Goal: Task Accomplishment & Management: Use online tool/utility

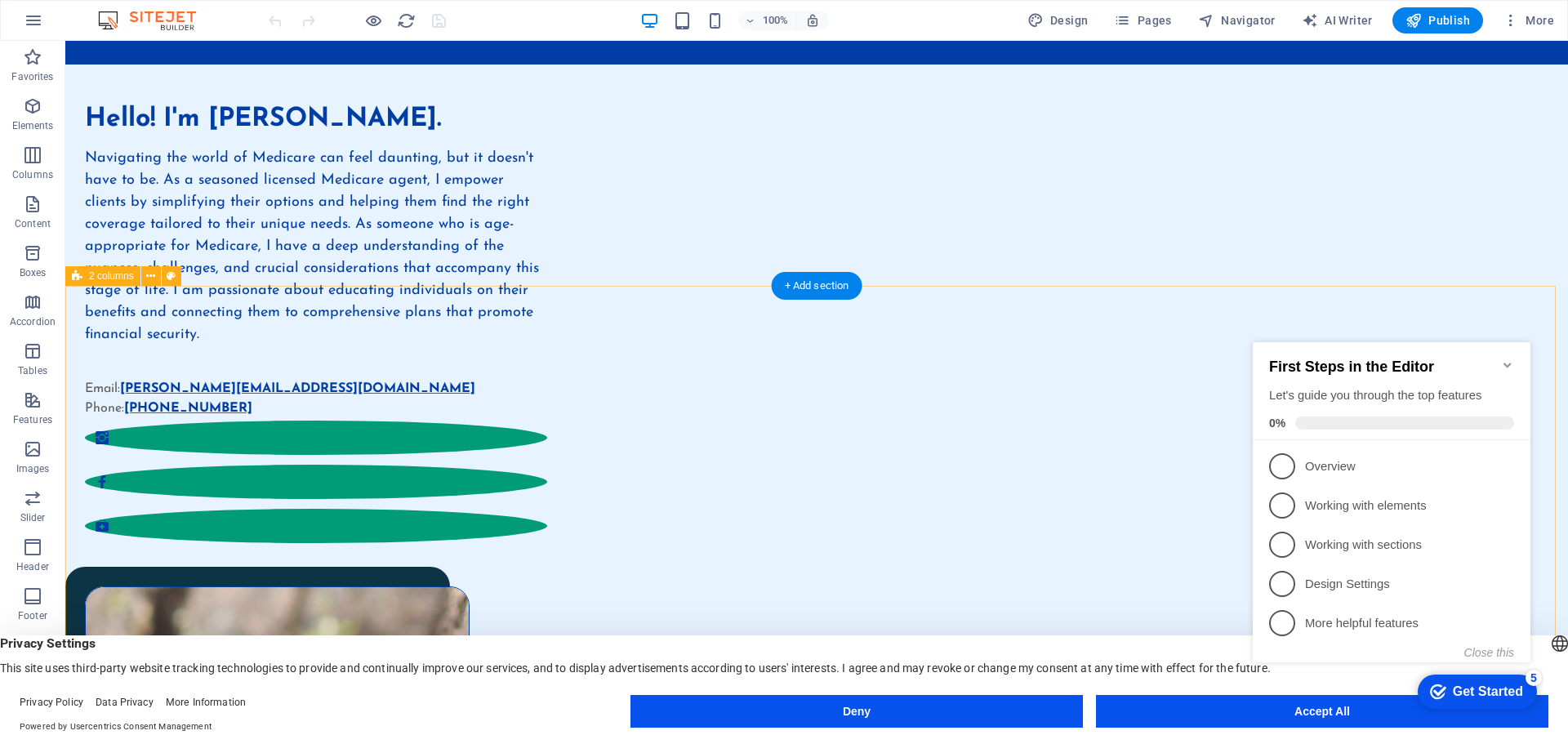
scroll to position [899, 0]
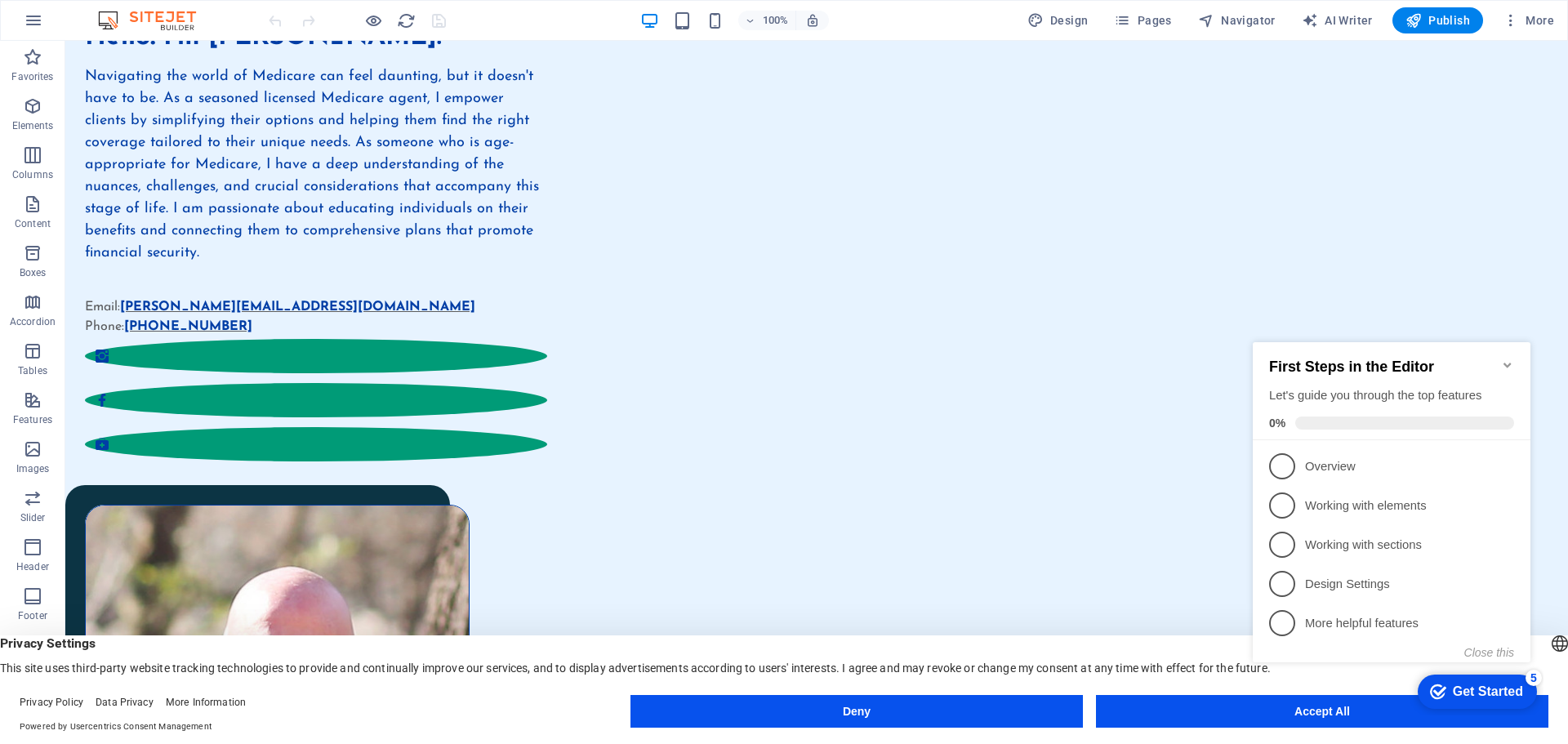
click div "checkmark Get Started 5 First Steps in the Editor Let's guide you through the t…"
click at [1508, 359] on icon "Minimize checklist" at bounding box center [1508, 365] width 13 height 13
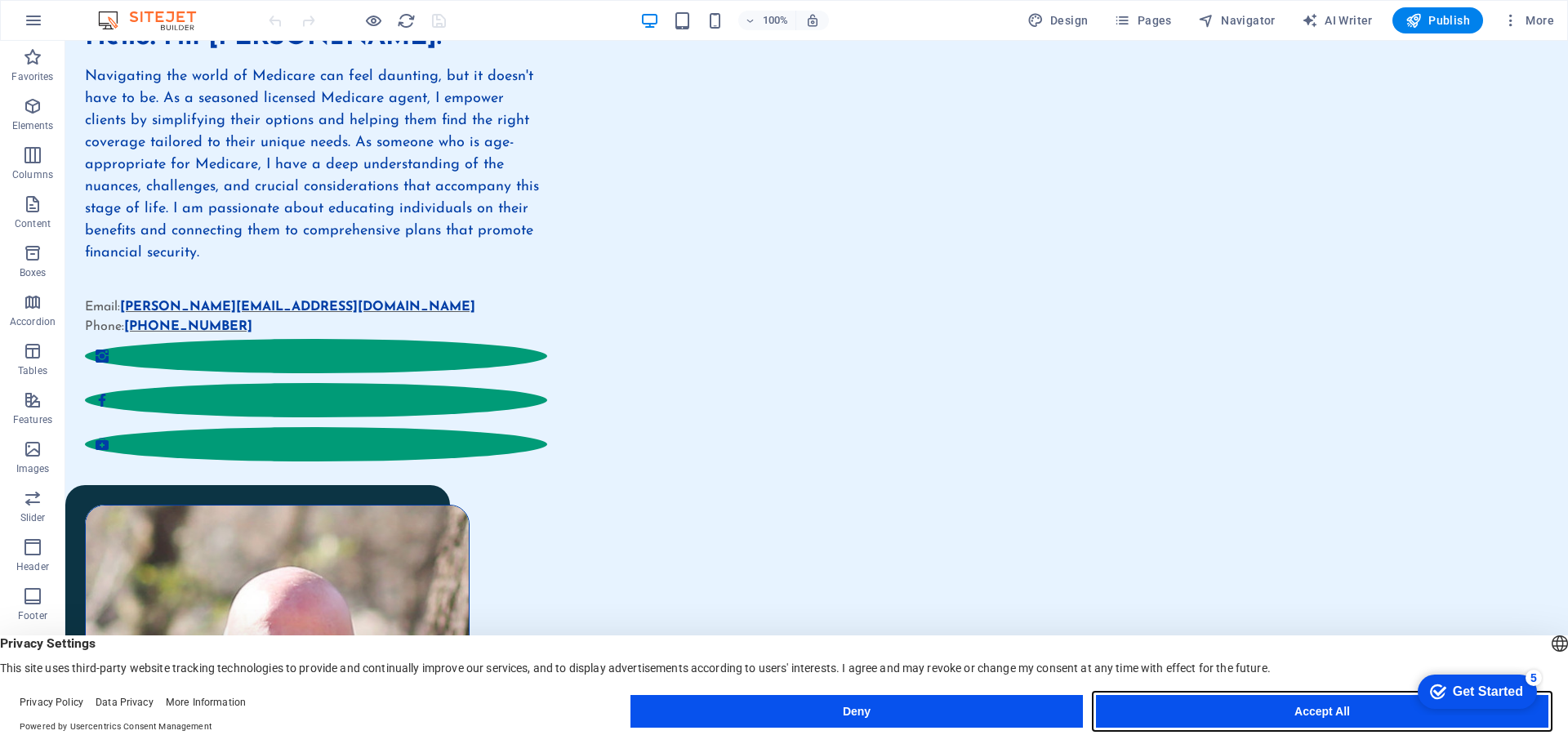
click at [1324, 711] on button "Accept All" at bounding box center [1322, 711] width 453 height 32
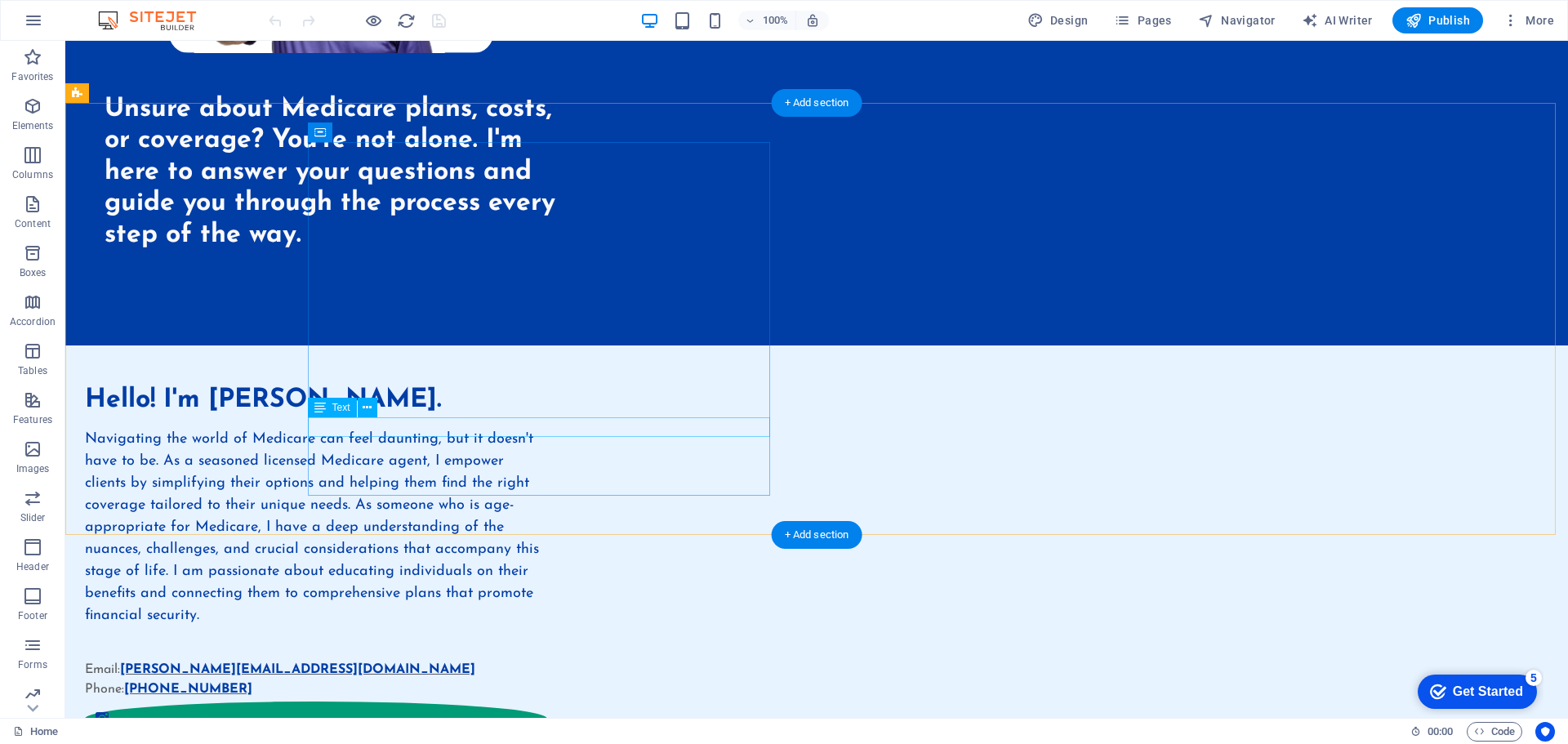
scroll to position [572, 0]
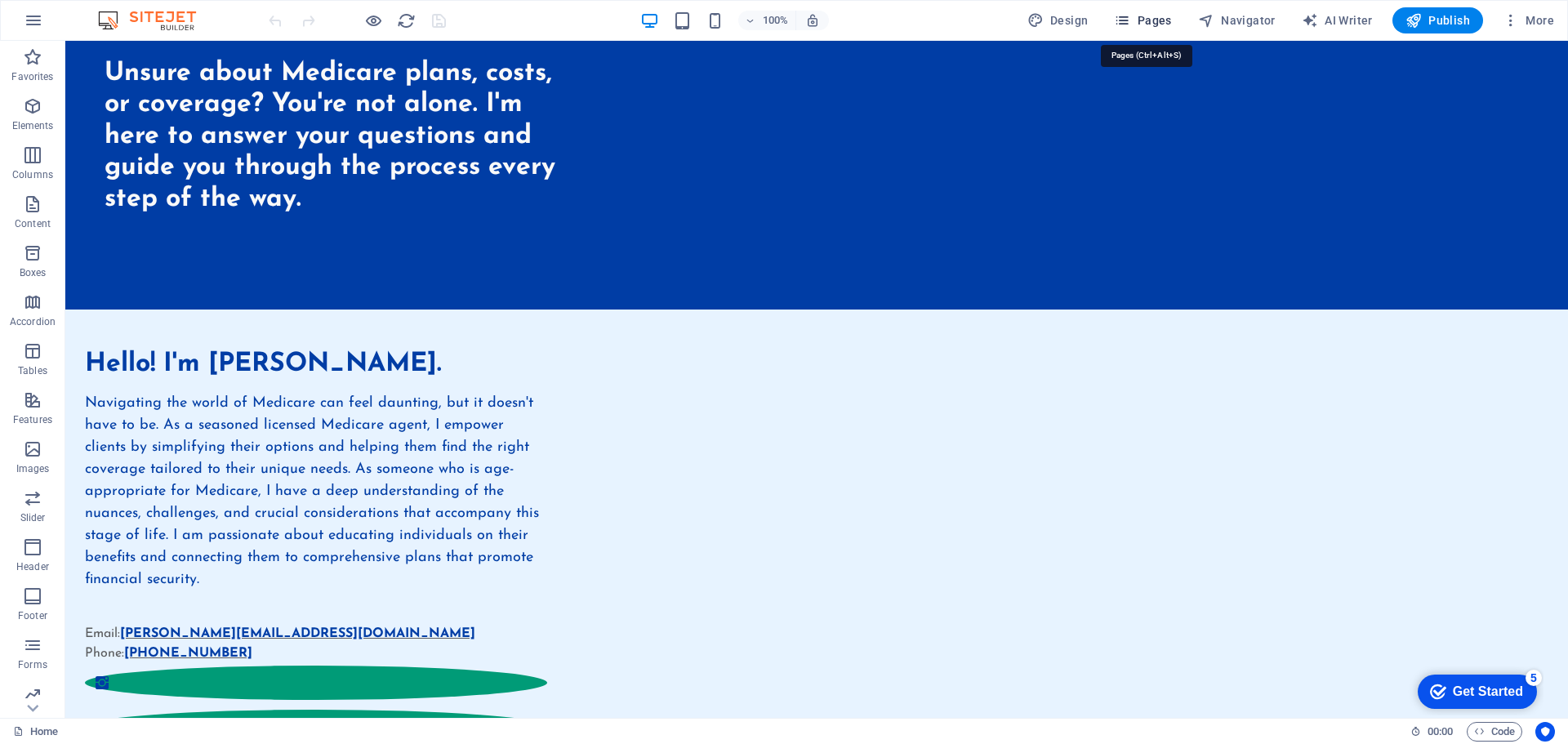
click at [1138, 15] on span "Pages" at bounding box center [1143, 20] width 57 height 17
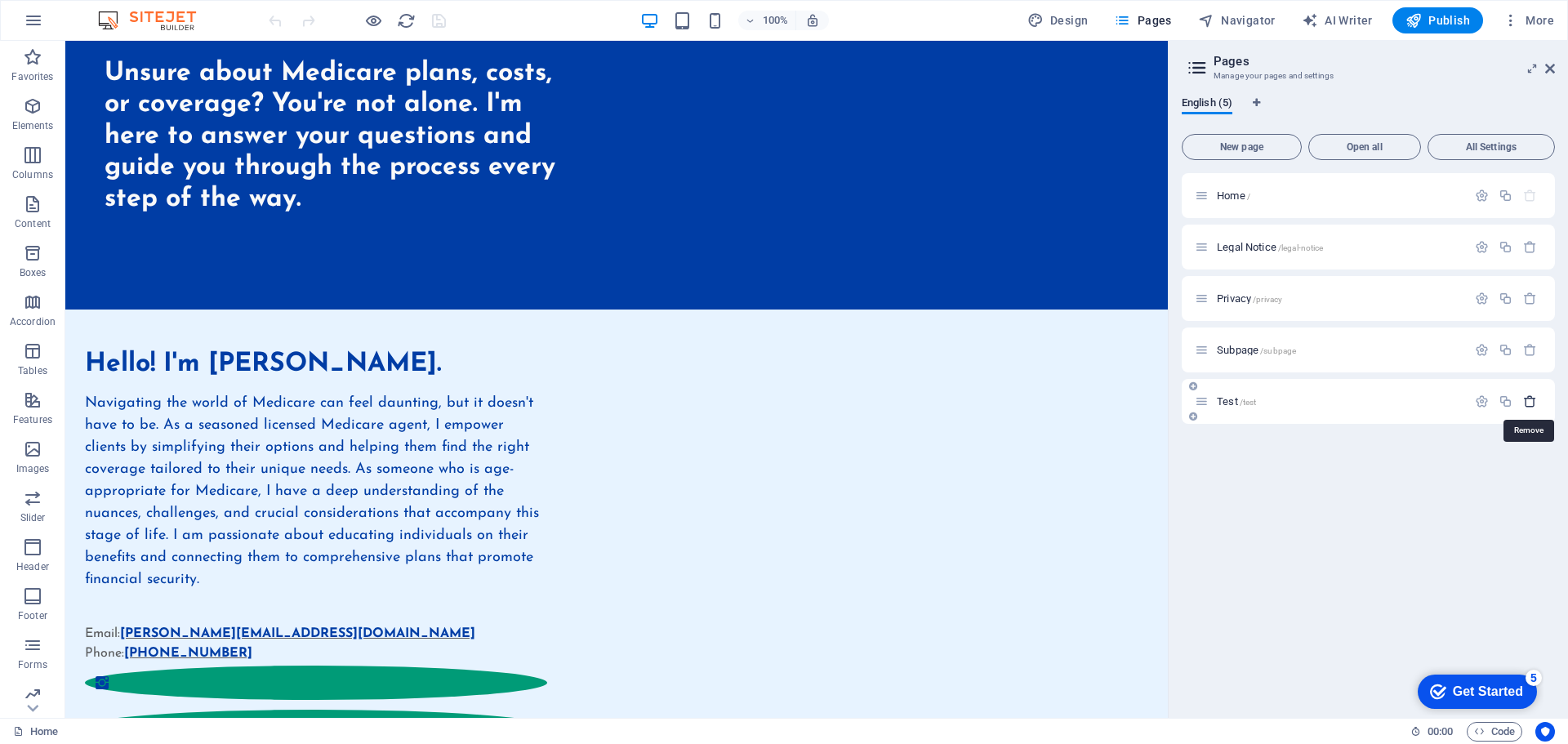
click at [1532, 399] on icon "button" at bounding box center [1530, 401] width 14 height 14
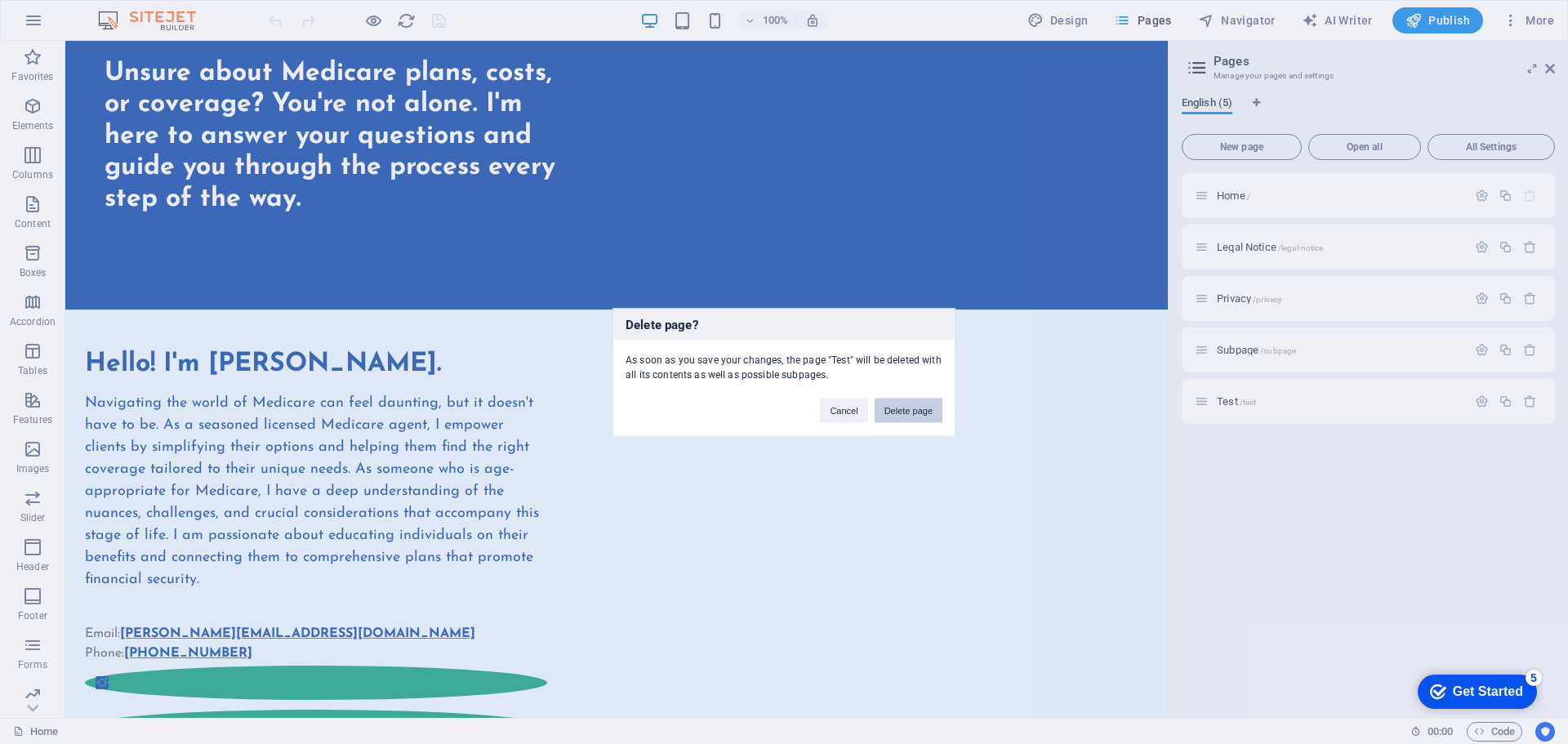
click at [907, 407] on button "Delete page" at bounding box center [909, 410] width 68 height 25
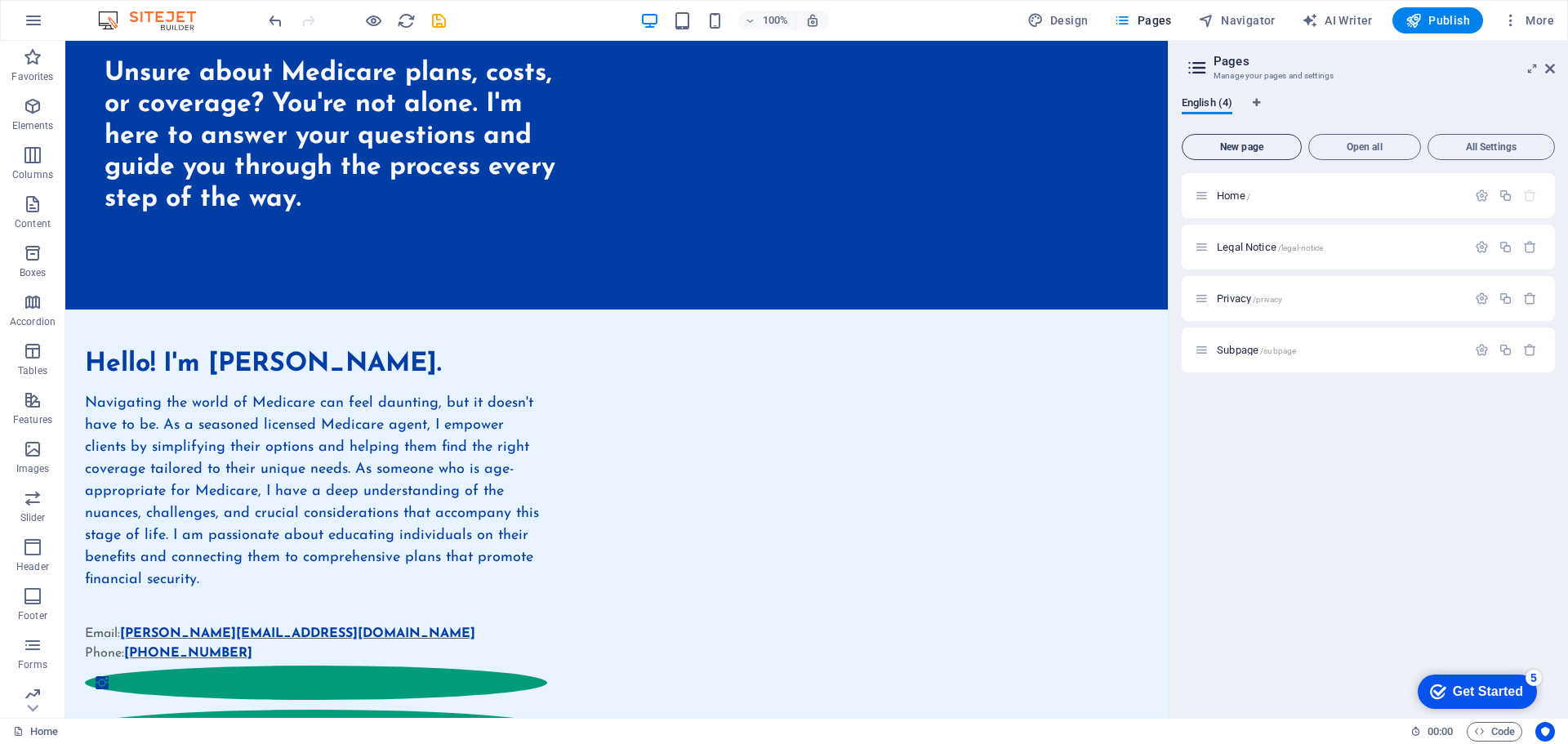
click at [1237, 143] on span "New page" at bounding box center [1242, 147] width 105 height 10
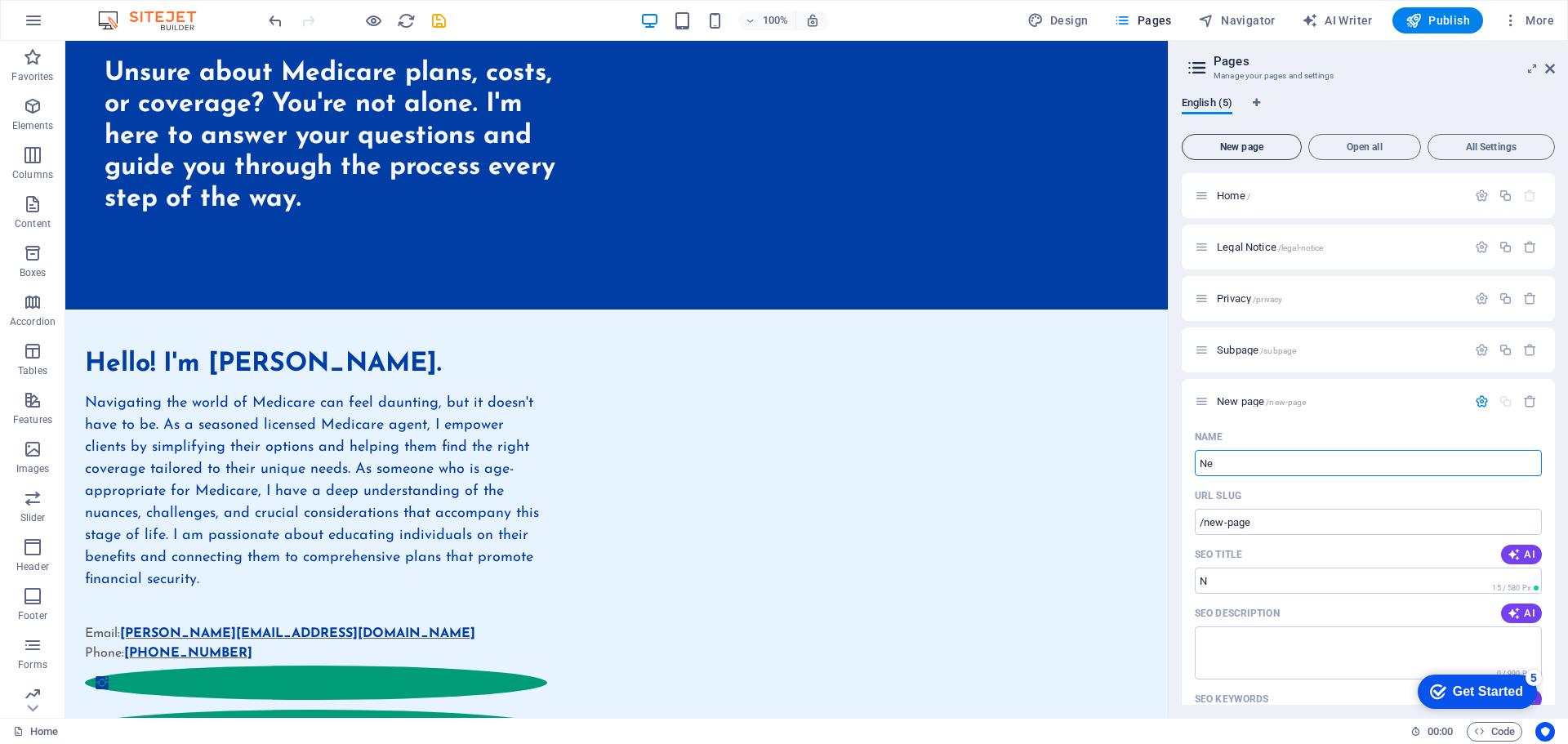
type input "Nee"
type input "/n"
type input "Needs"
type input "/needs"
type input "Needs A"
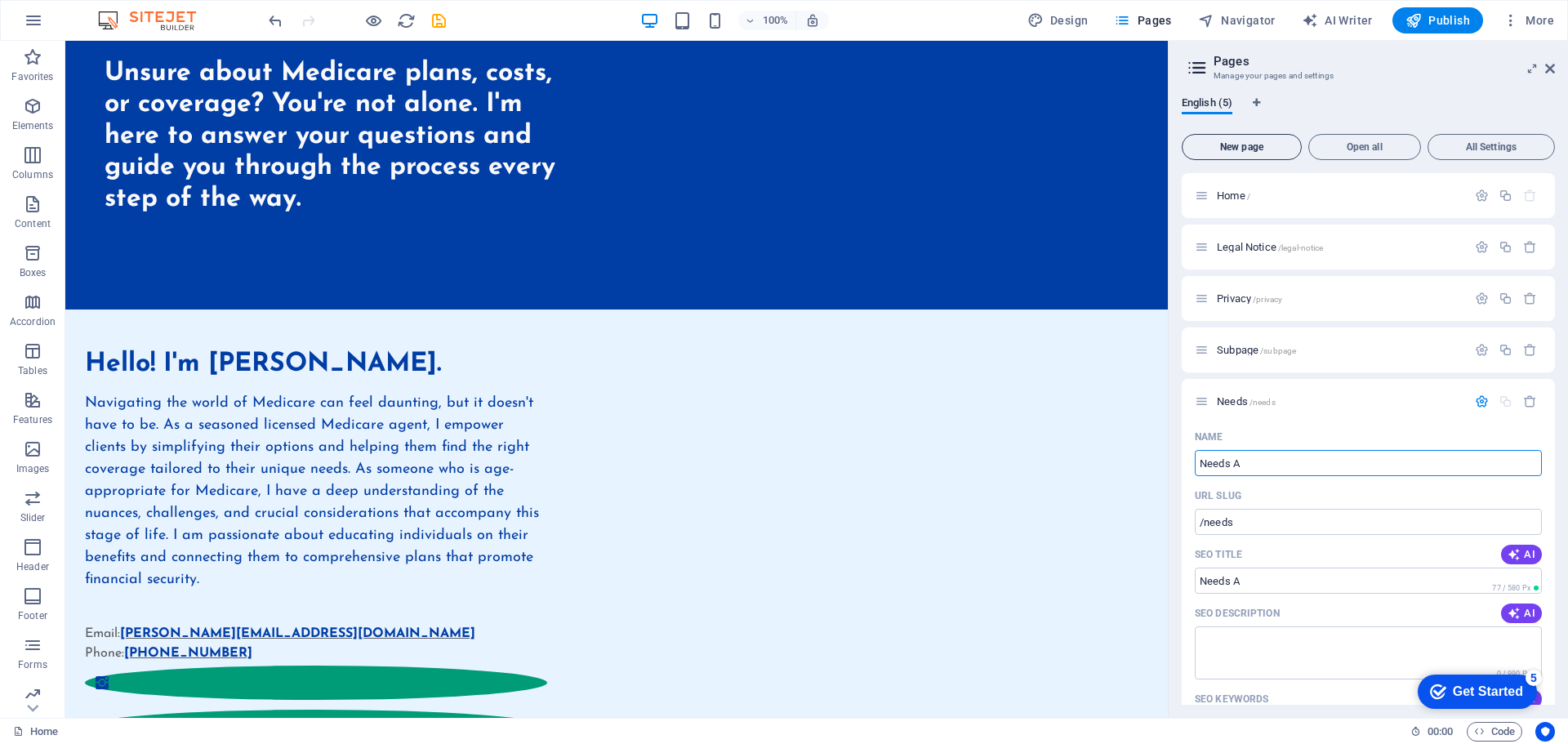
type input "/needs-a"
type input "Needs Anal"
type input "/needs-[PERSON_NAME]"
type input "Needs Analy"
type input "/needs-anal"
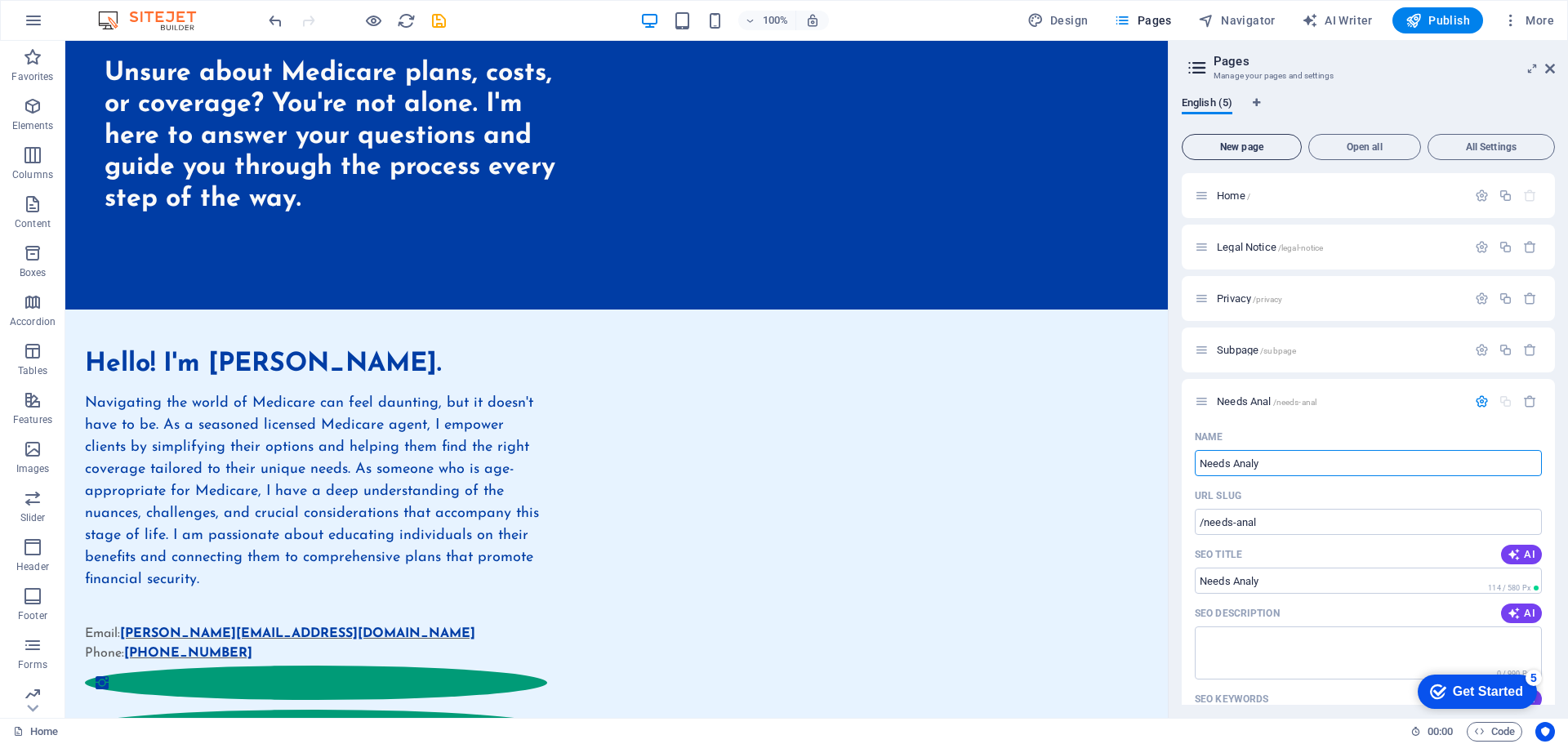
type input "Needs Analys"
type input "/needs-analy"
type input "Needs Analysis"
type input "/needs-analysis"
click at [1234, 463] on input "Needs Analysis" at bounding box center [1368, 463] width 348 height 26
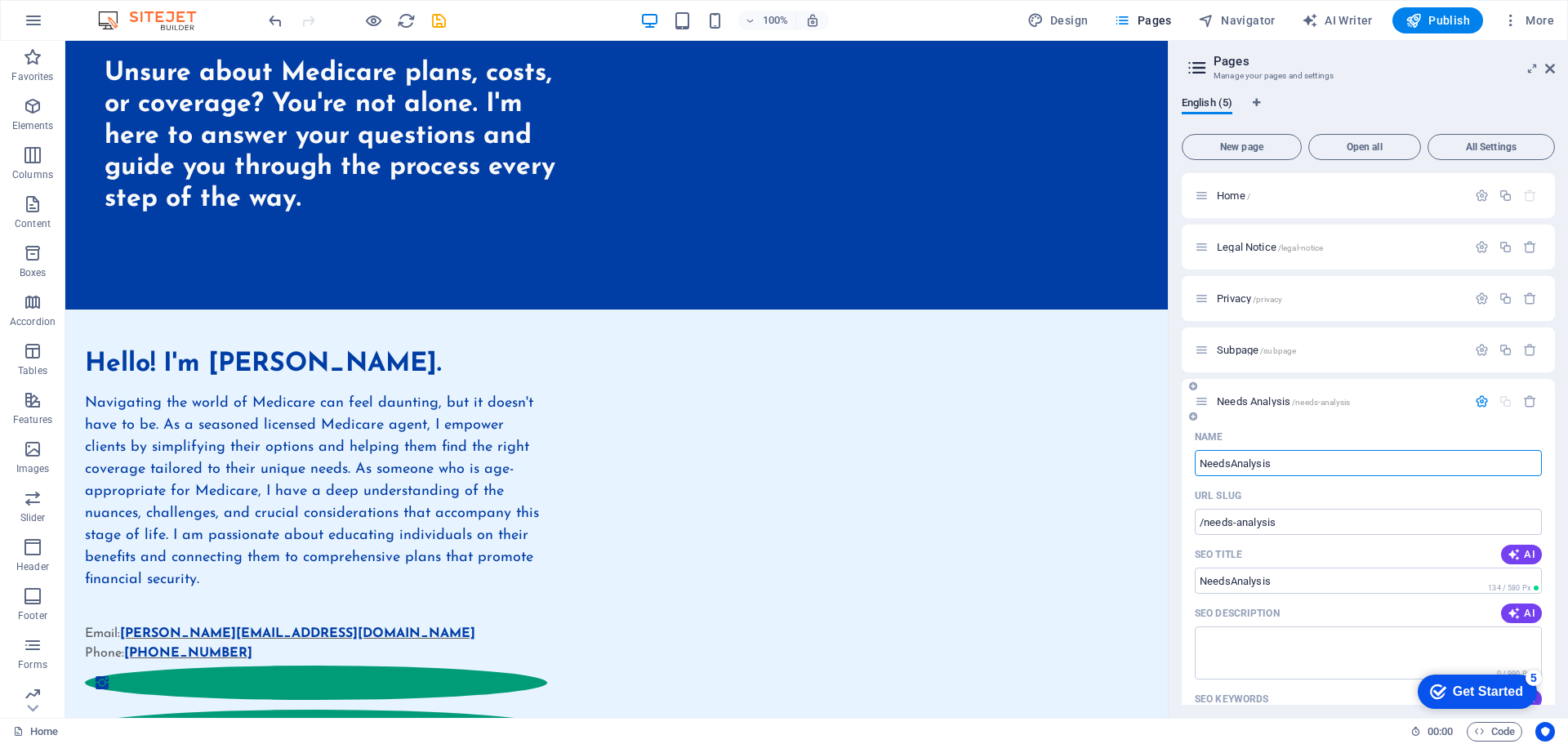
type input "Needs-Analysis"
type input "/needsanalysis"
type input "Needs-Analysis"
type input "/needs-analysis"
type input "Needs-Analysis"
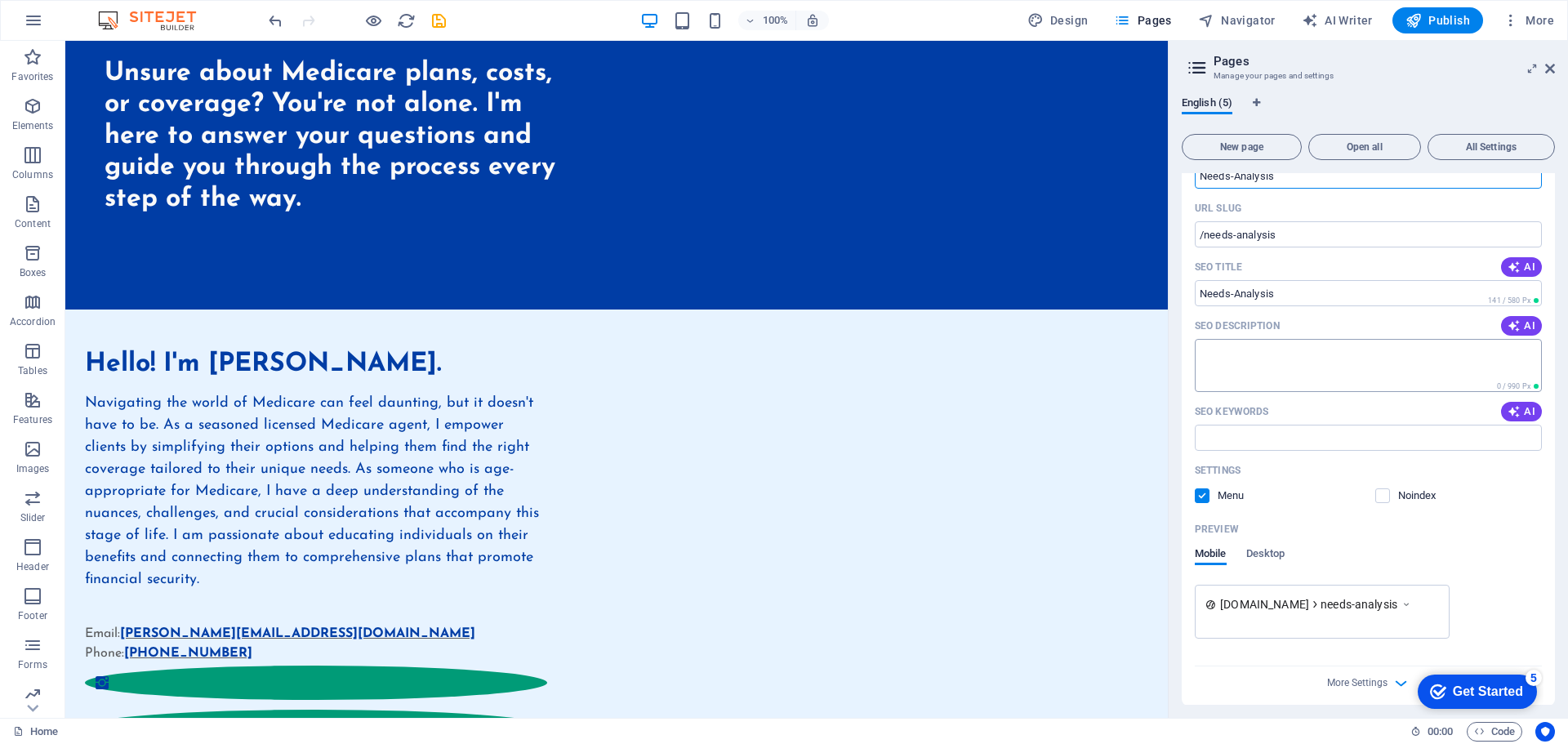
scroll to position [295, 0]
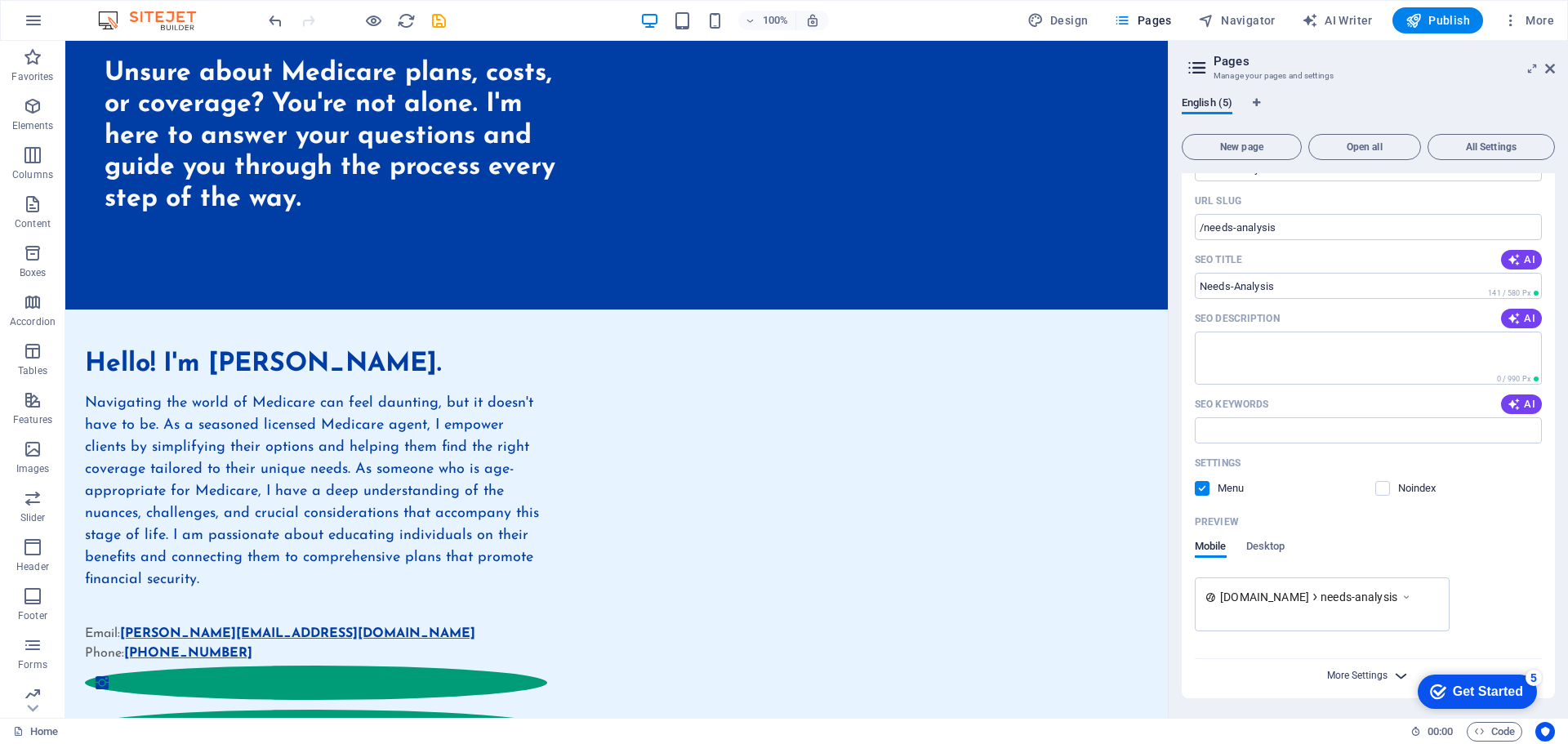
click at [1373, 672] on span "More Settings" at bounding box center [1358, 676] width 61 height 11
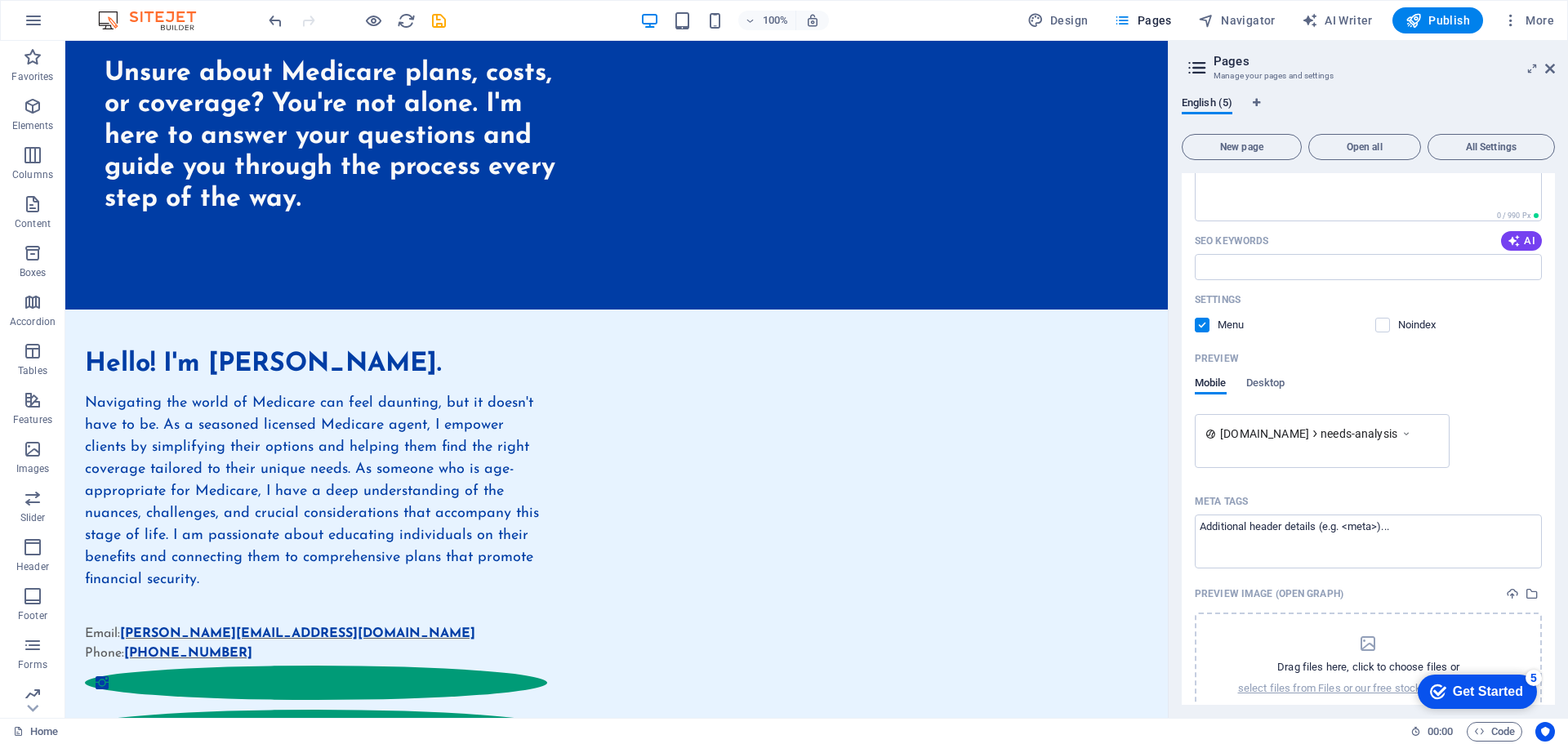
scroll to position [530, 0]
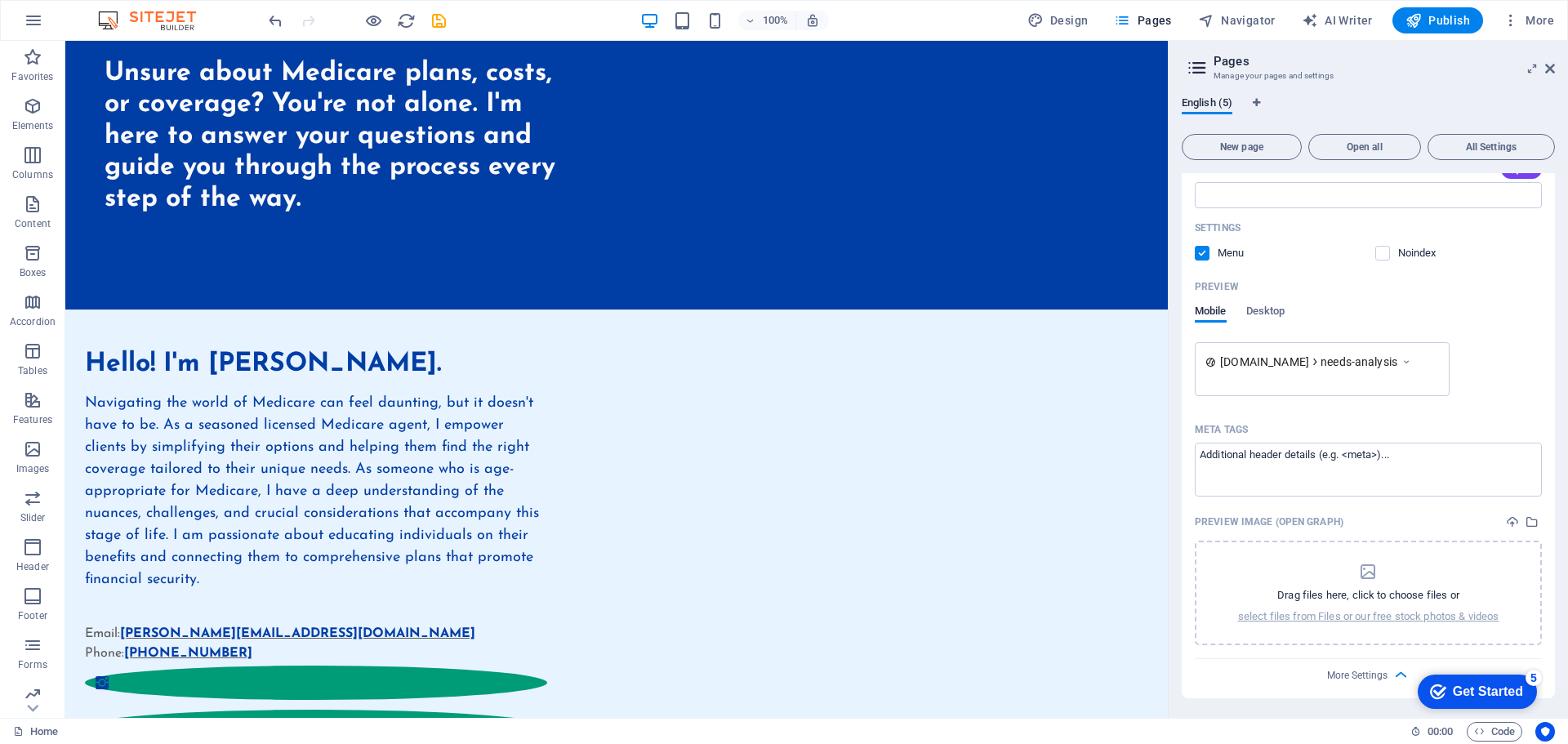
click at [1400, 521] on div "Preview Image (Open Graph)" at bounding box center [1368, 522] width 348 height 25
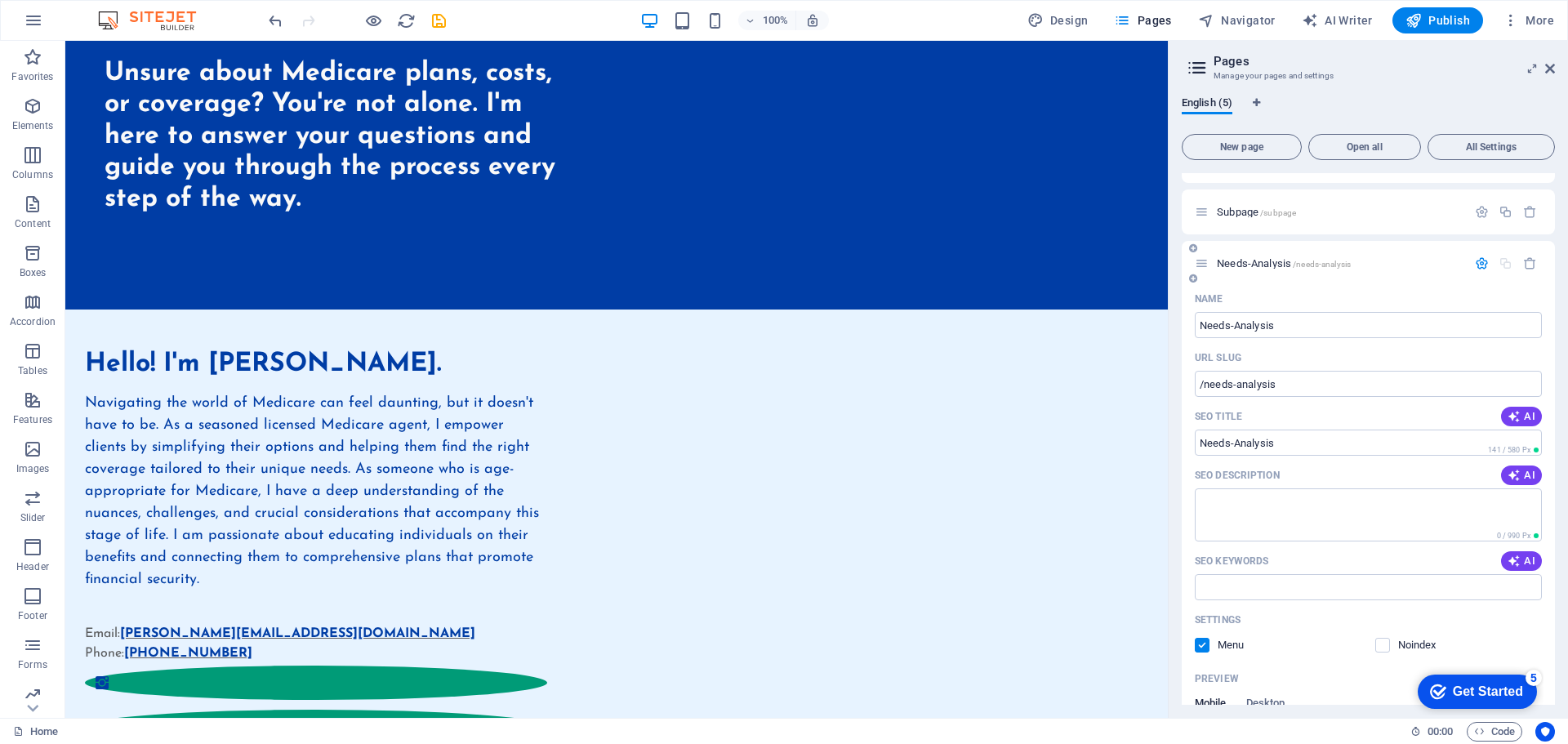
scroll to position [163, 0]
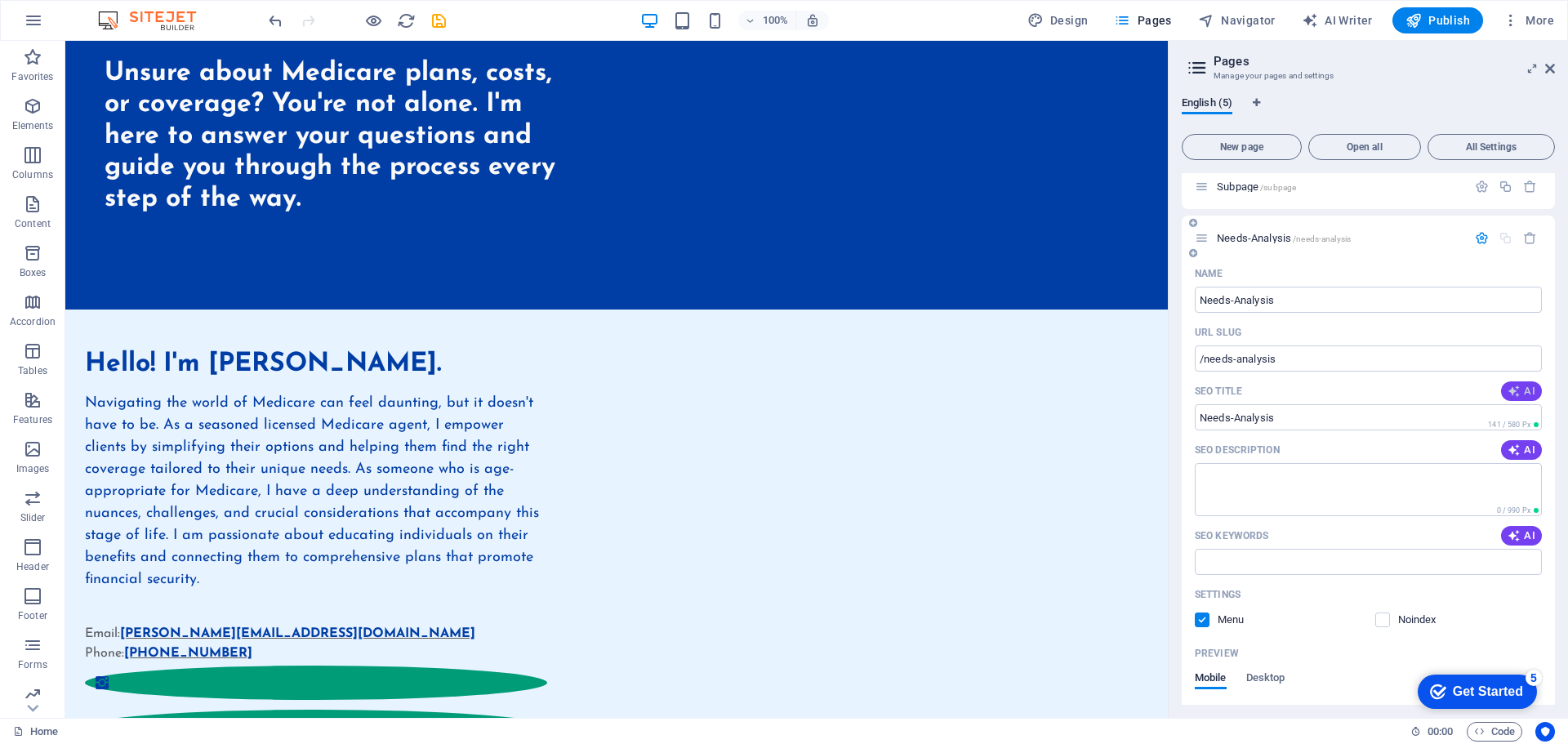
click at [1516, 388] on icon "button" at bounding box center [1515, 391] width 13 height 13
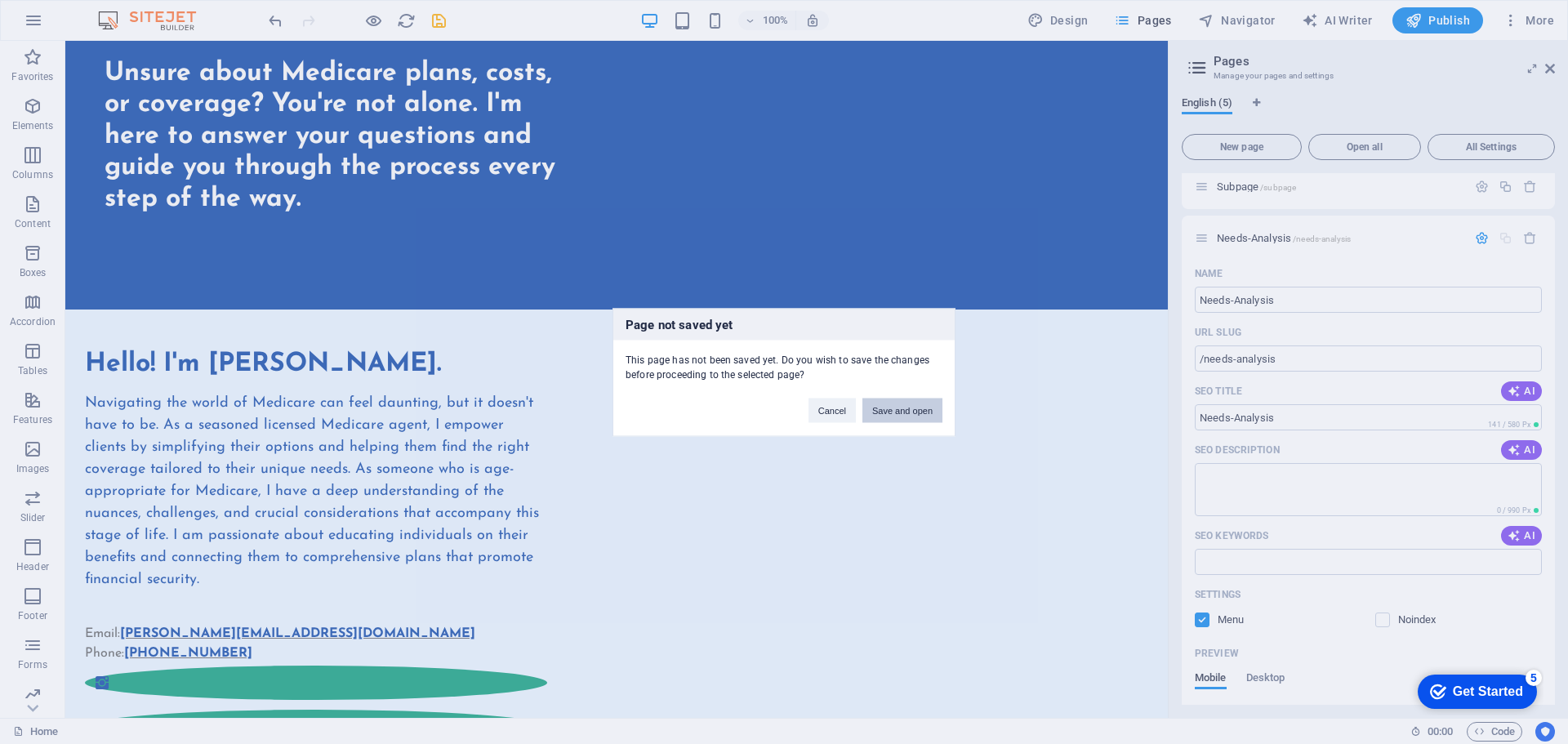
click at [905, 408] on button "Save and open" at bounding box center [902, 410] width 80 height 25
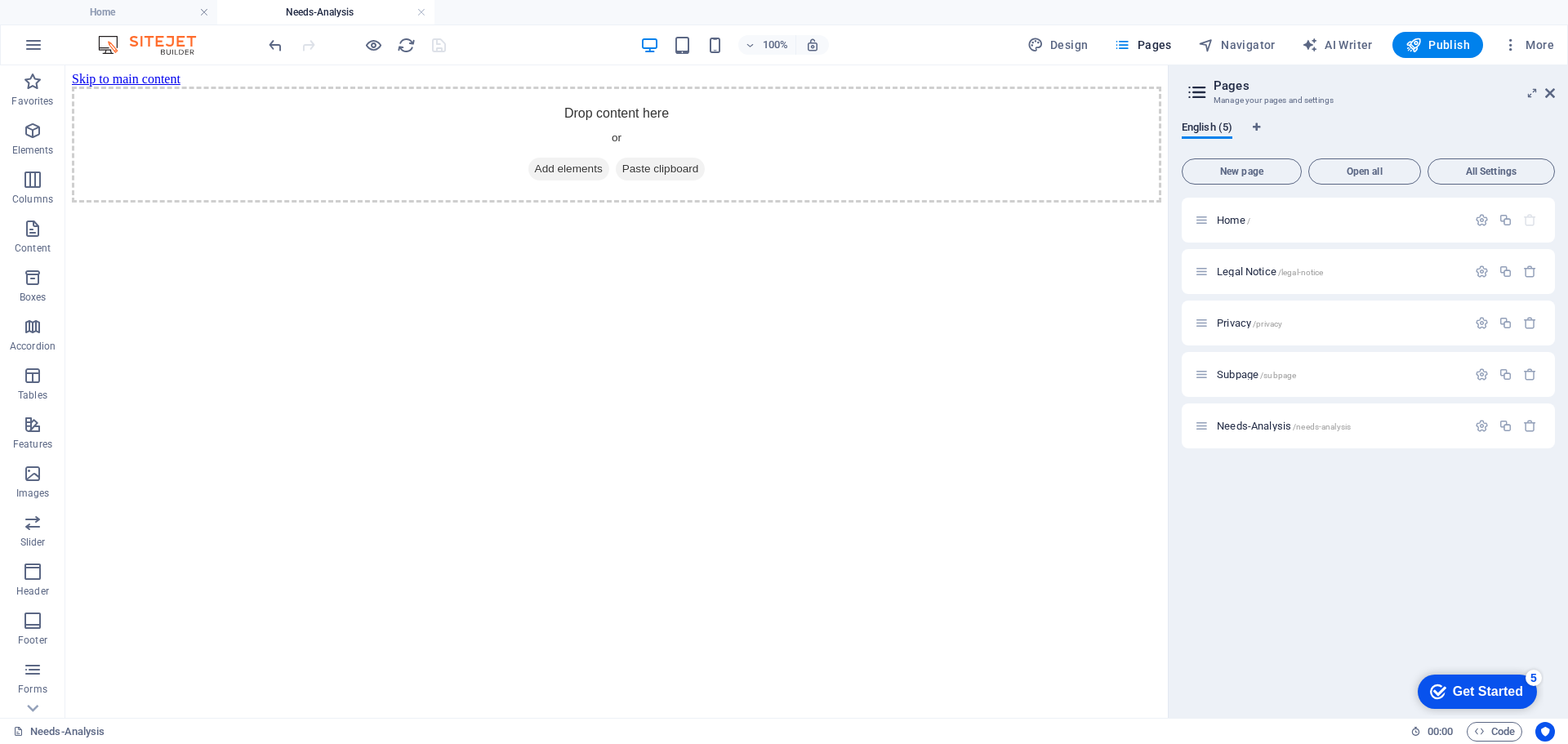
scroll to position [0, 0]
click at [1483, 420] on icon "button" at bounding box center [1481, 426] width 14 height 14
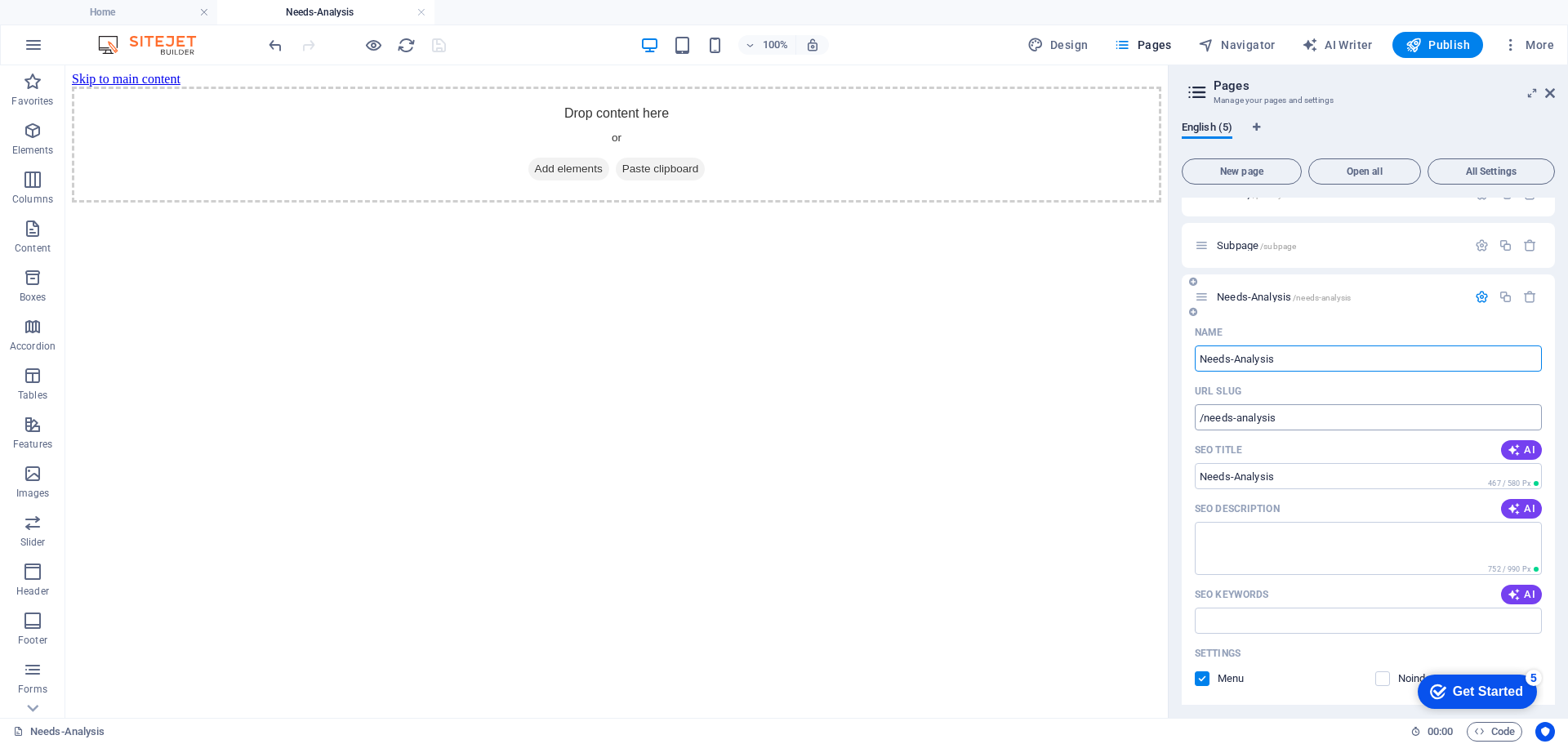
scroll to position [163, 0]
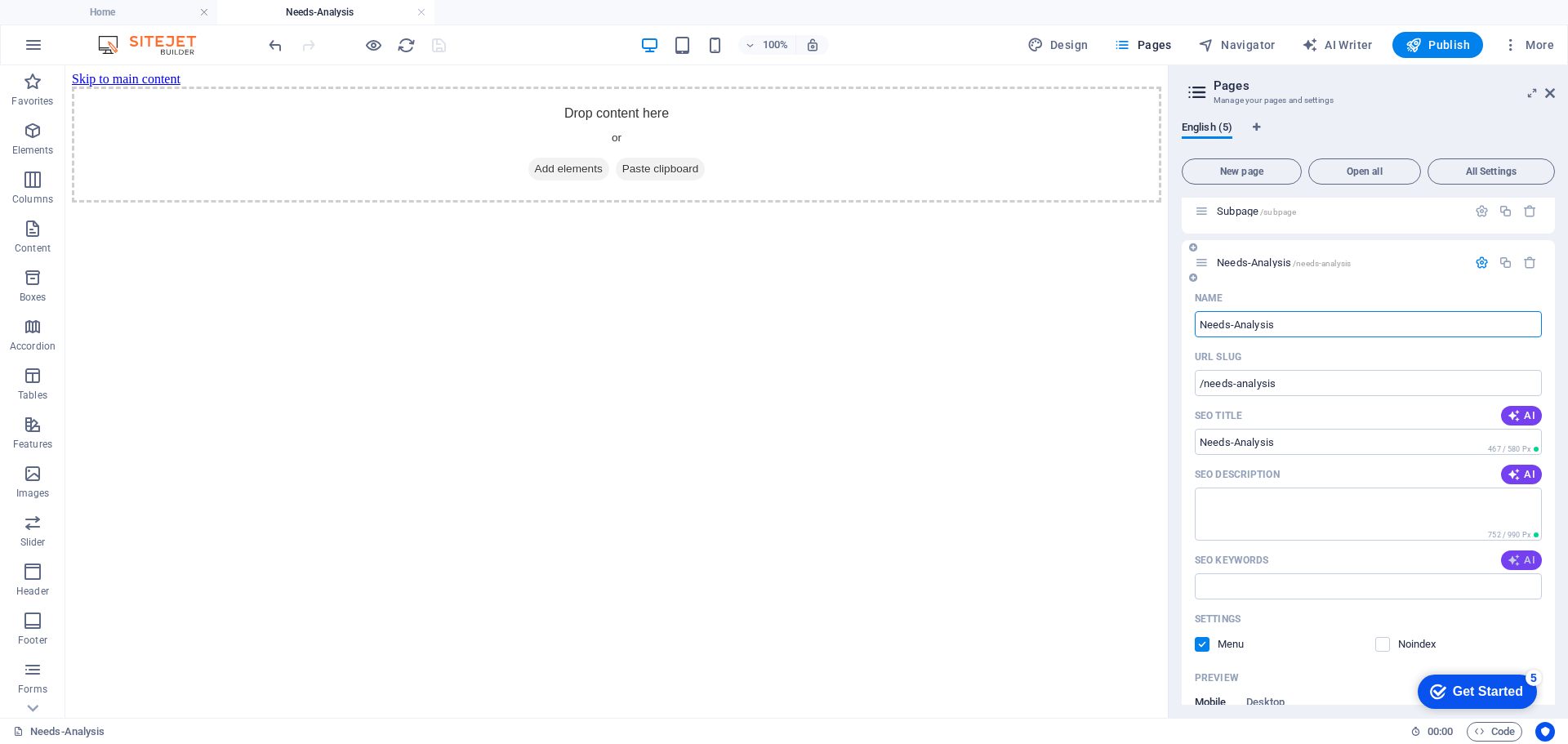
click at [1517, 557] on icon "button" at bounding box center [1515, 561] width 13 height 13
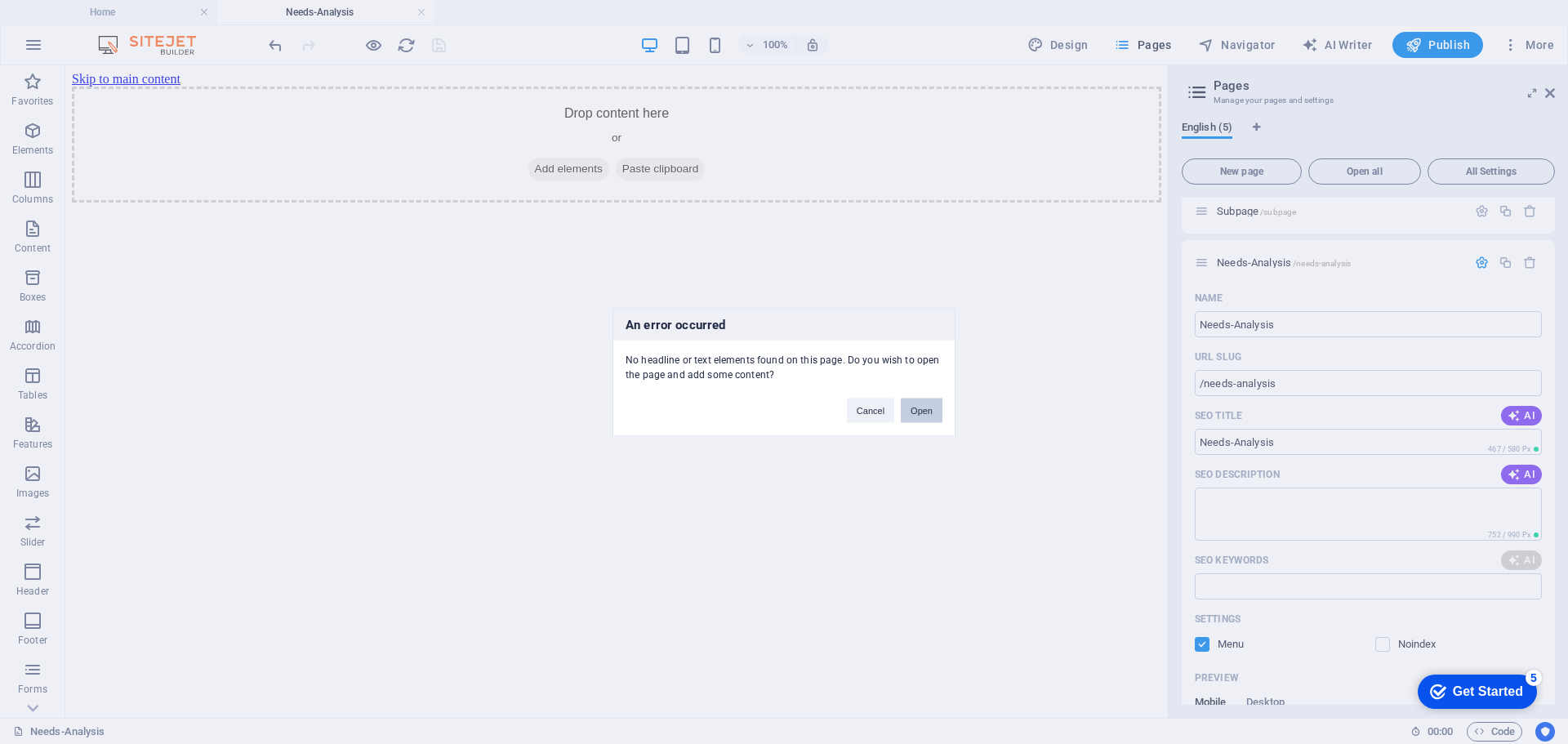
click at [922, 411] on button "Open" at bounding box center [921, 410] width 41 height 25
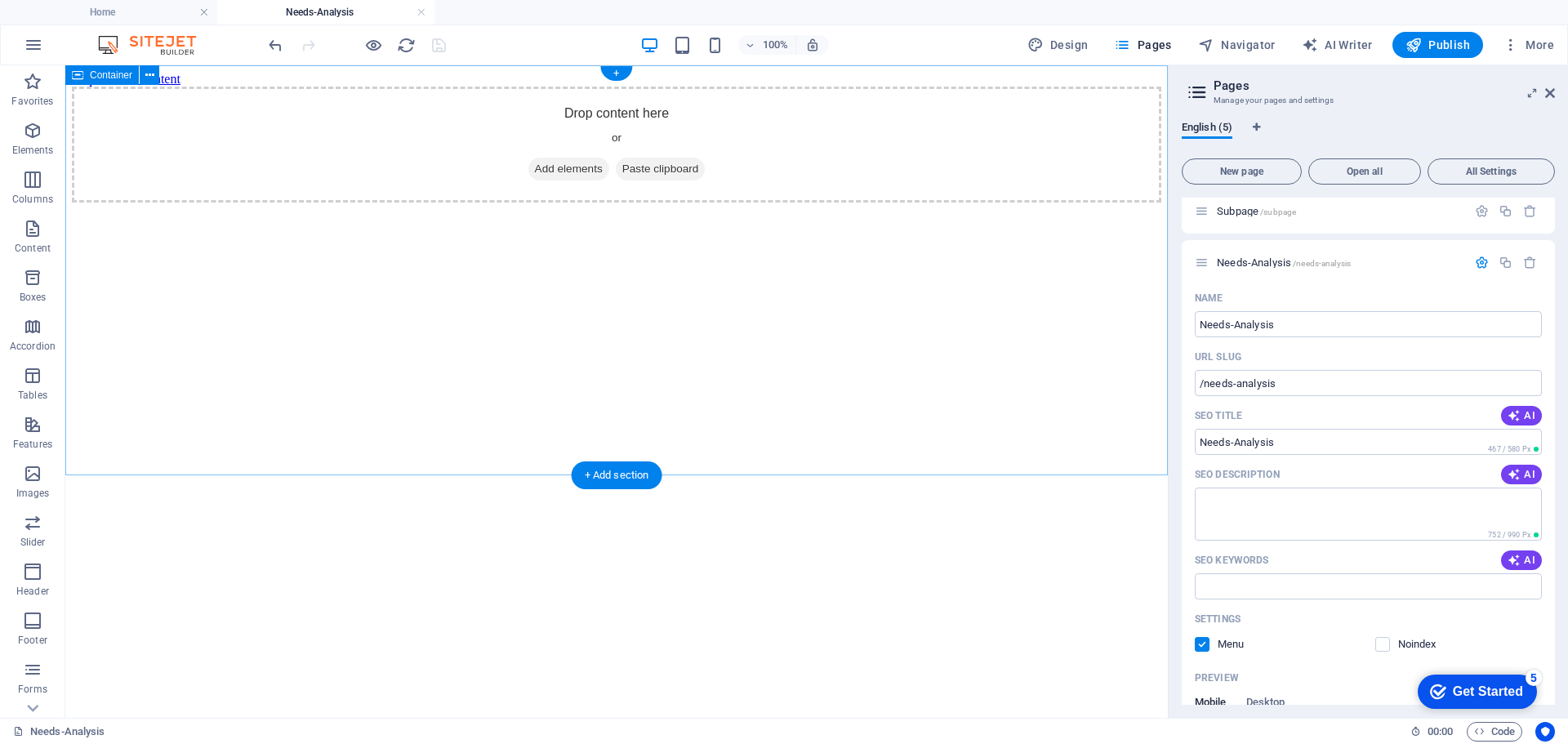
click at [547, 181] on span "Add elements" at bounding box center [569, 169] width 81 height 23
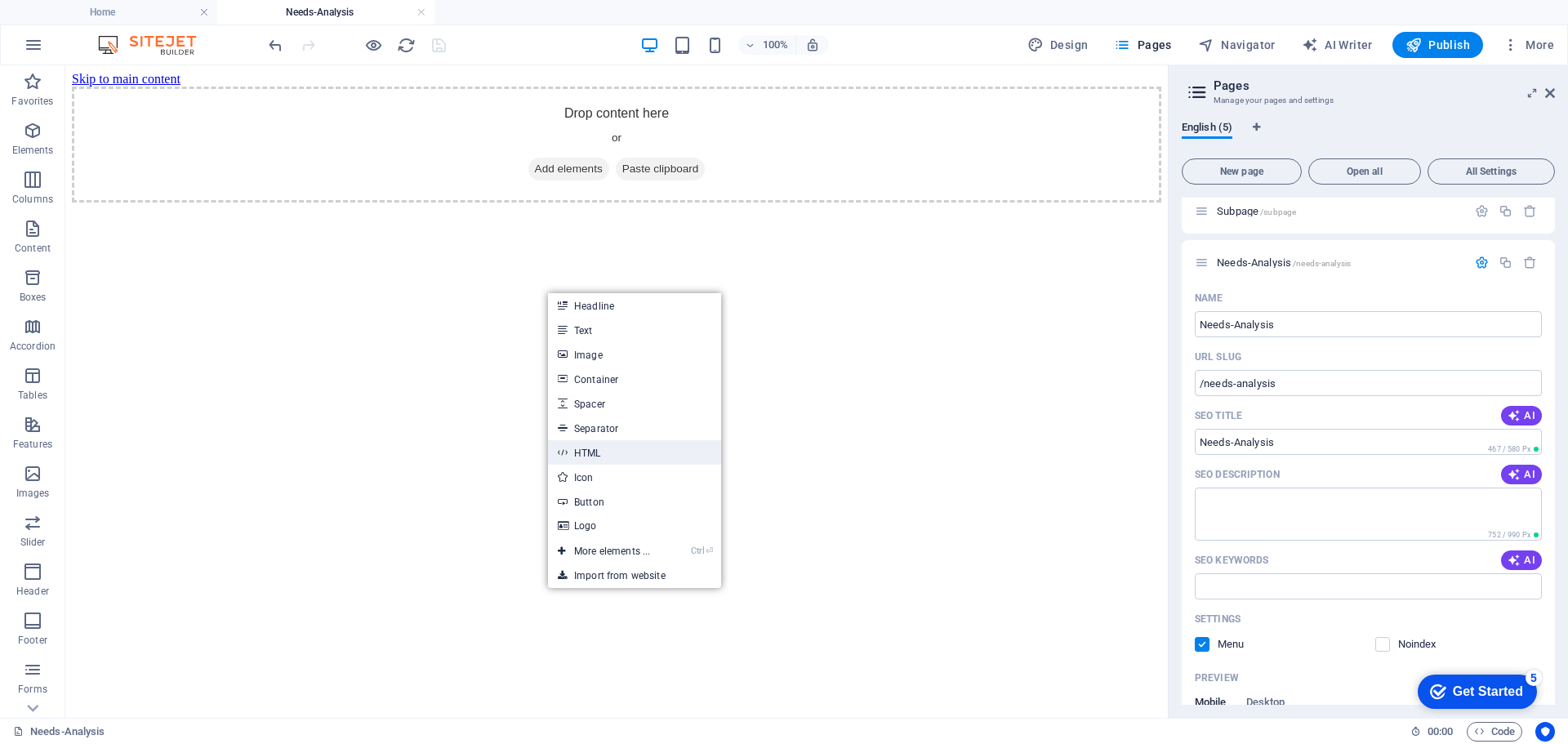
click at [587, 453] on link "HTML" at bounding box center [635, 453] width 173 height 25
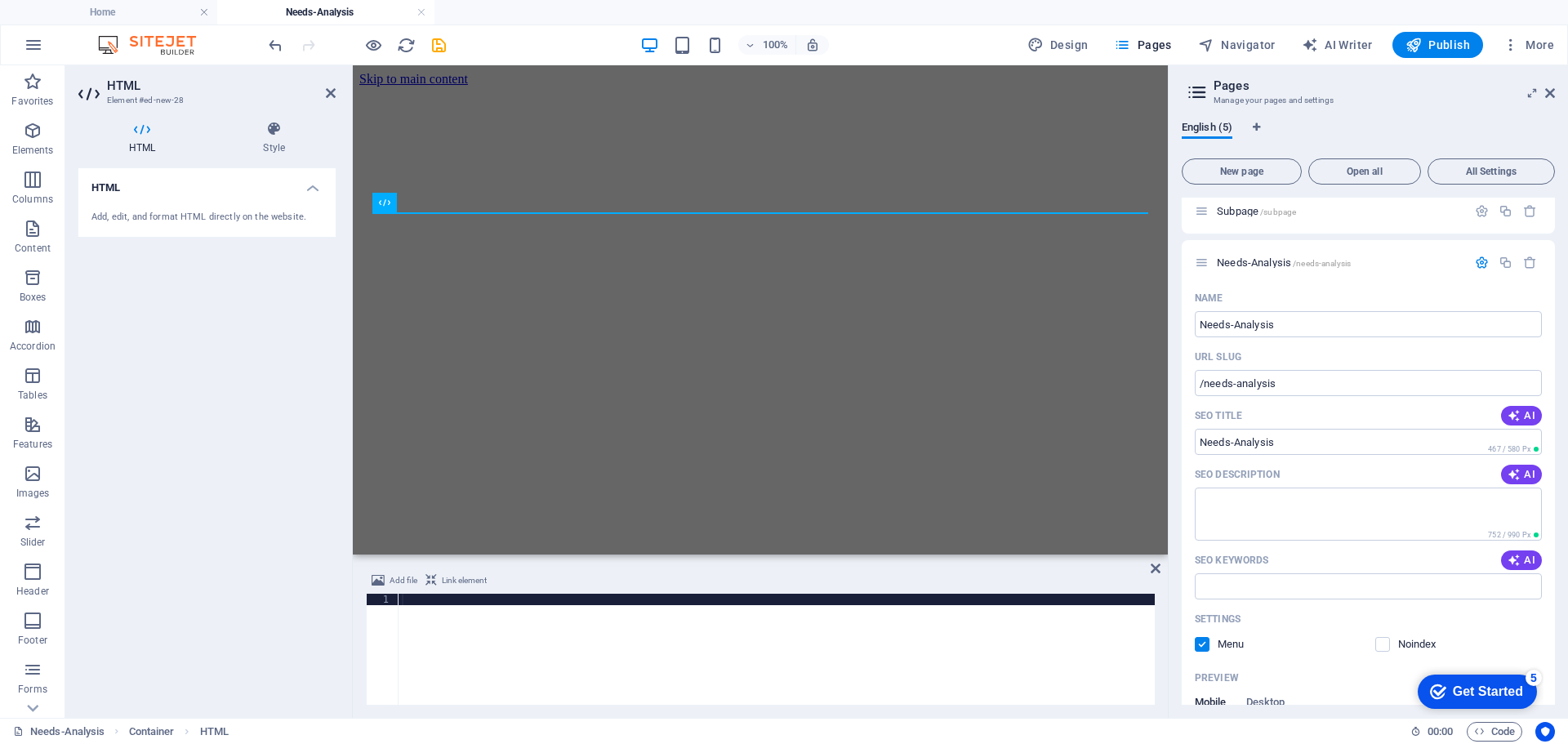
click at [469, 631] on div at bounding box center [776, 660] width 757 height 134
click at [412, 623] on div at bounding box center [776, 660] width 757 height 134
click at [486, 628] on div at bounding box center [776, 660] width 757 height 134
paste textarea "nalysis"
type textarea "nalysis"
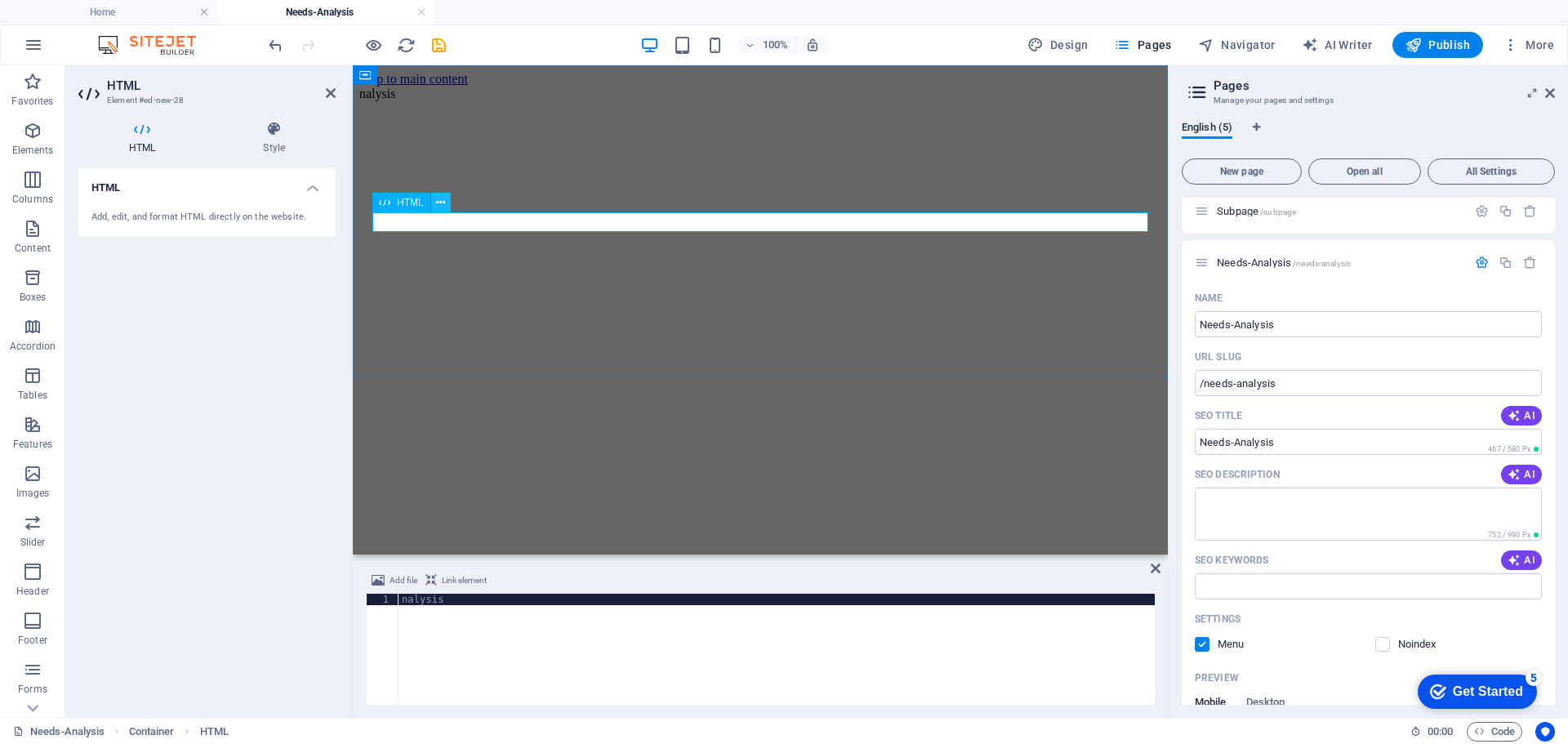
click at [442, 197] on icon at bounding box center [441, 203] width 9 height 18
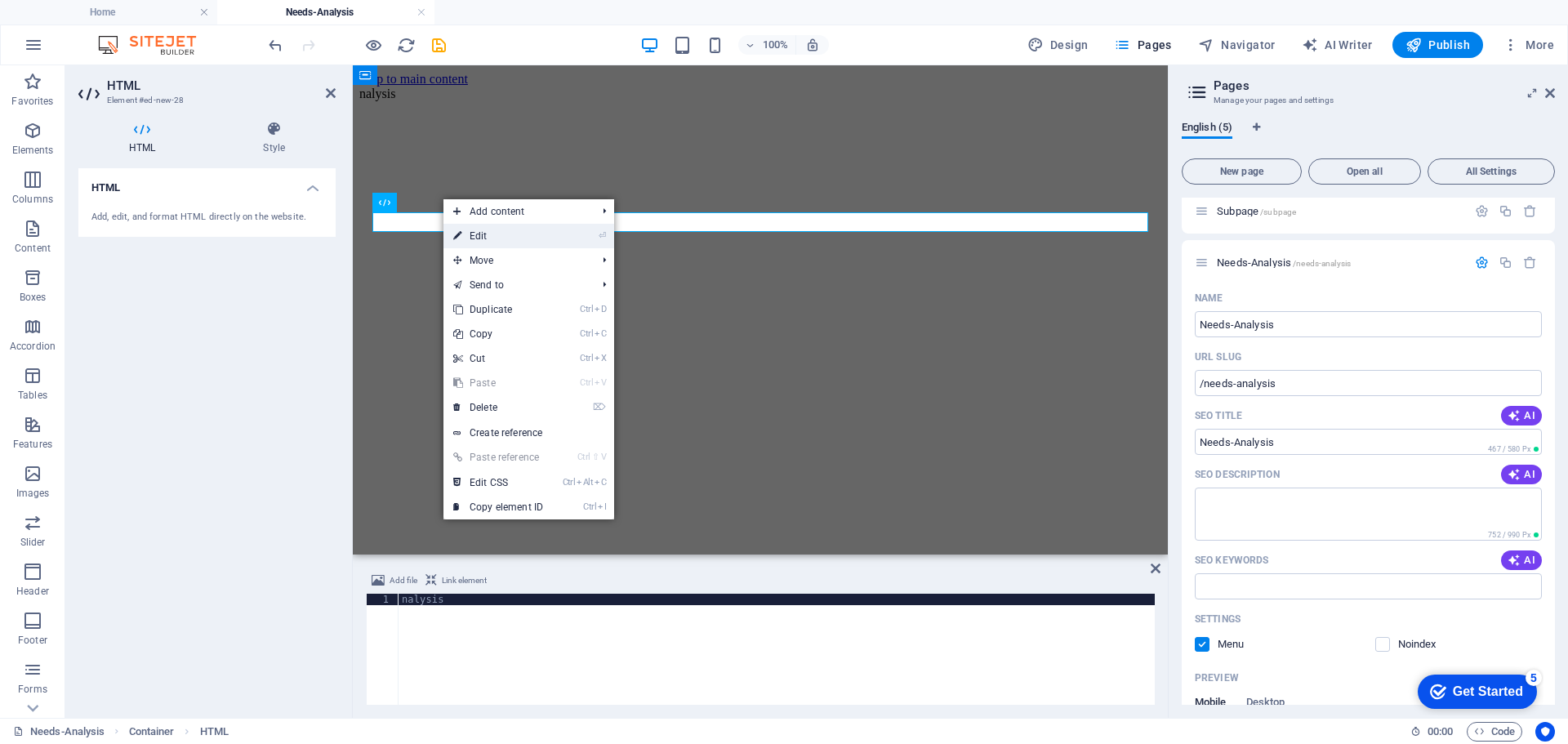
click at [480, 231] on link "⏎ Edit" at bounding box center [498, 236] width 110 height 25
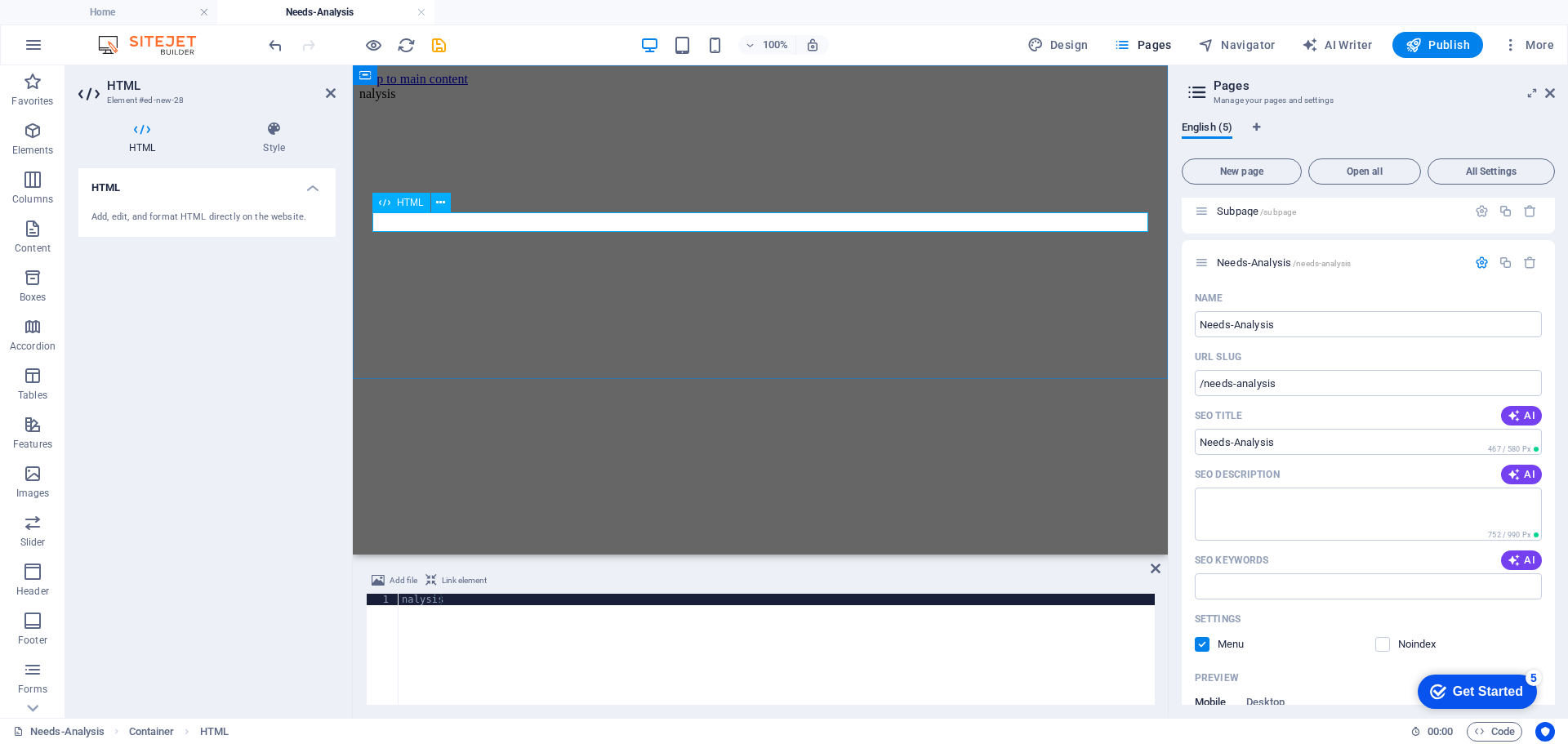
click at [402, 101] on div "nalysis" at bounding box center [760, 94] width 802 height 15
click at [436, 101] on div "nalysis" at bounding box center [760, 94] width 802 height 15
click at [274, 41] on icon "undo" at bounding box center [276, 45] width 18 height 18
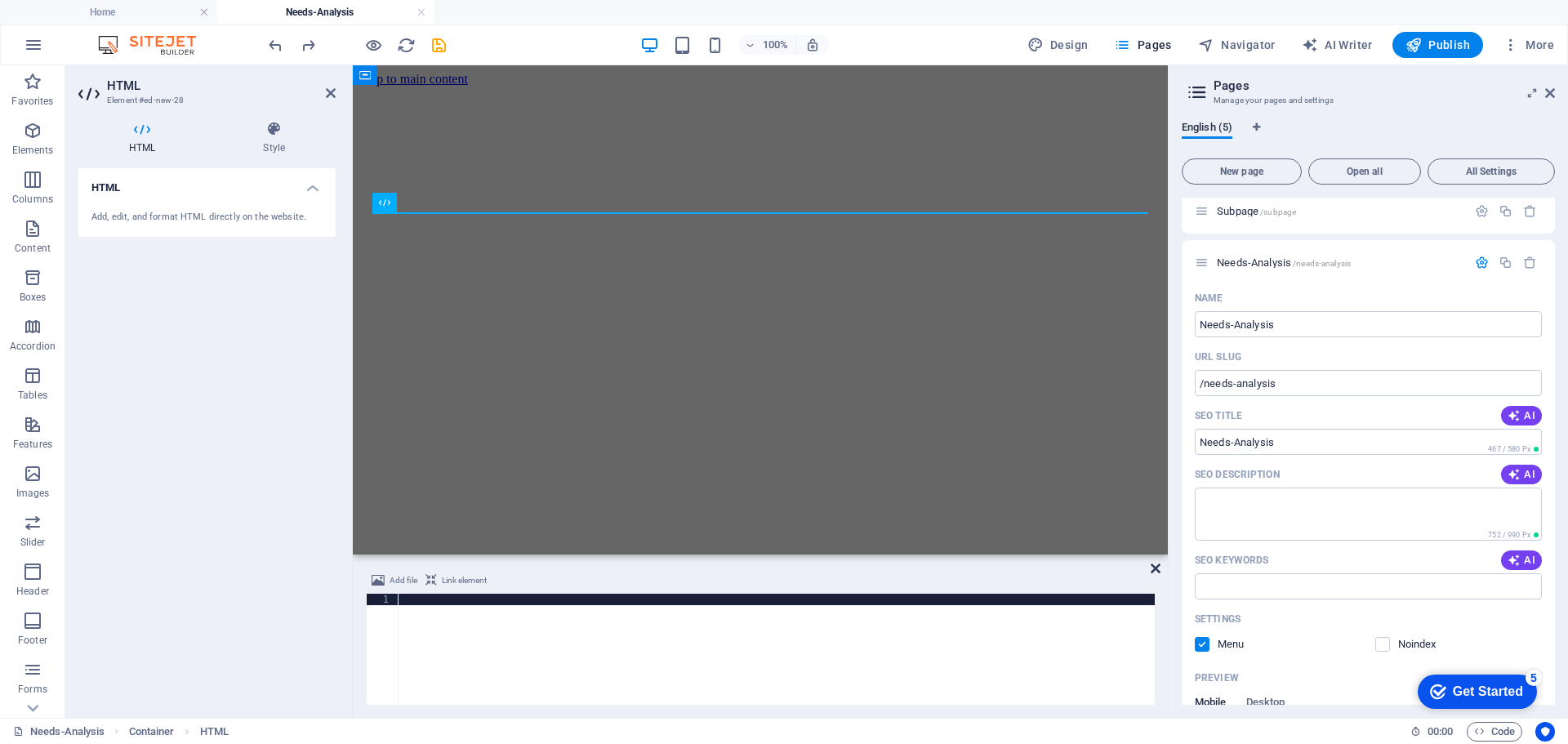
click at [1156, 570] on icon at bounding box center [1156, 569] width 10 height 13
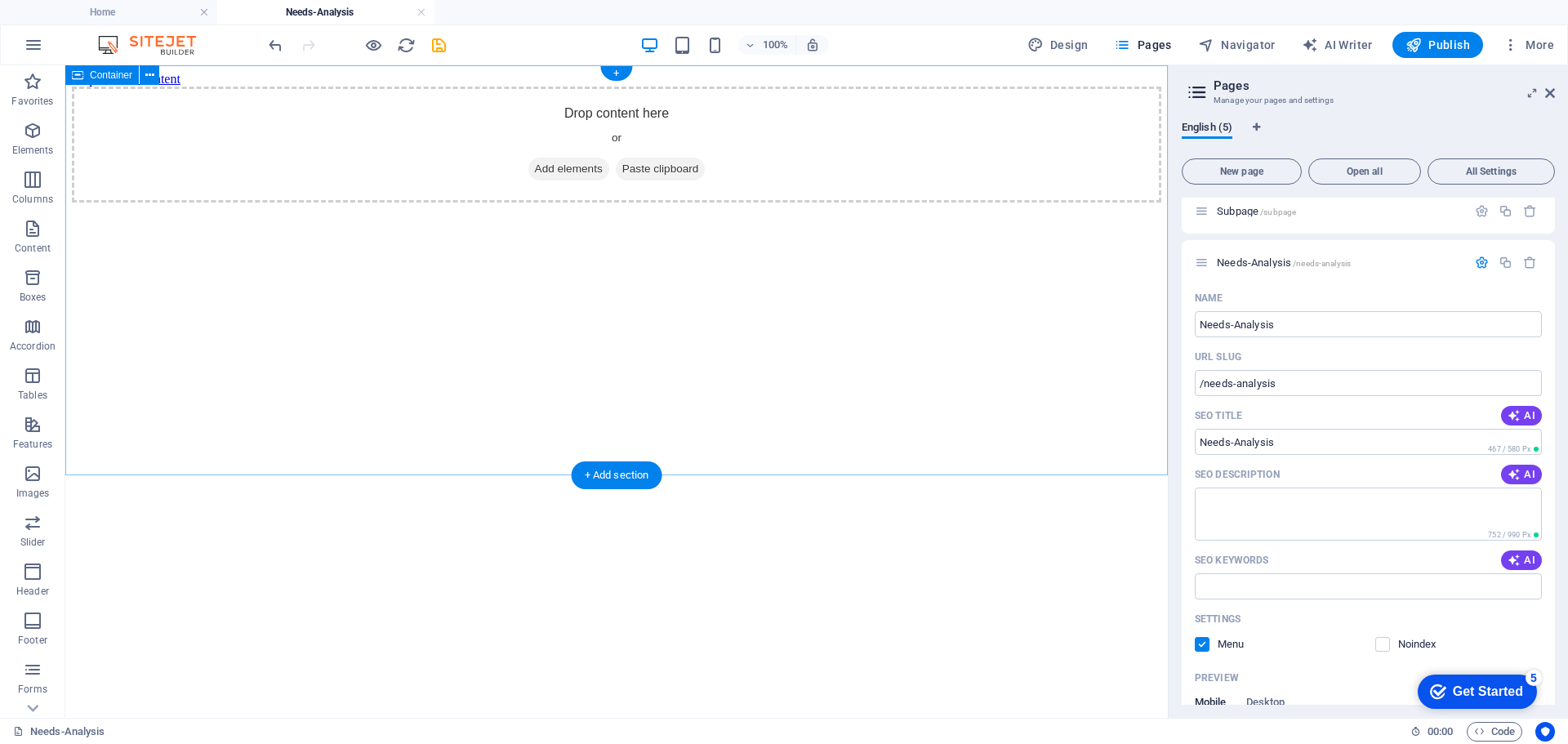
click at [664, 181] on span "Paste clipboard" at bounding box center [660, 169] width 89 height 23
click at [648, 181] on span "Paste clipboard" at bounding box center [660, 169] width 89 height 23
click at [535, 169] on icon at bounding box center [535, 169] width 0 height 0
click at [554, 181] on span "Add elements" at bounding box center [569, 169] width 81 height 23
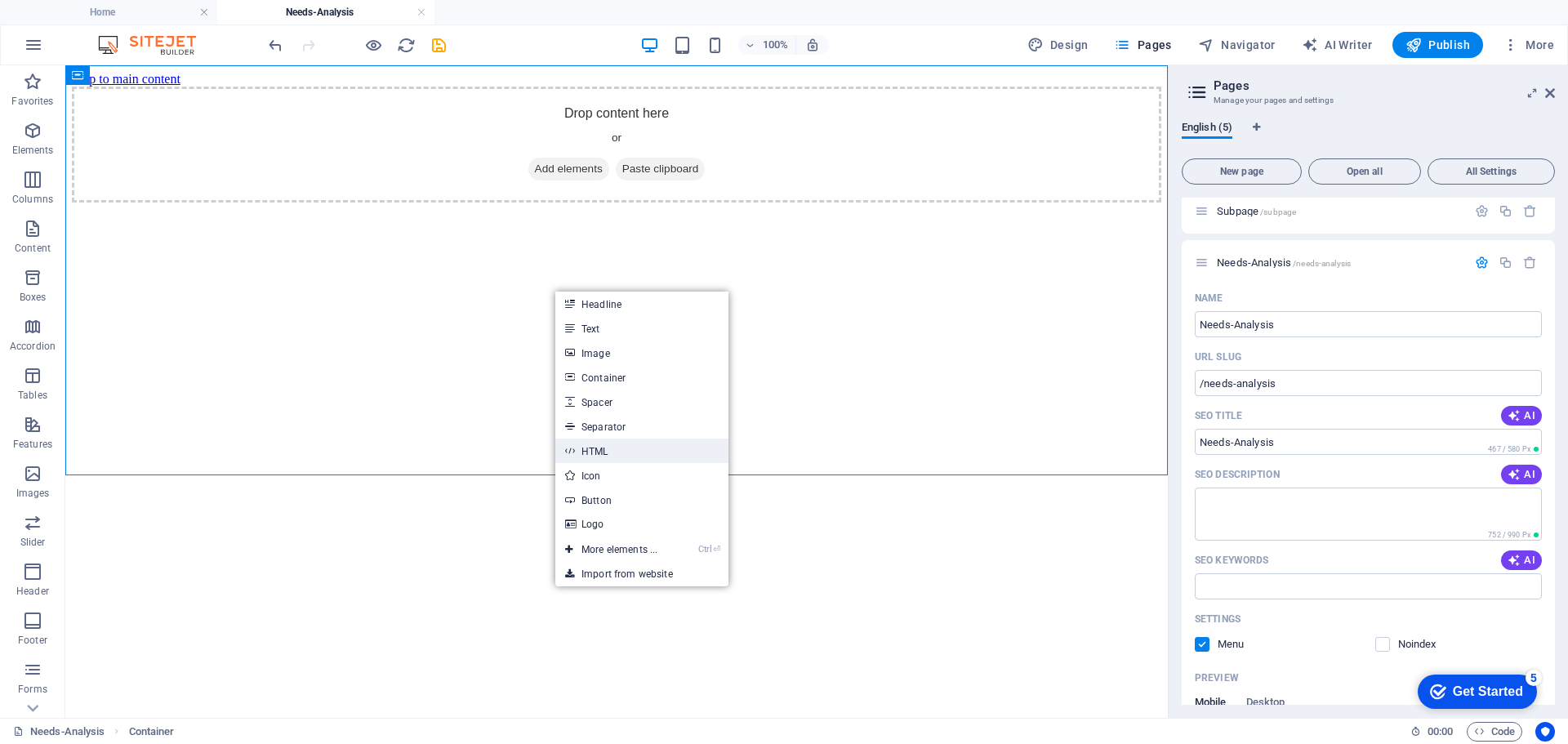
click at [584, 448] on link "HTML" at bounding box center [643, 451] width 173 height 25
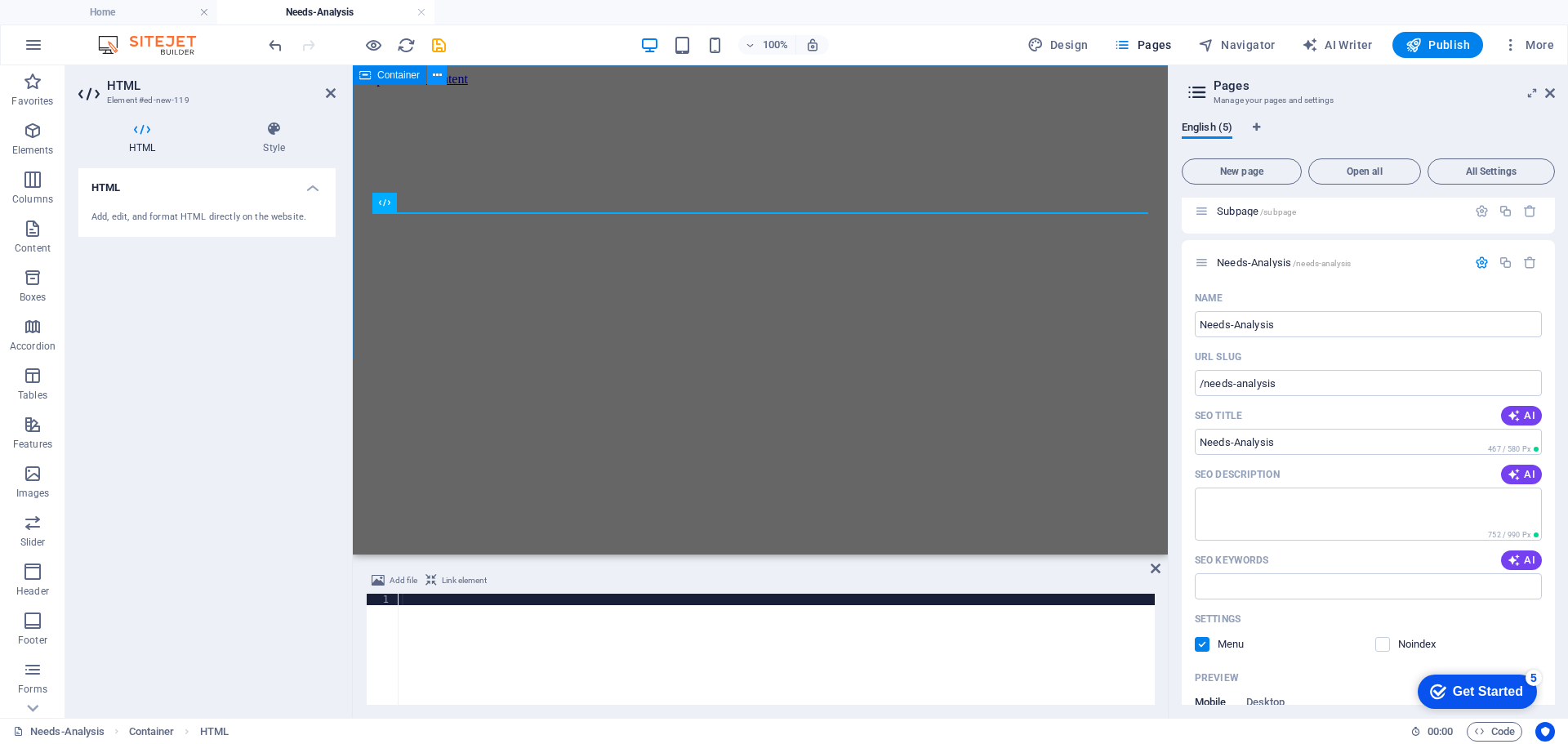
click at [439, 76] on icon at bounding box center [438, 76] width 9 height 18
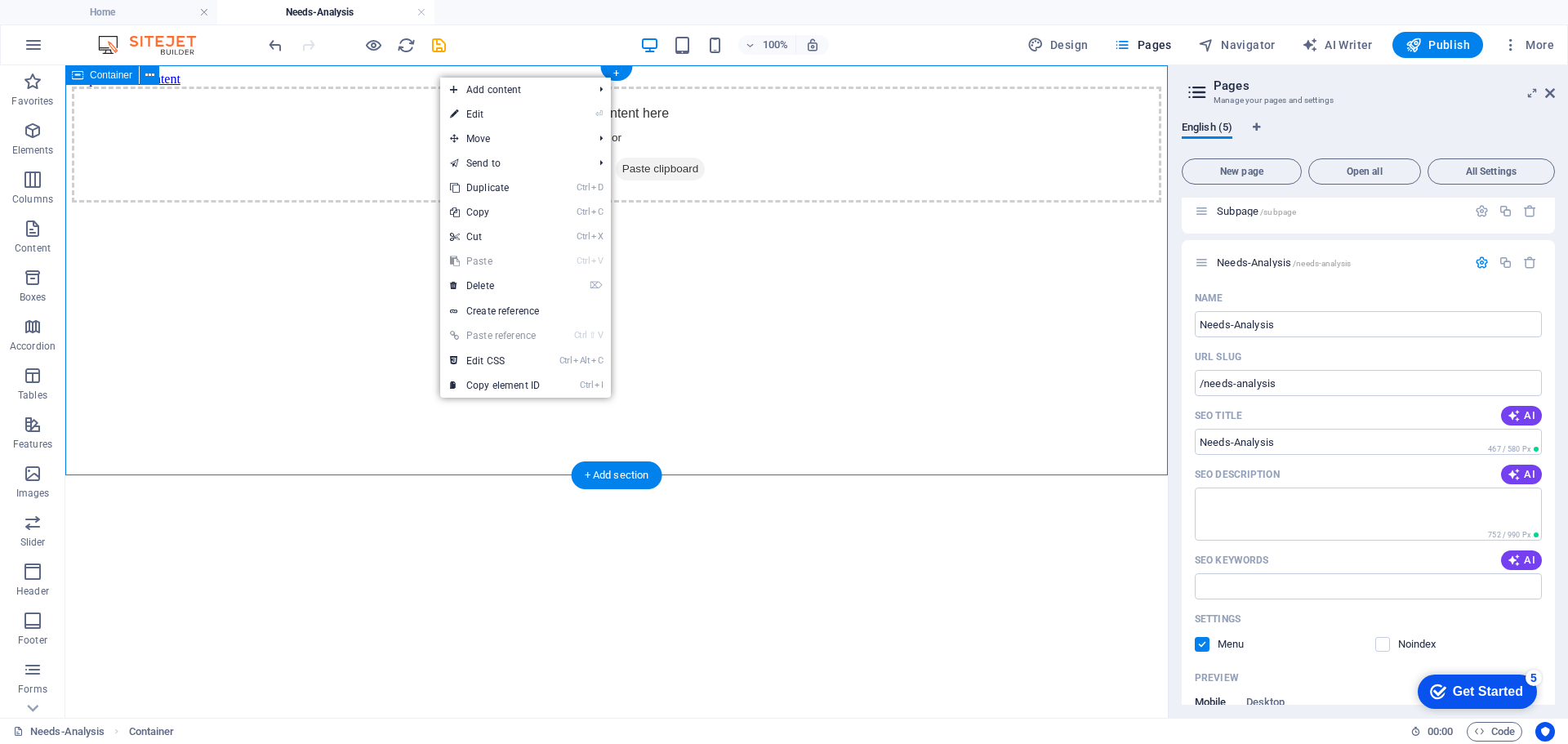
click at [394, 203] on div "Drop content here or Add elements Paste clipboard" at bounding box center [617, 145] width 1090 height 116
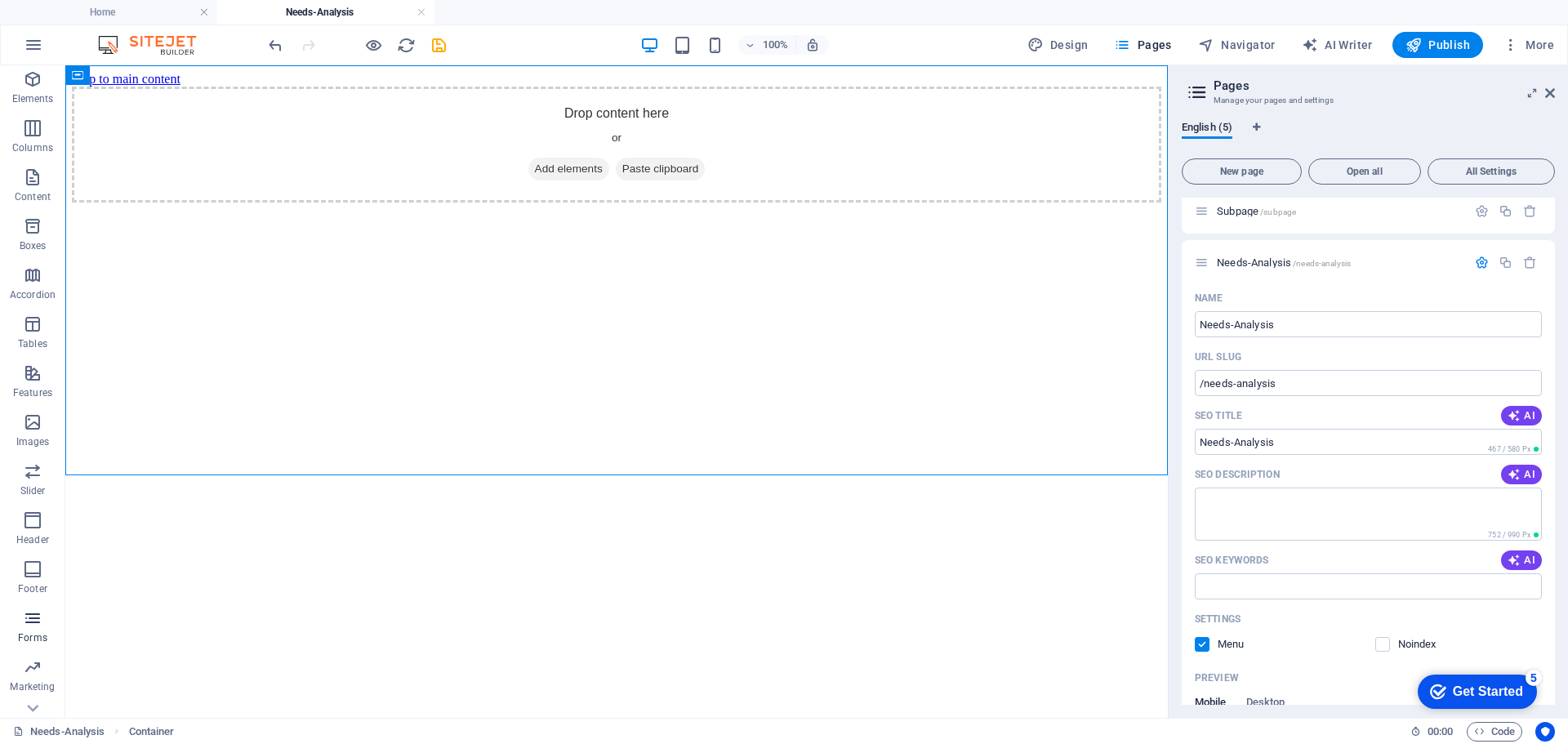
scroll to position [82, 0]
click at [32, 587] on icon "button" at bounding box center [32, 586] width 19 height 19
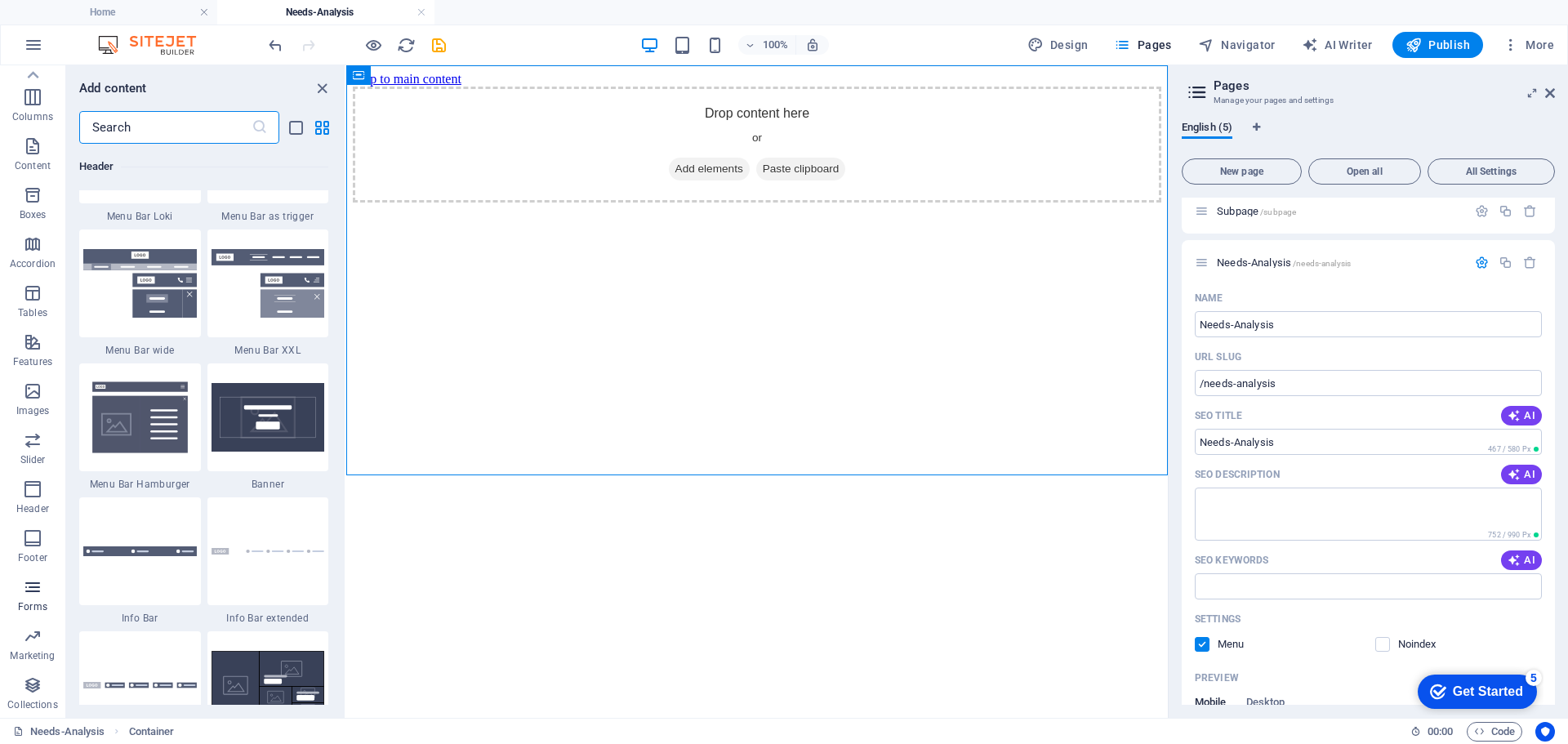
scroll to position [11928, 0]
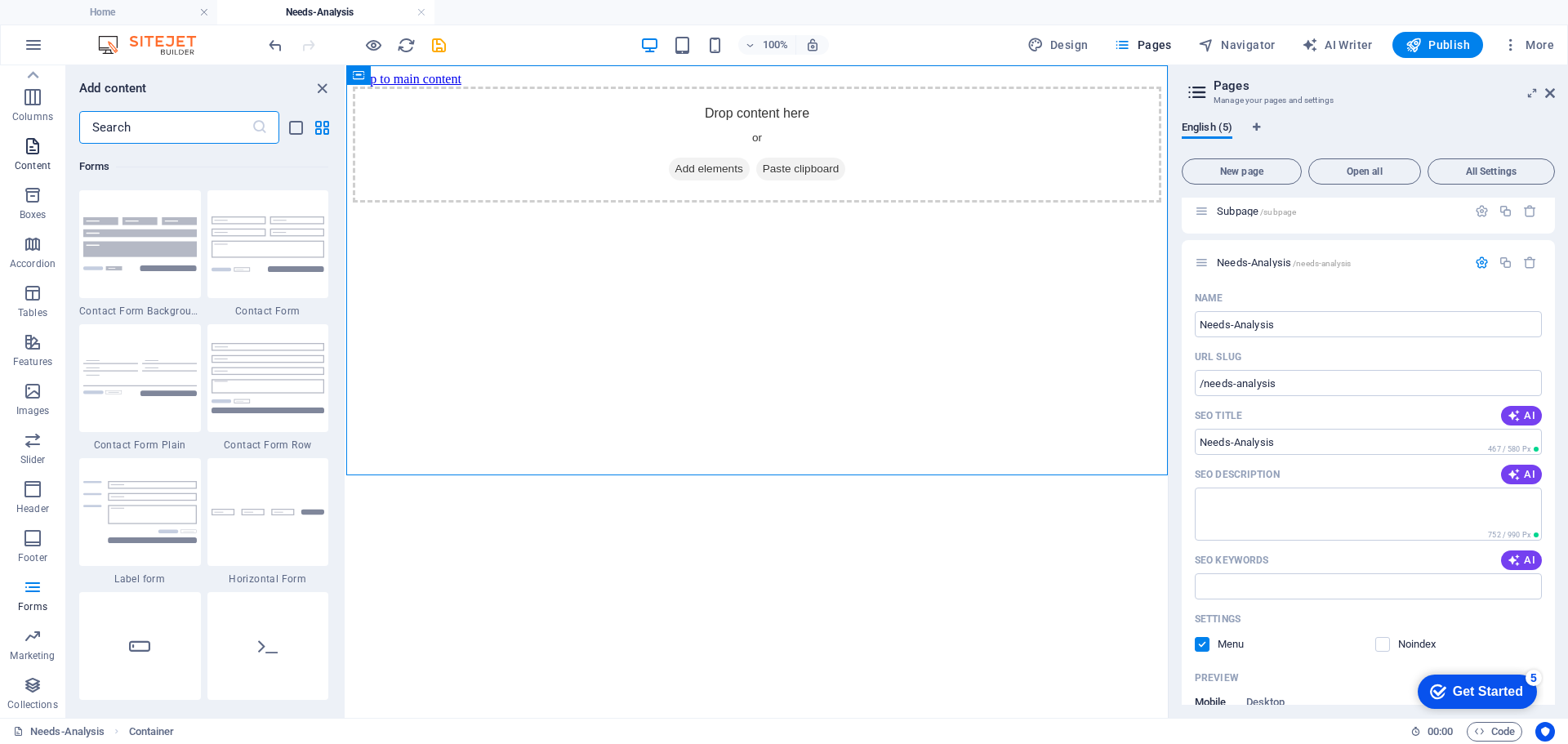
click at [30, 143] on icon "button" at bounding box center [32, 146] width 19 height 19
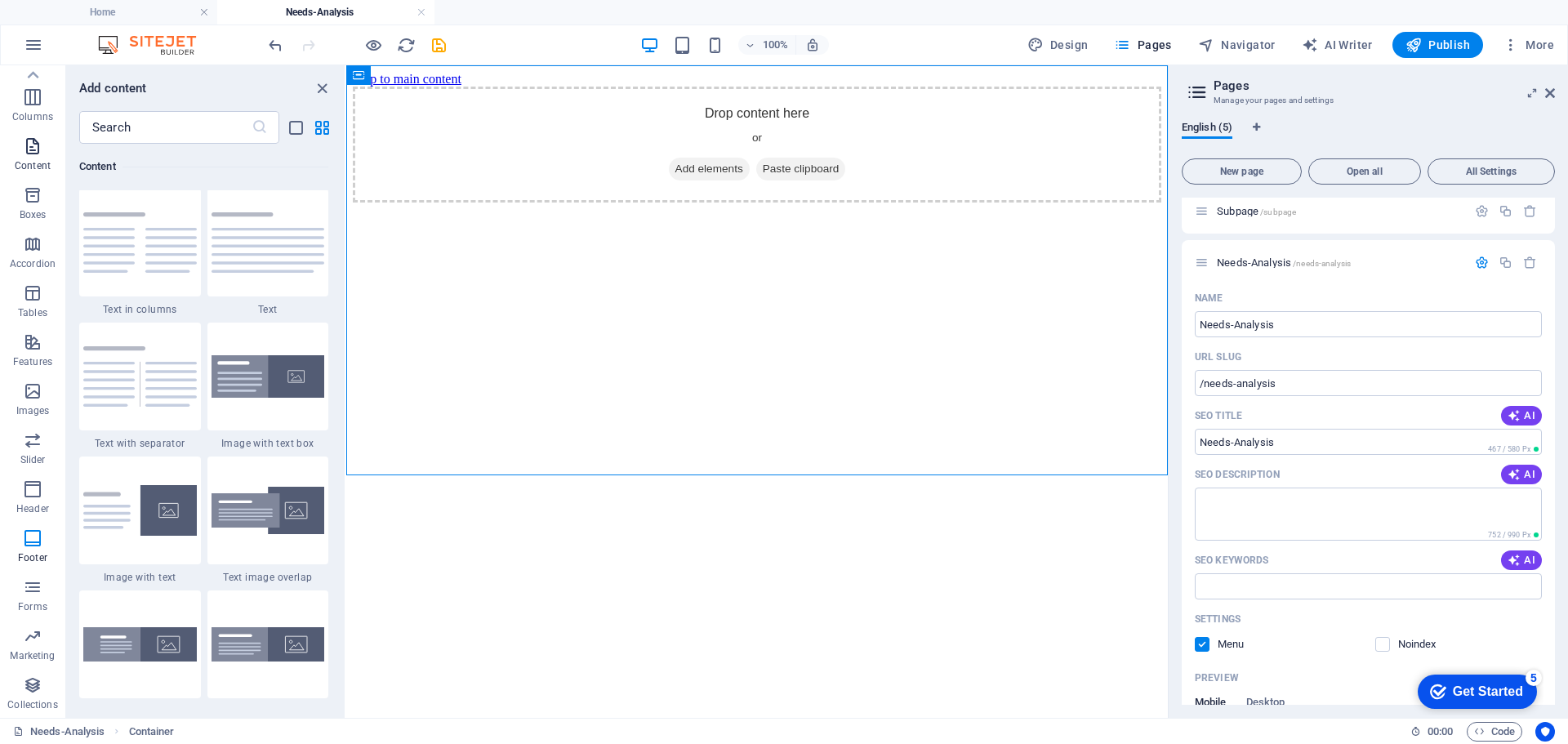
scroll to position [2859, 0]
click at [322, 87] on icon "close panel" at bounding box center [322, 89] width 18 height 18
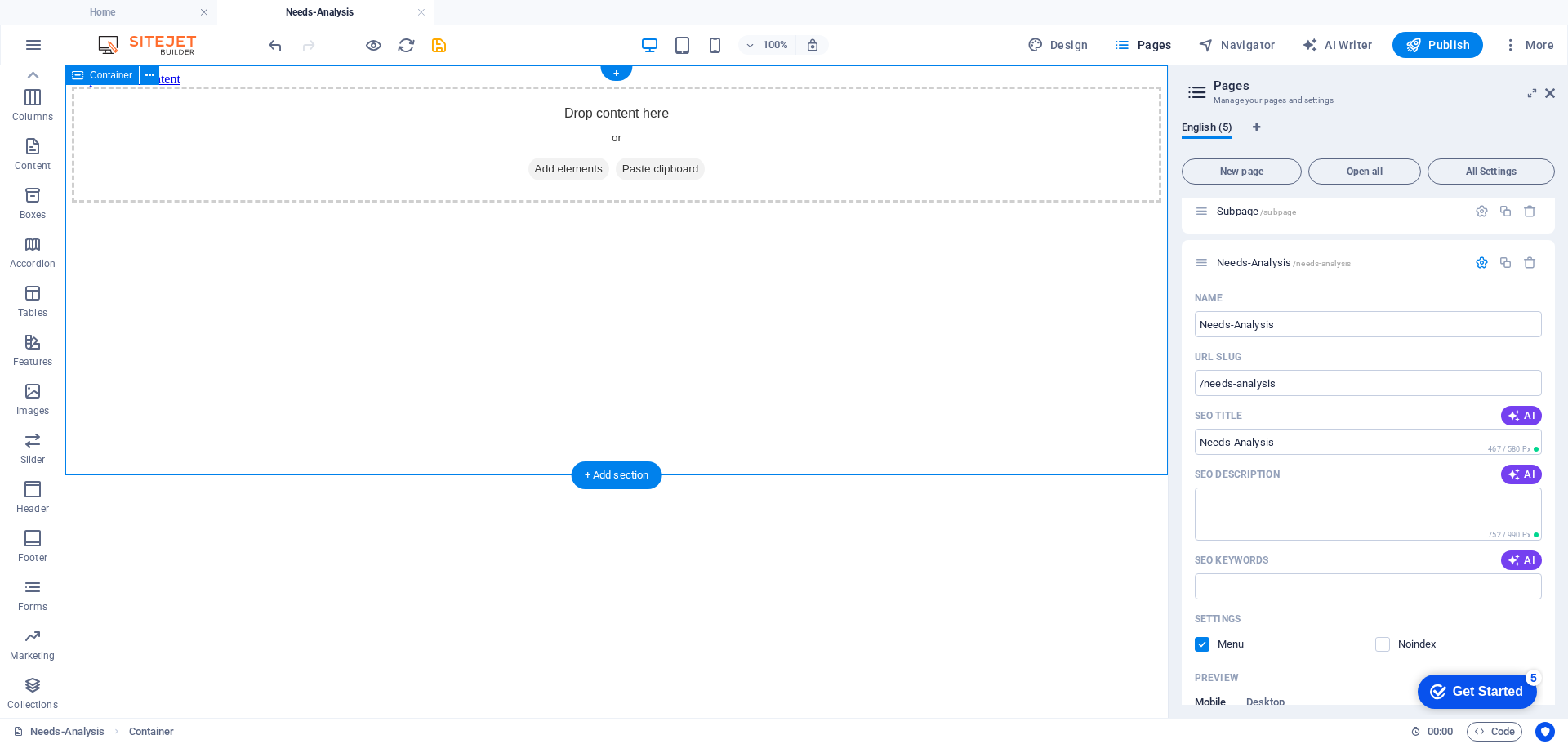
click at [530, 181] on span "Add elements" at bounding box center [569, 169] width 81 height 23
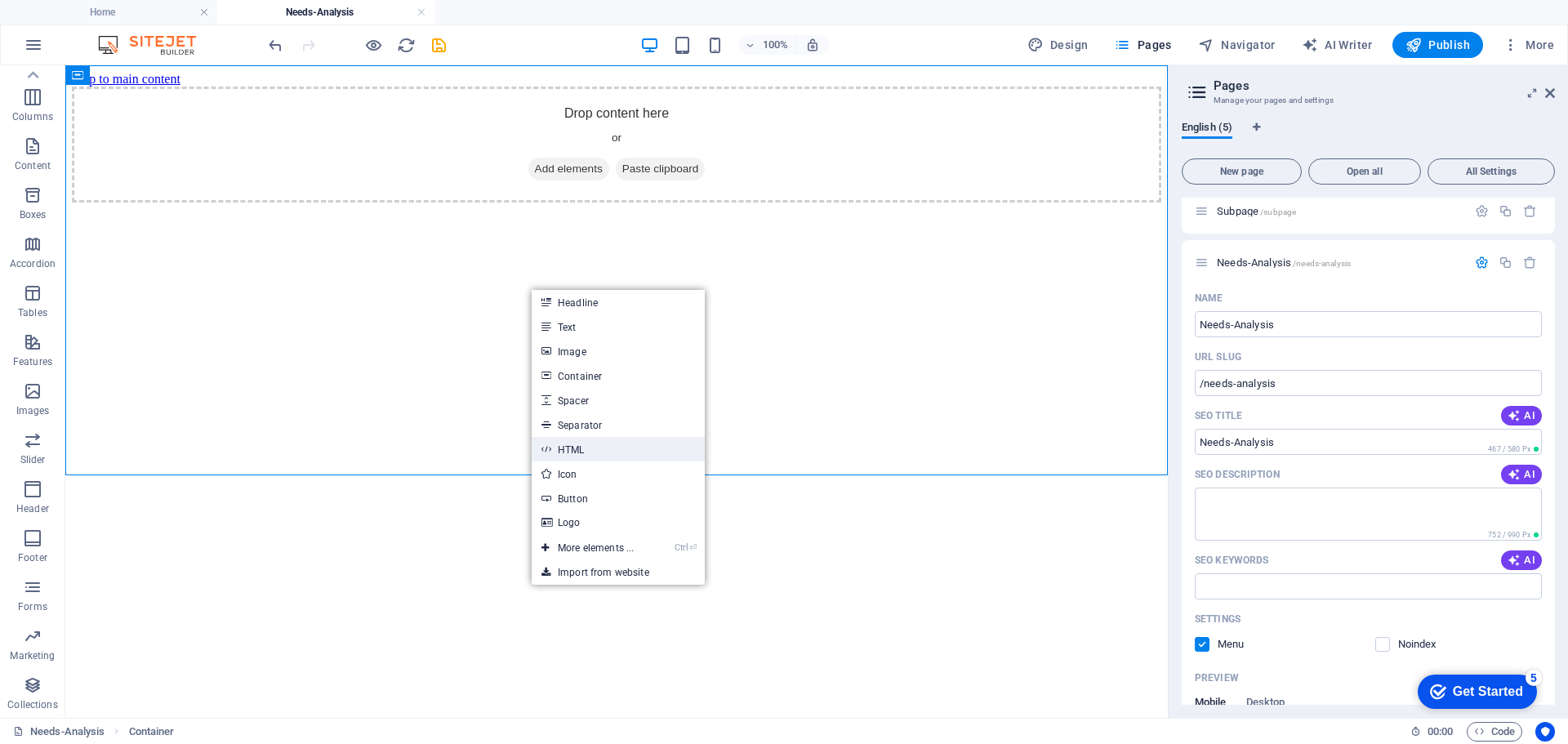
click at [573, 448] on link "HTML" at bounding box center [619, 449] width 173 height 25
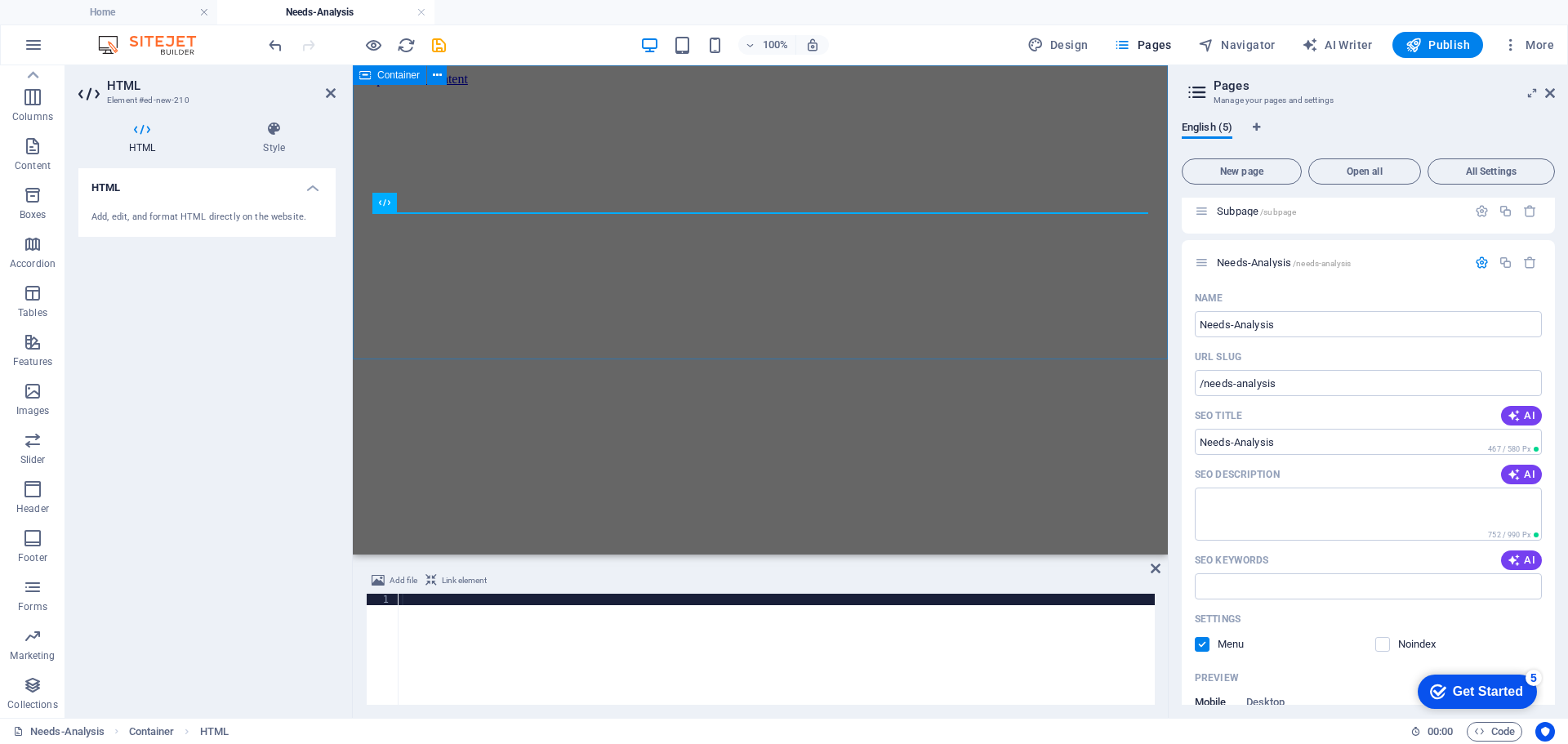
click at [464, 87] on div at bounding box center [760, 87] width 802 height 0
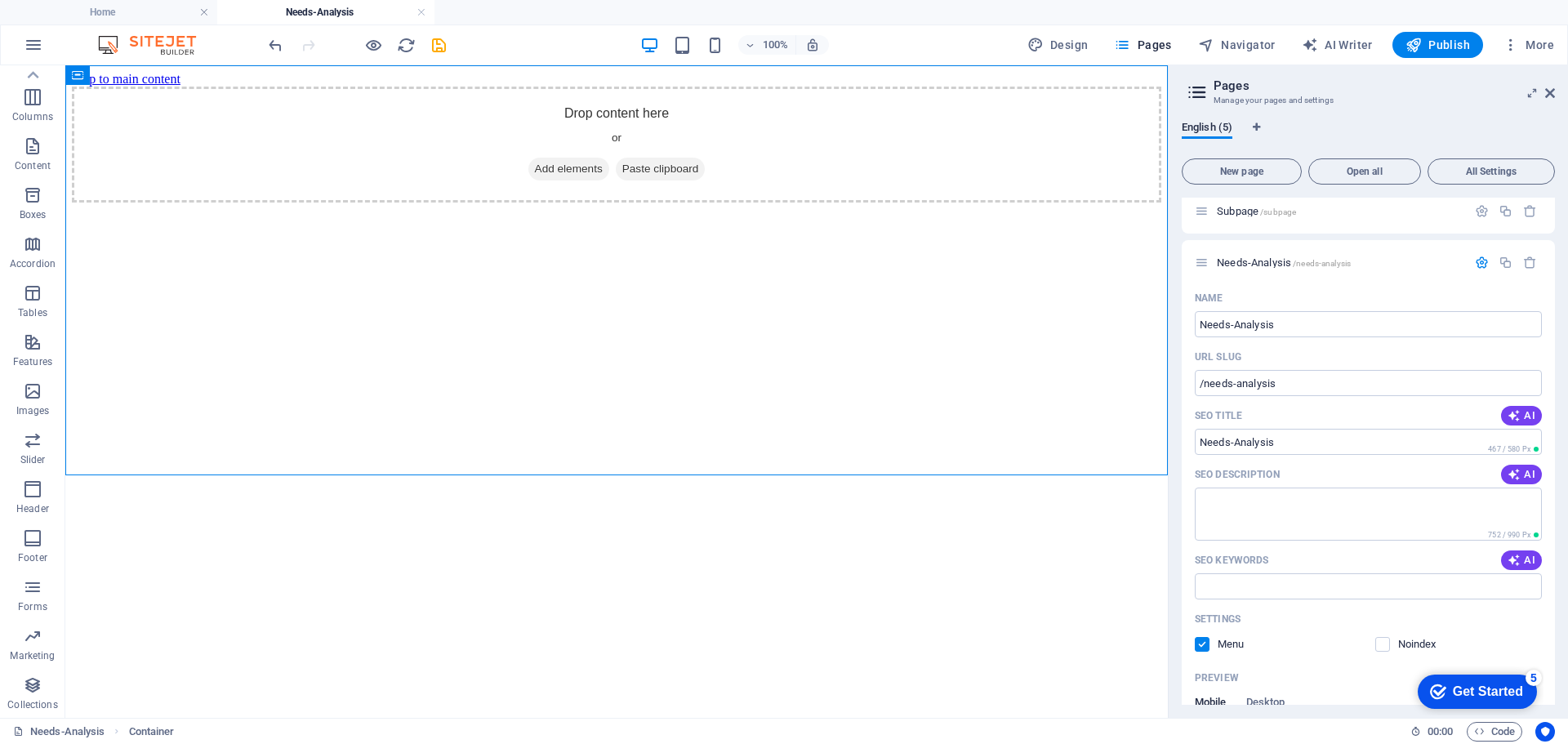
click at [464, 201] on div "Drop content here or Add elements Paste clipboard" at bounding box center [617, 145] width 1090 height 116
click at [535, 169] on icon at bounding box center [535, 169] width 0 height 0
click at [554, 181] on span "Add elements" at bounding box center [569, 169] width 81 height 23
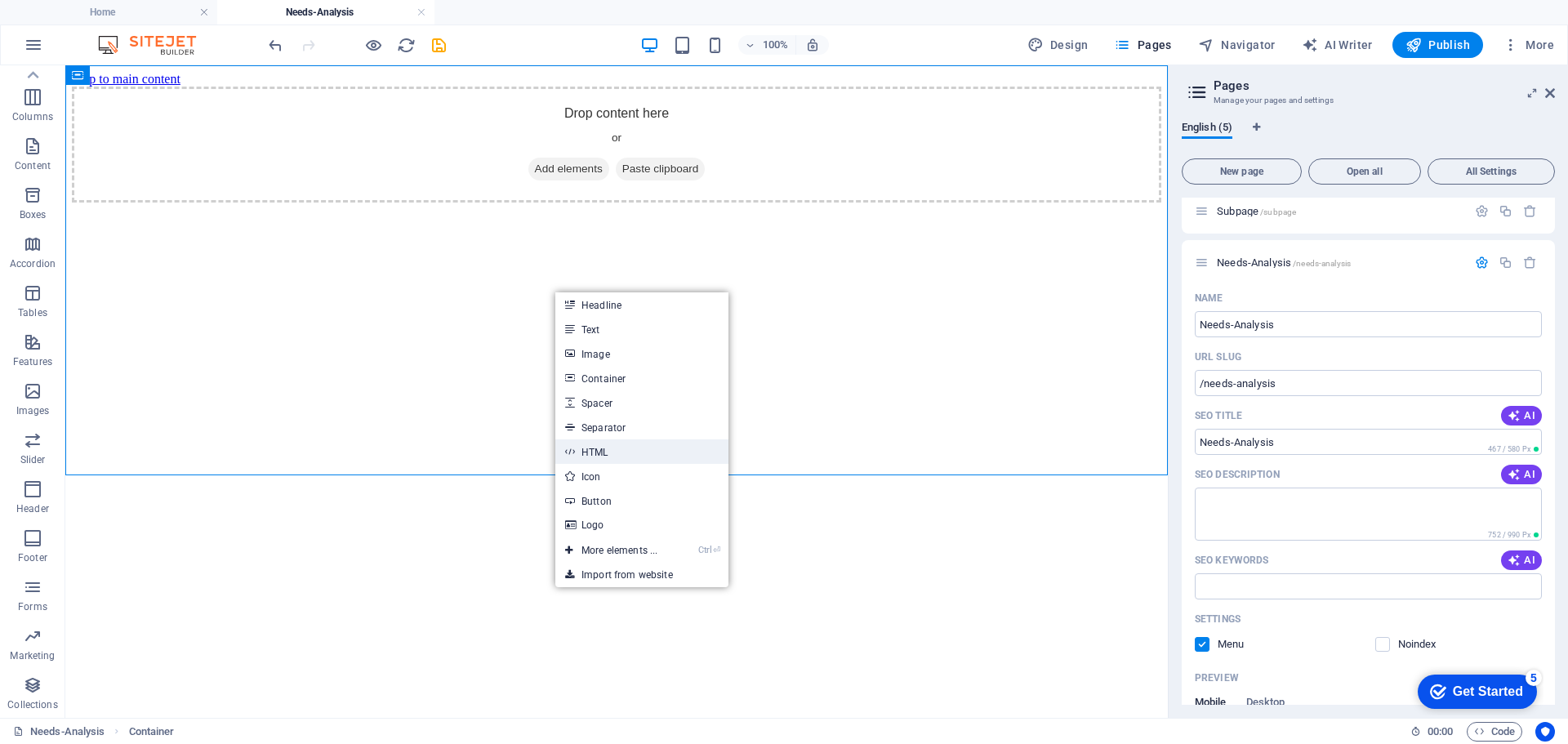
click at [591, 449] on link "HTML" at bounding box center [643, 452] width 173 height 25
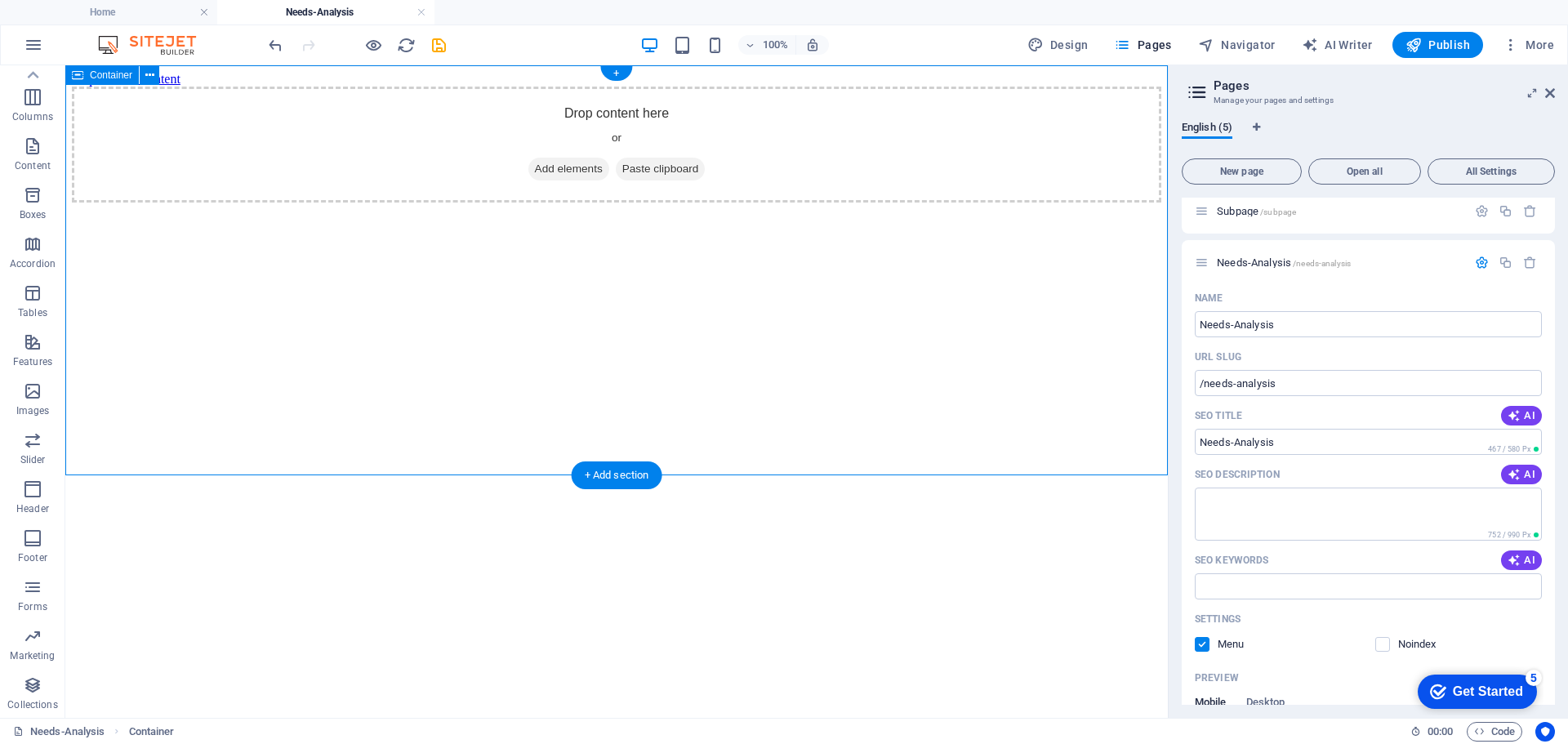
click at [504, 160] on div "Drop content here or Add elements Paste clipboard" at bounding box center [617, 145] width 1090 height 116
click at [535, 169] on icon at bounding box center [535, 169] width 0 height 0
click at [558, 181] on span "Add elements" at bounding box center [569, 169] width 81 height 23
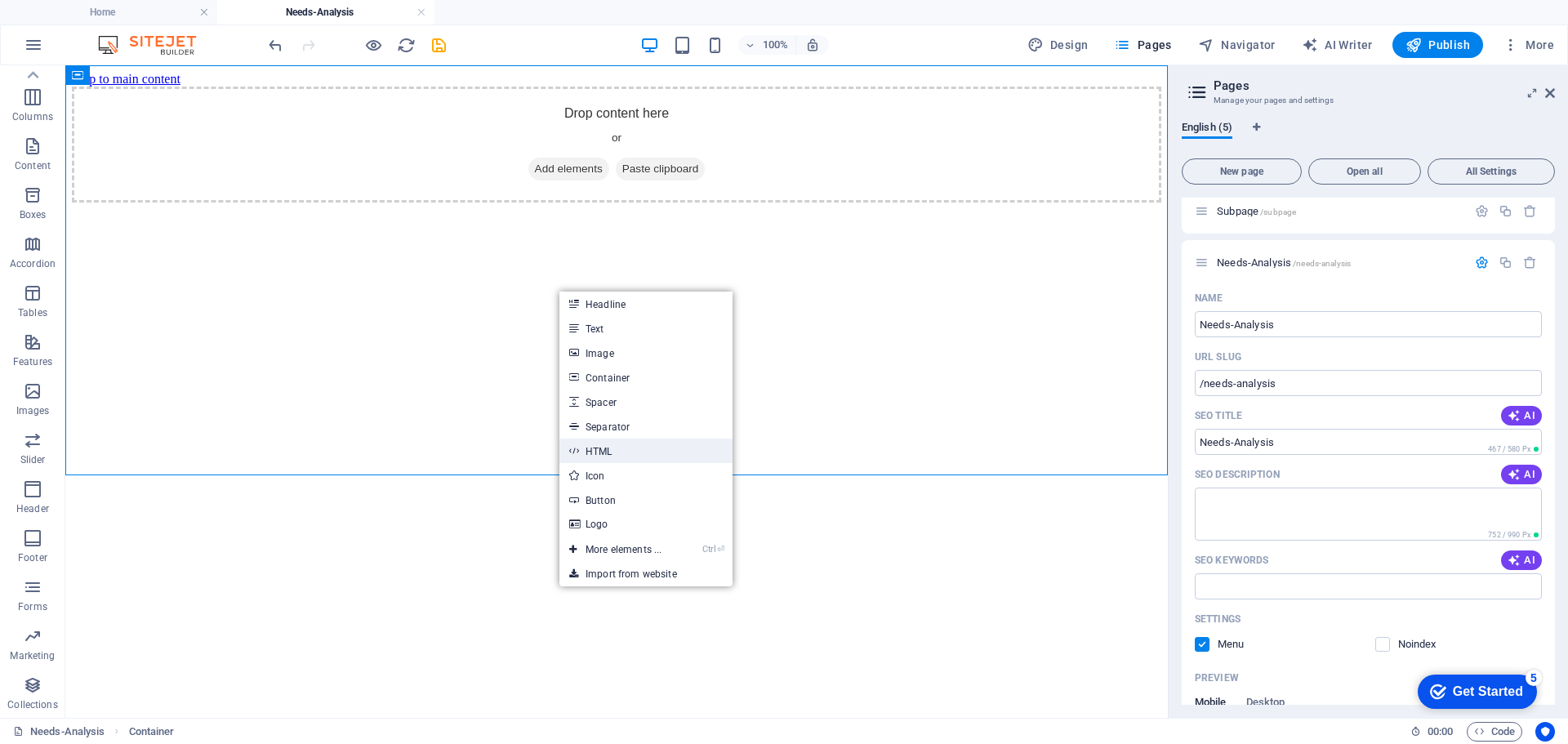
click at [599, 448] on link "HTML" at bounding box center [646, 451] width 173 height 25
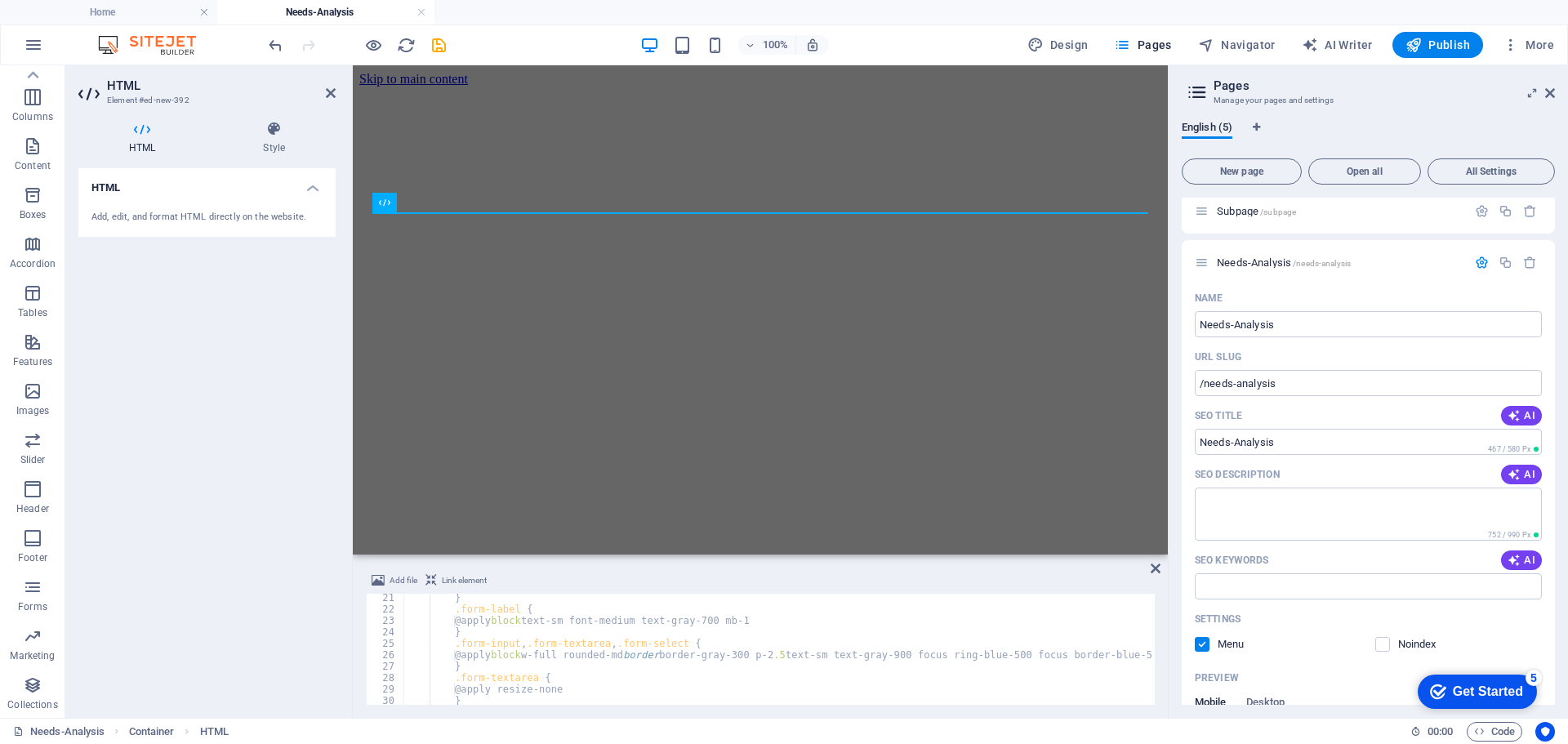
scroll to position [0, 0]
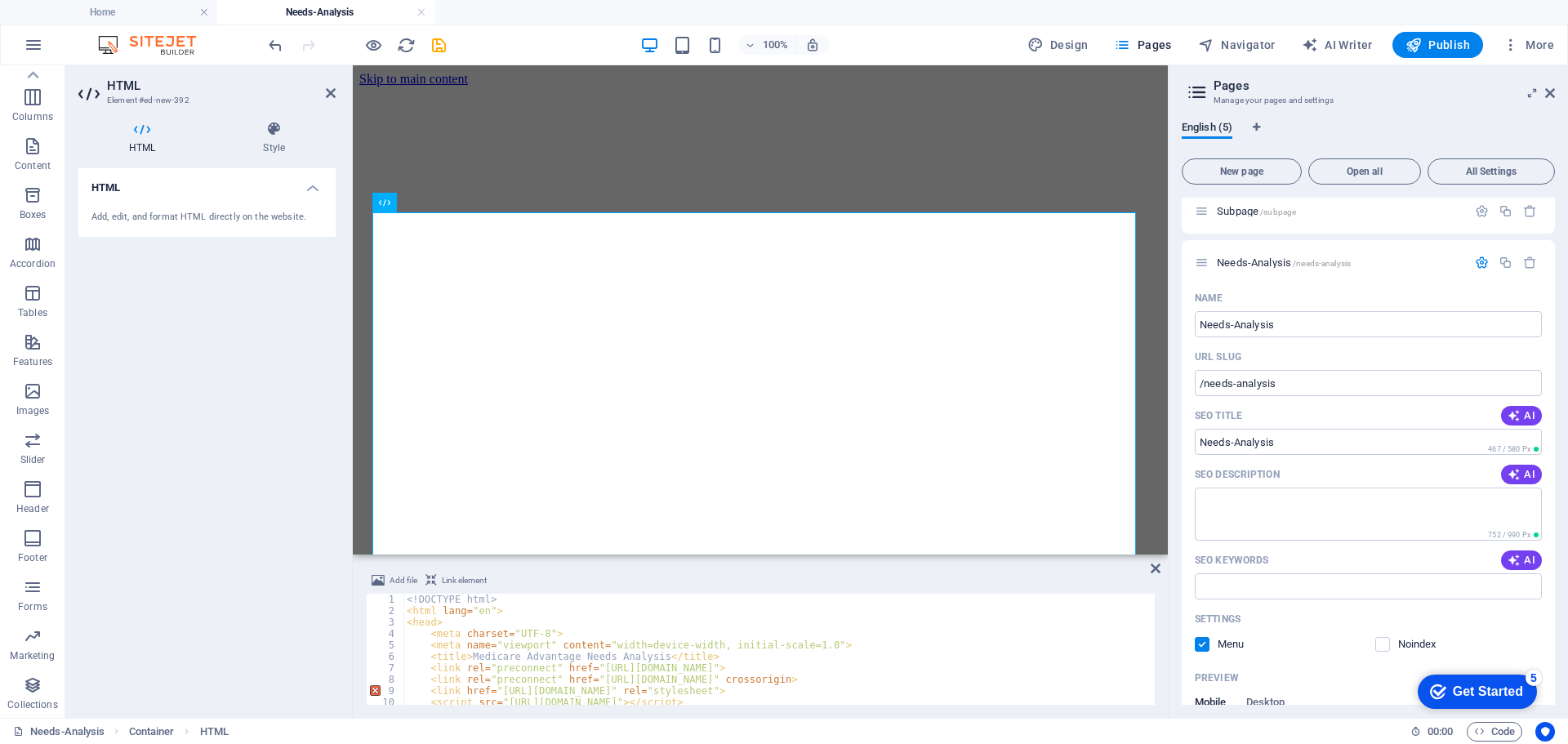
click at [254, 432] on div "HTML Add, edit, and format HTML directly on the website." at bounding box center [206, 437] width 257 height 537
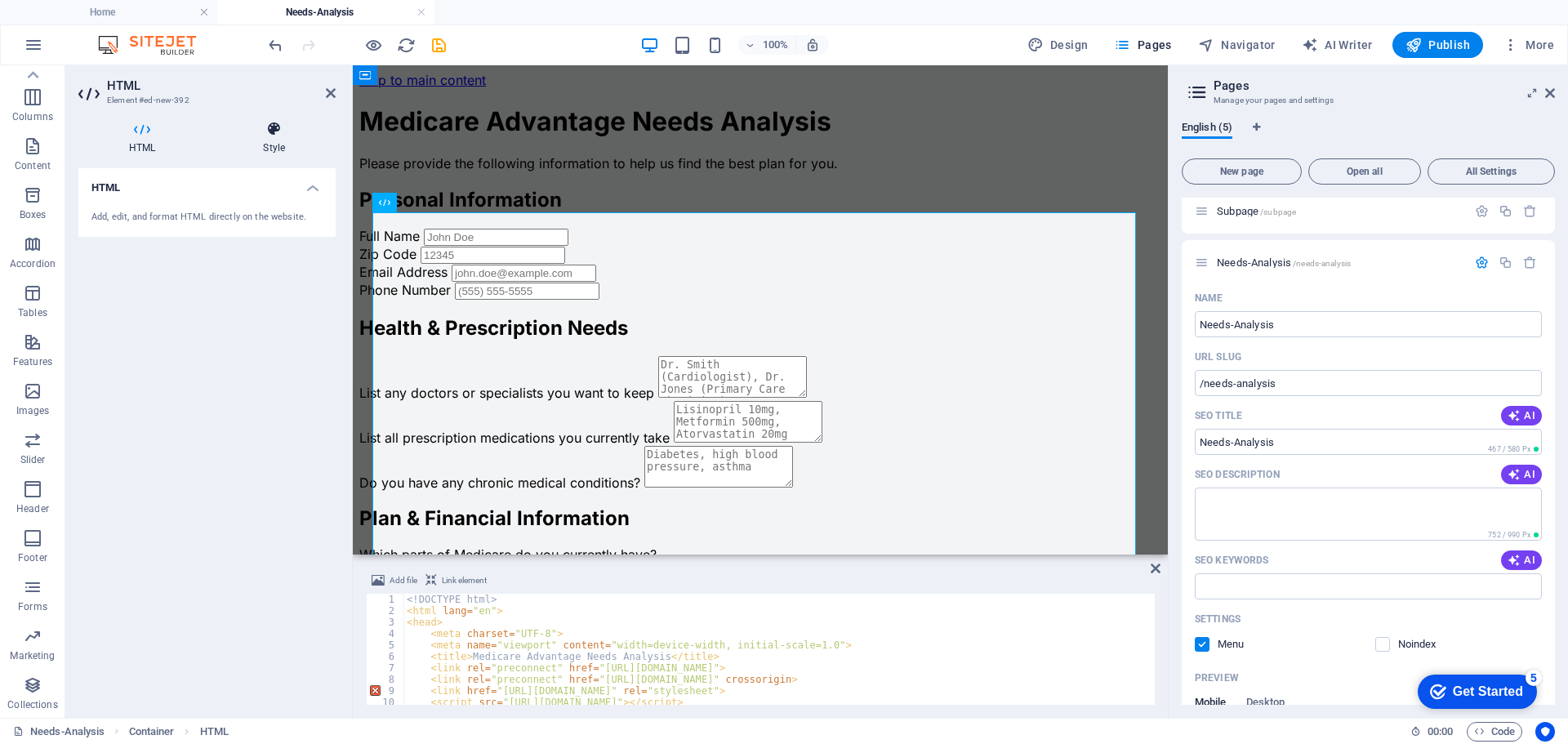
click at [275, 128] on icon at bounding box center [274, 129] width 124 height 17
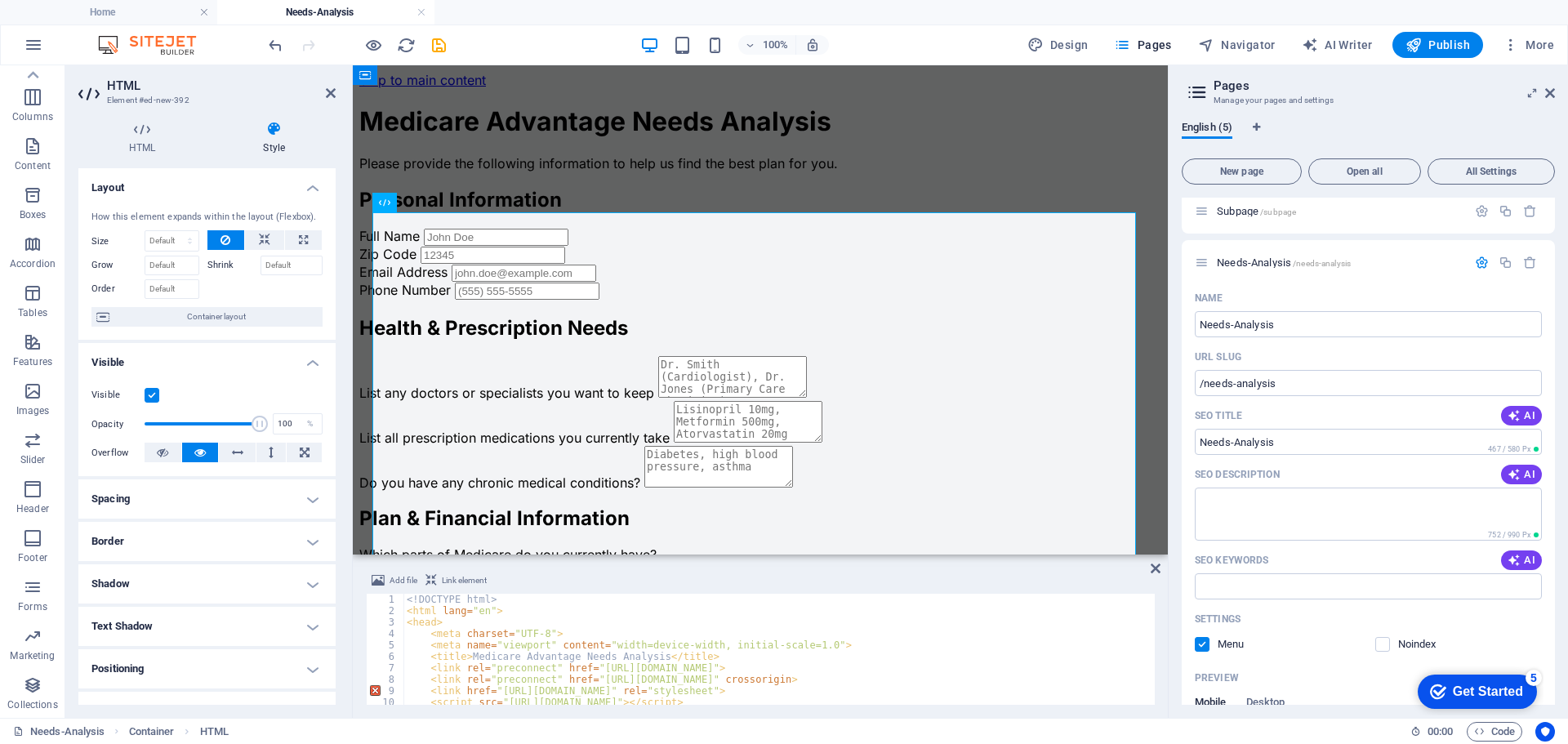
click at [275, 128] on icon at bounding box center [274, 129] width 124 height 17
click at [1157, 563] on icon at bounding box center [1156, 569] width 10 height 13
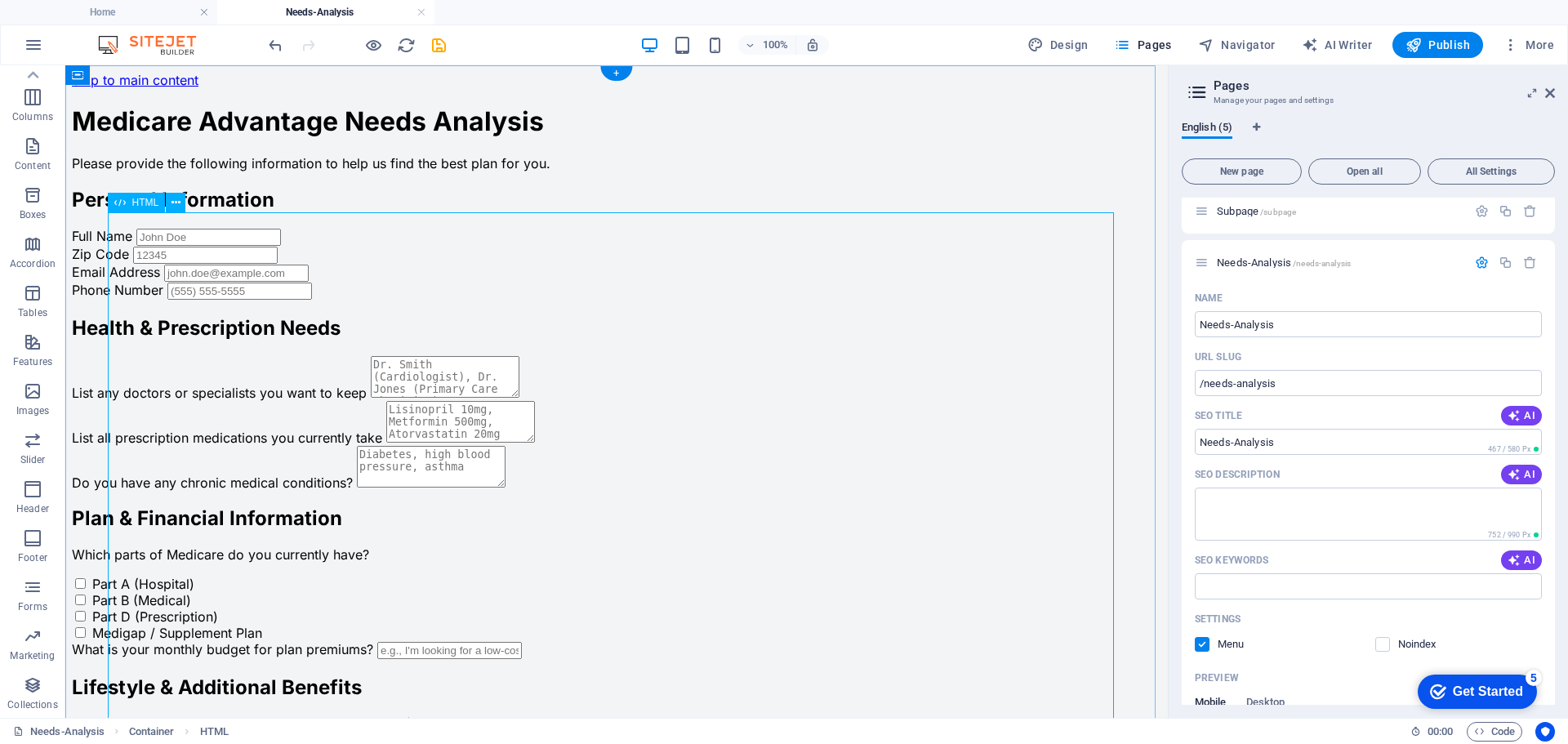
click at [118, 219] on div "Medicare Advantage Needs Analysis Medicare Advantage Needs Analysis Please prov…" at bounding box center [617, 490] width 1090 height 772
click at [172, 199] on icon at bounding box center [176, 203] width 9 height 18
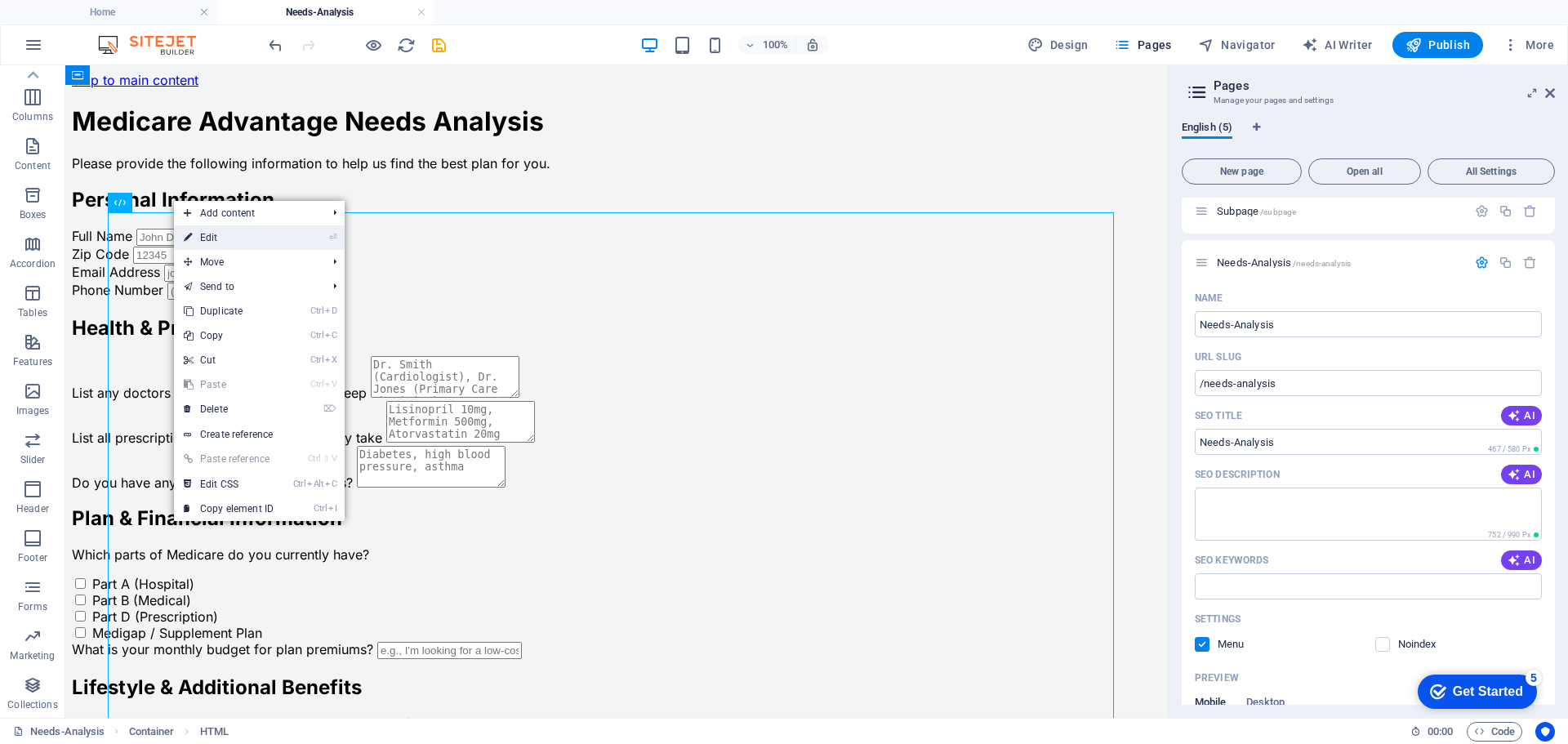
click at [214, 237] on link "⏎ Edit" at bounding box center [229, 238] width 110 height 25
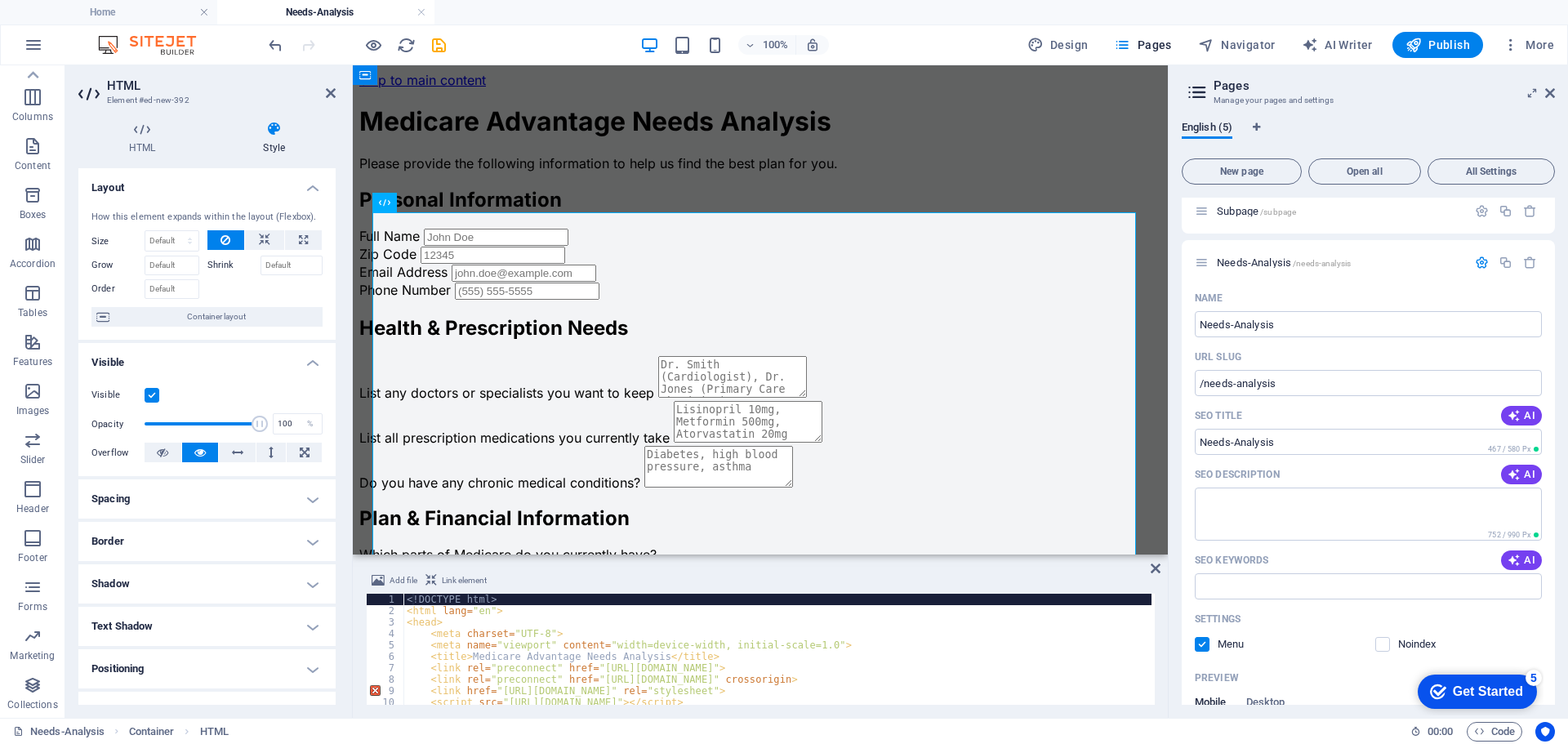
click at [410, 601] on div "<! DOCTYPE html > < html lang = "en" > < head > < meta charset = "UTF-8" > < me…" at bounding box center [1059, 659] width 1311 height 131
type textarea "</html>"
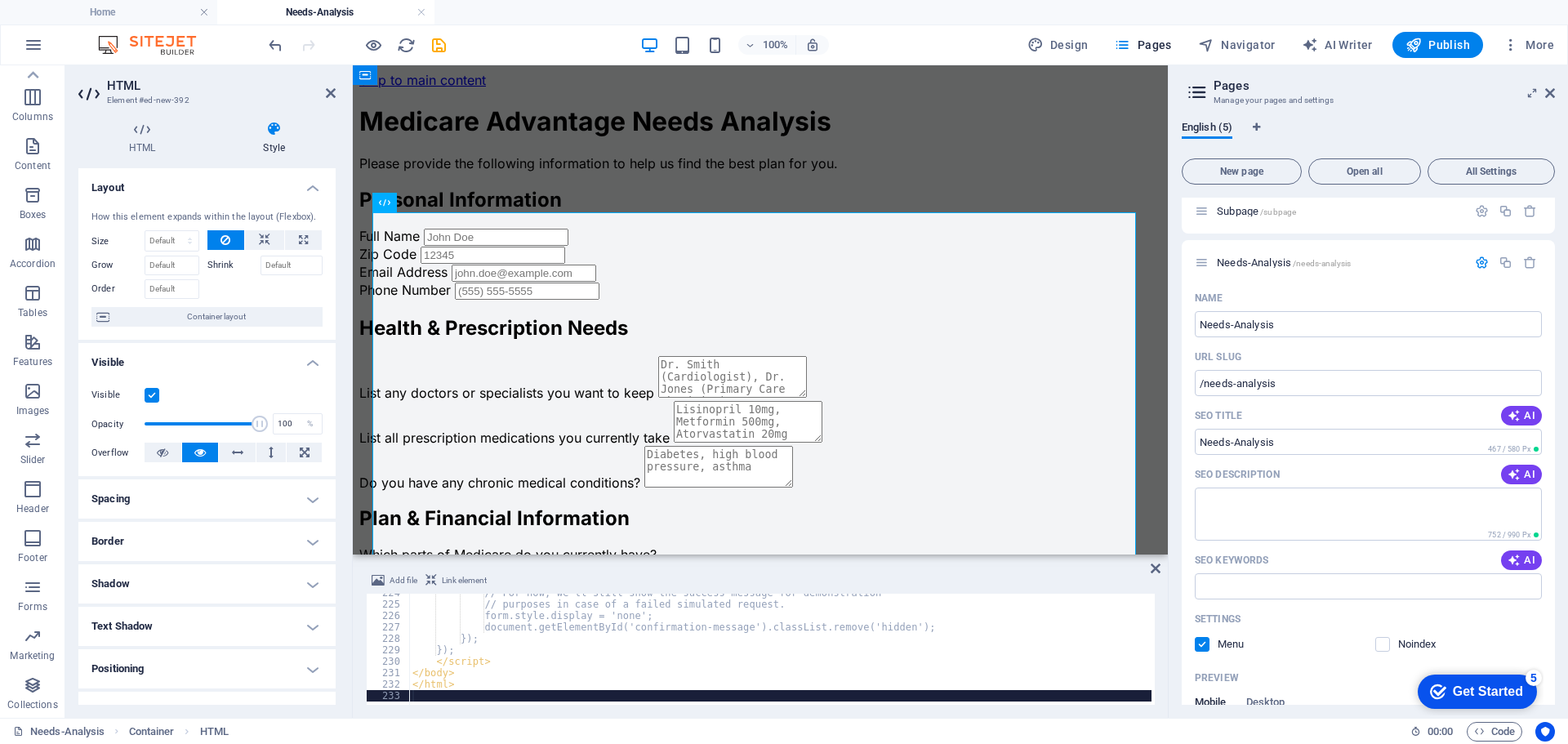
scroll to position [2557, 0]
click at [441, 42] on icon "save" at bounding box center [439, 45] width 18 height 18
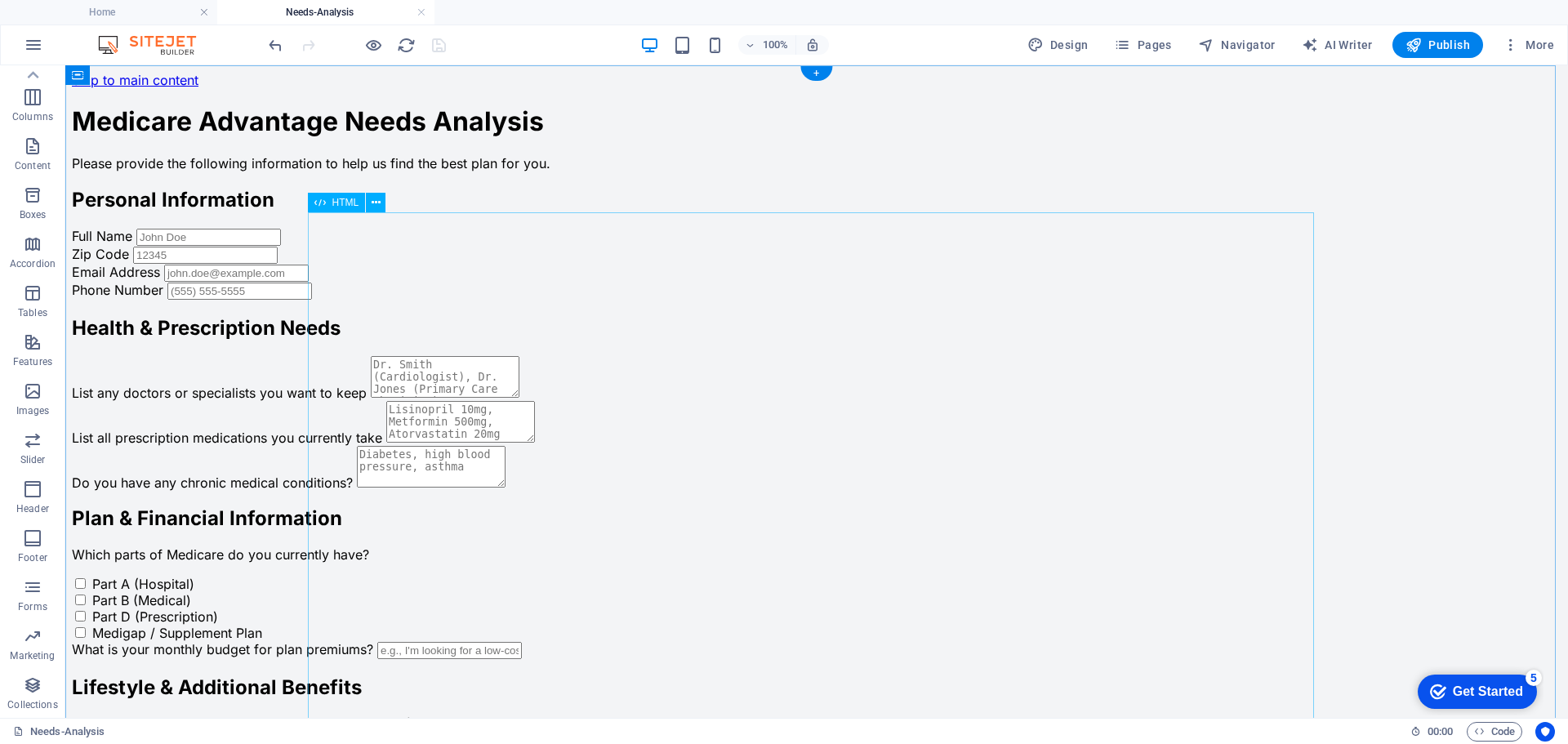
click at [421, 259] on div "Medicare Advantage Needs Analysis Medicare Advantage Needs Analysis Please prov…" at bounding box center [817, 490] width 1490 height 772
click at [324, 254] on div "Medicare Advantage Needs Analysis Medicare Advantage Needs Analysis Please prov…" at bounding box center [817, 490] width 1490 height 772
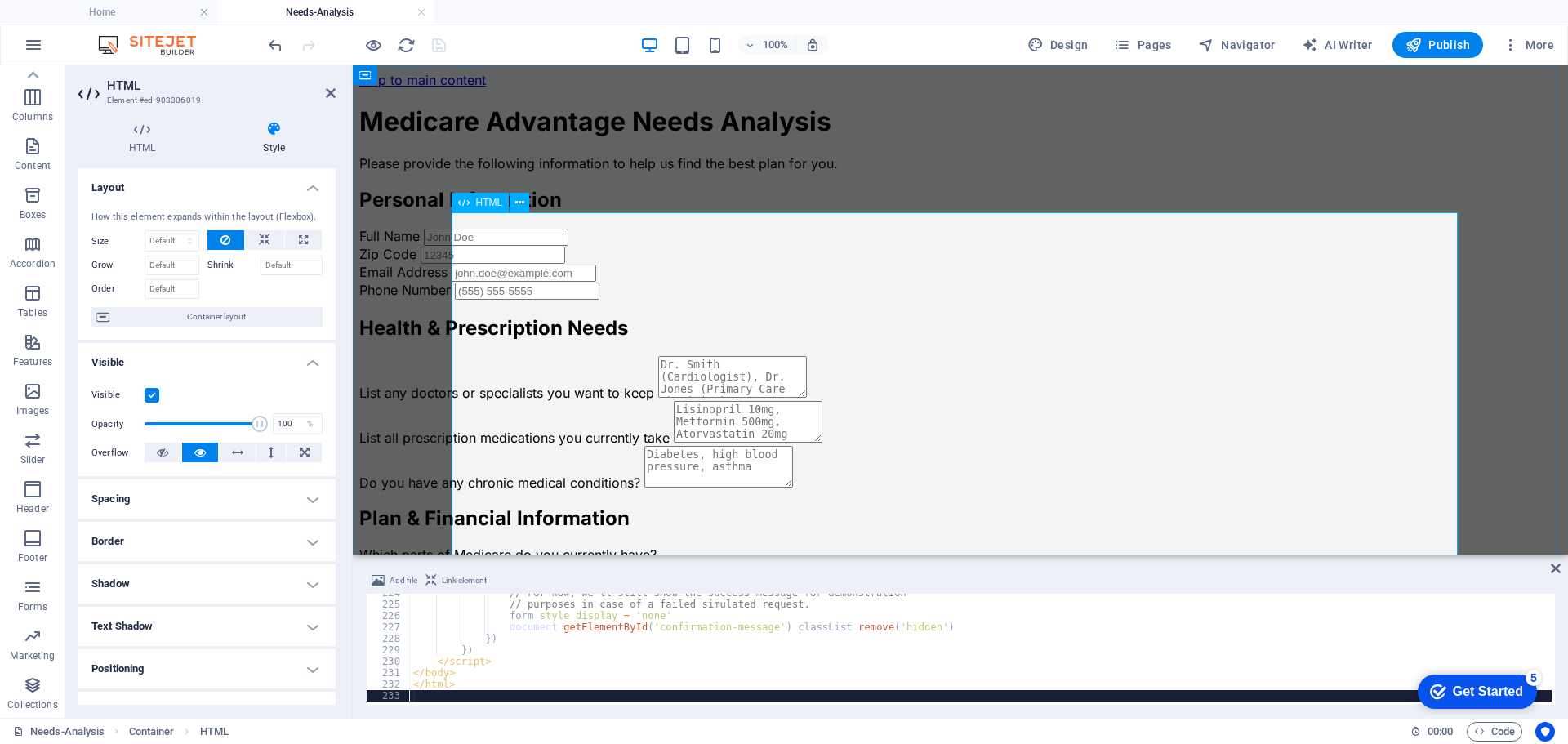
click at [487, 254] on div "Medicare Advantage Needs Analysis Medicare Advantage Needs Analysis Please prov…" at bounding box center [961, 490] width 1202 height 772
click at [334, 97] on icon at bounding box center [331, 93] width 10 height 13
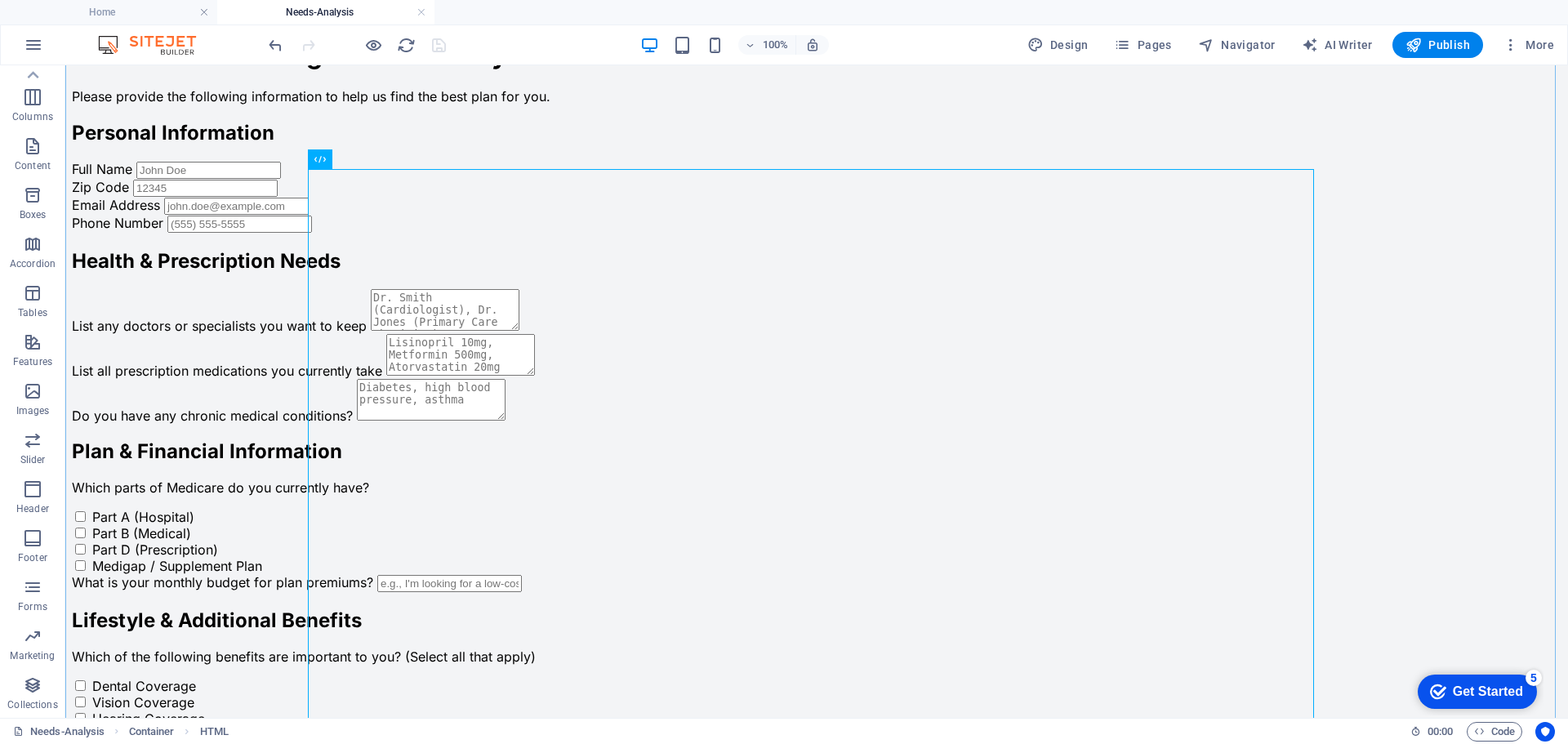
scroll to position [0, 0]
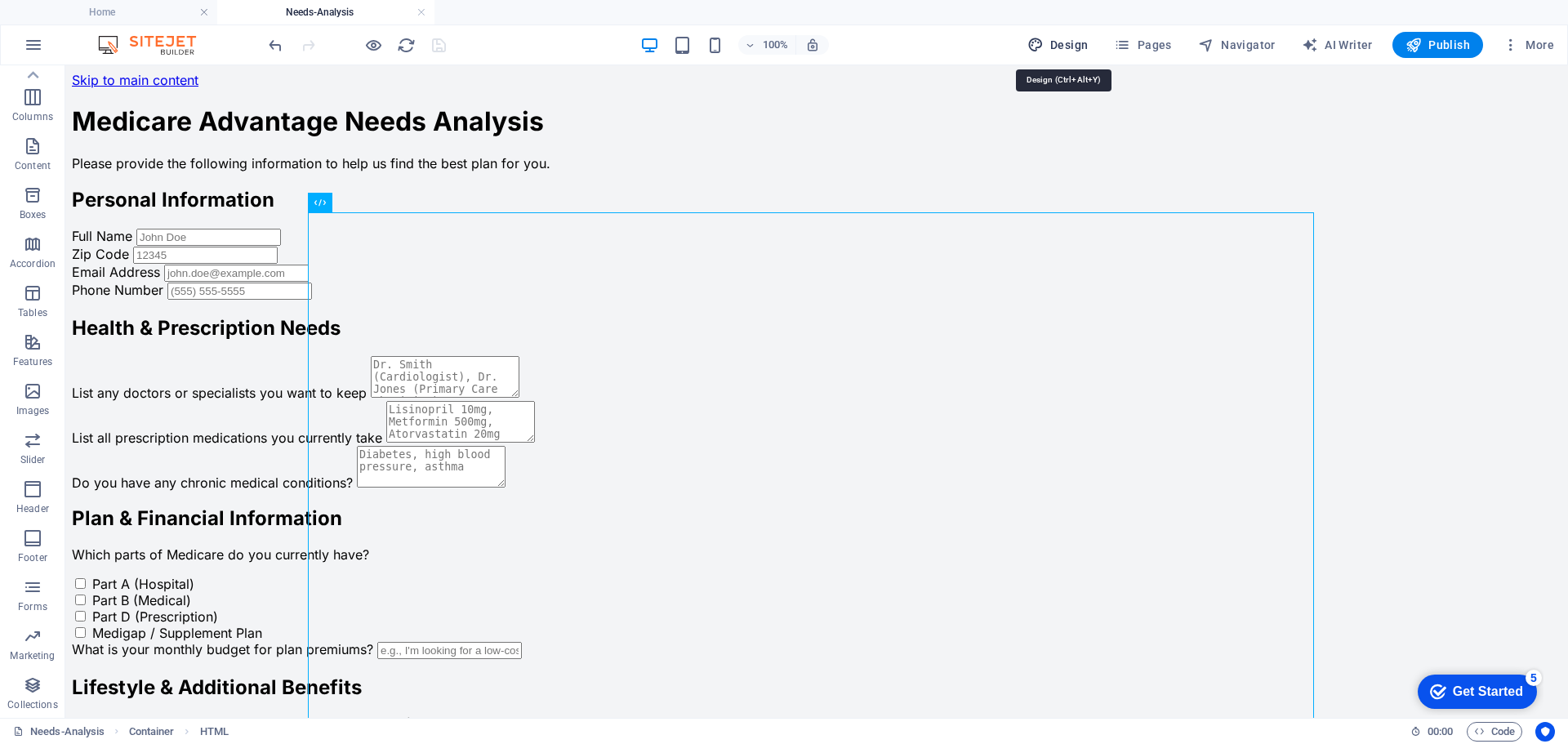
click at [1067, 41] on span "Design" at bounding box center [1058, 45] width 61 height 17
select select "px"
select select "400"
select select "px"
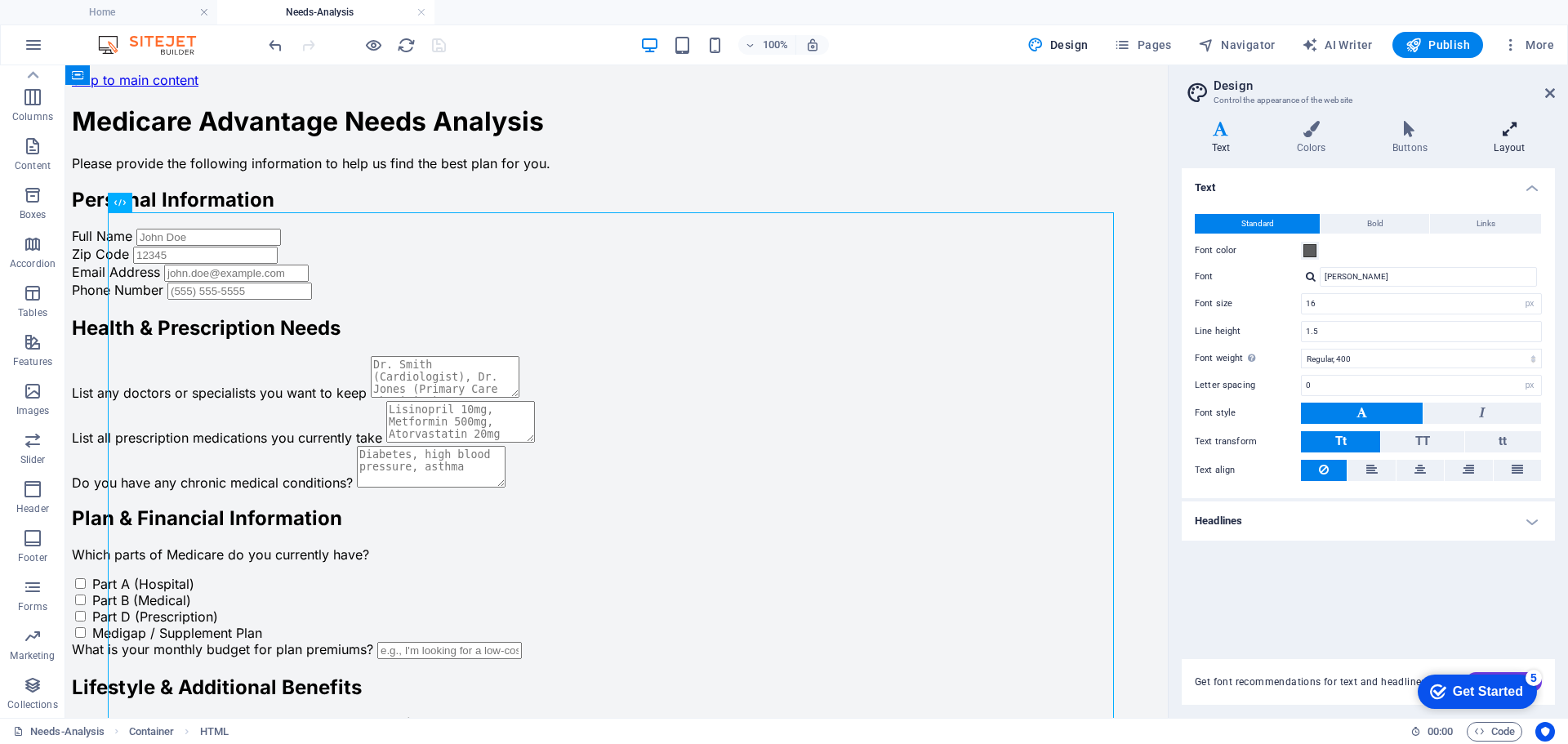
click at [1510, 127] on icon at bounding box center [1510, 129] width 90 height 17
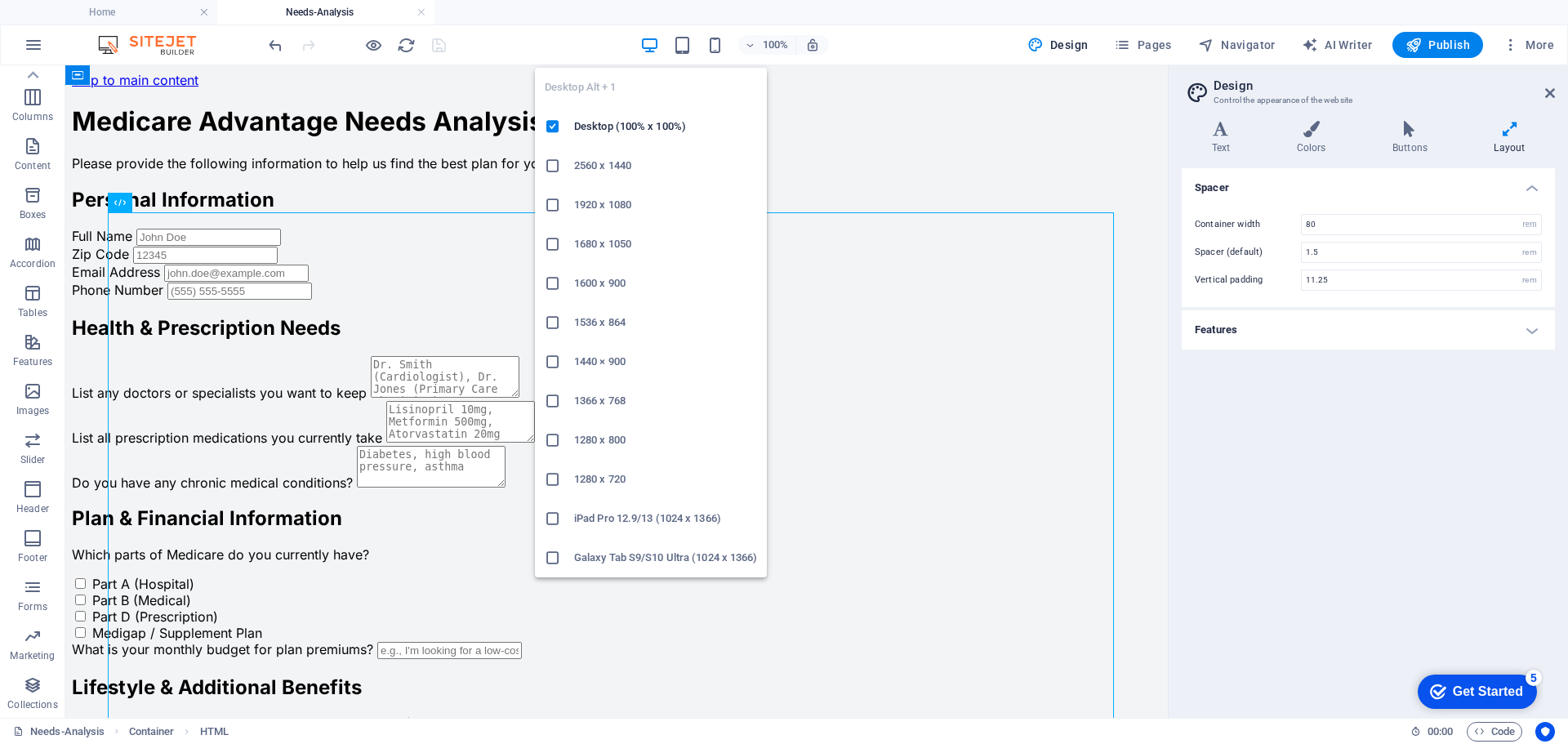
click at [649, 43] on icon "button" at bounding box center [650, 45] width 18 height 18
click at [650, 45] on icon "button" at bounding box center [650, 45] width 18 height 18
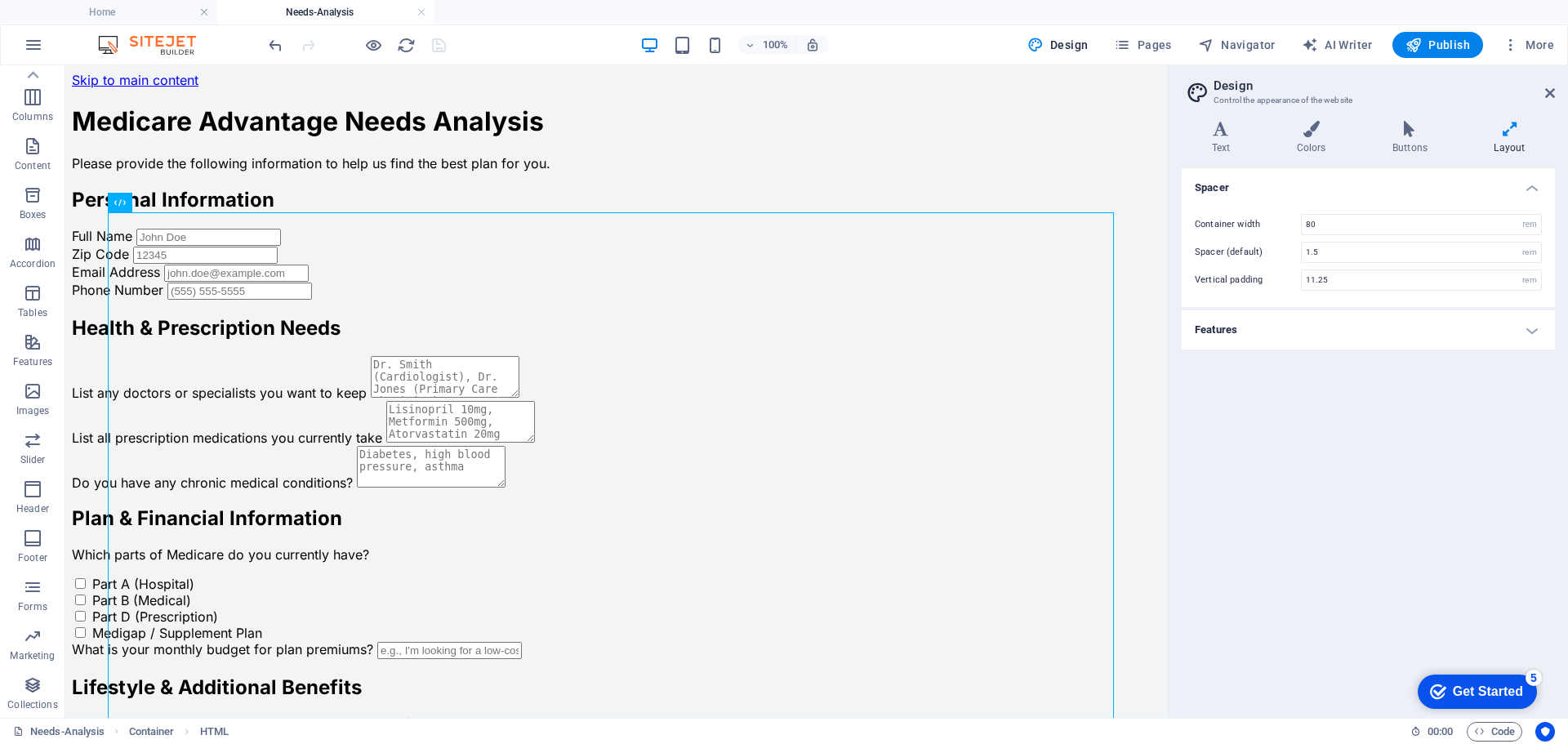
click at [942, 36] on div "100% Design Pages Navigator AI Writer Publish More" at bounding box center [913, 45] width 1295 height 26
click at [371, 43] on icon "button" at bounding box center [373, 45] width 18 height 18
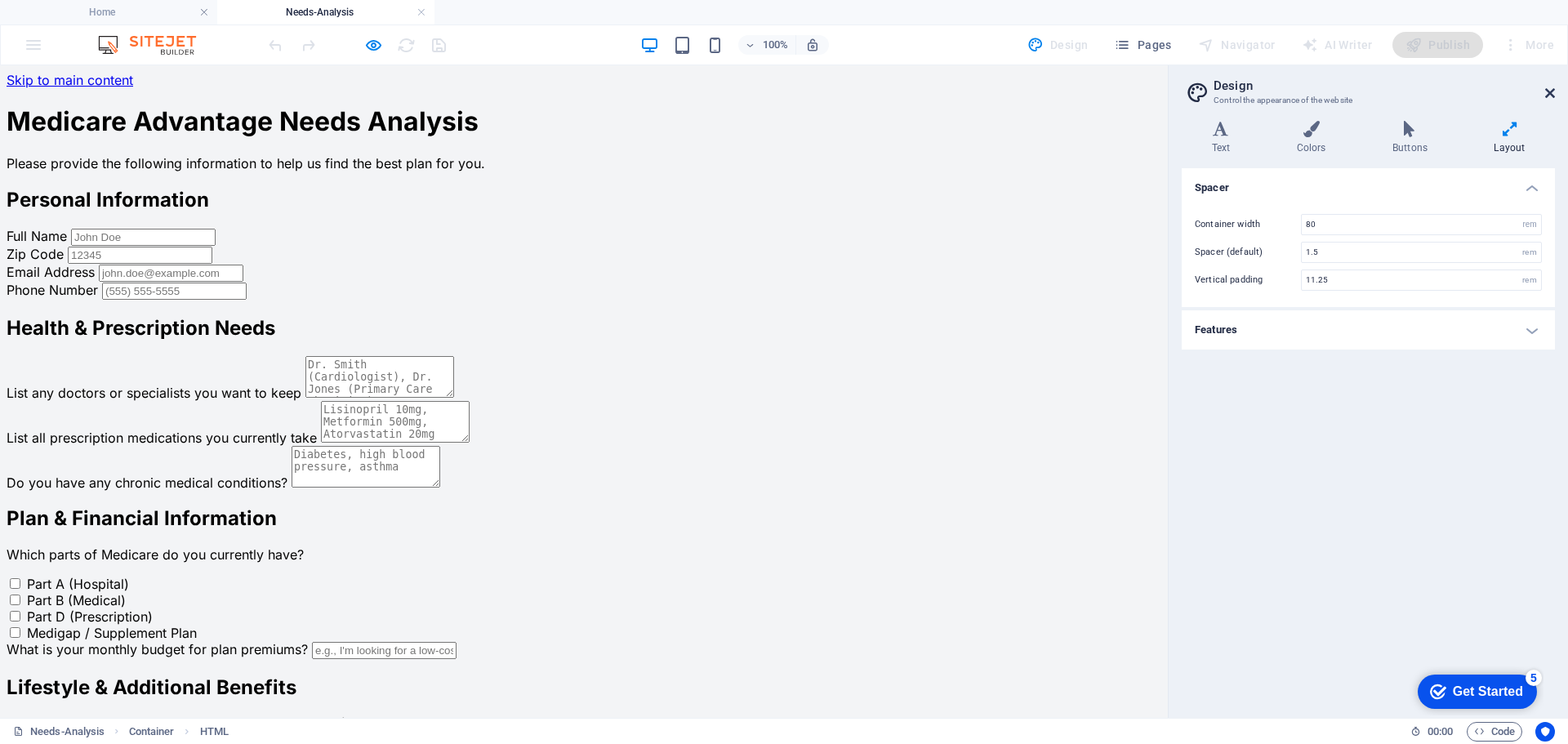
click at [1548, 90] on icon at bounding box center [1550, 93] width 10 height 13
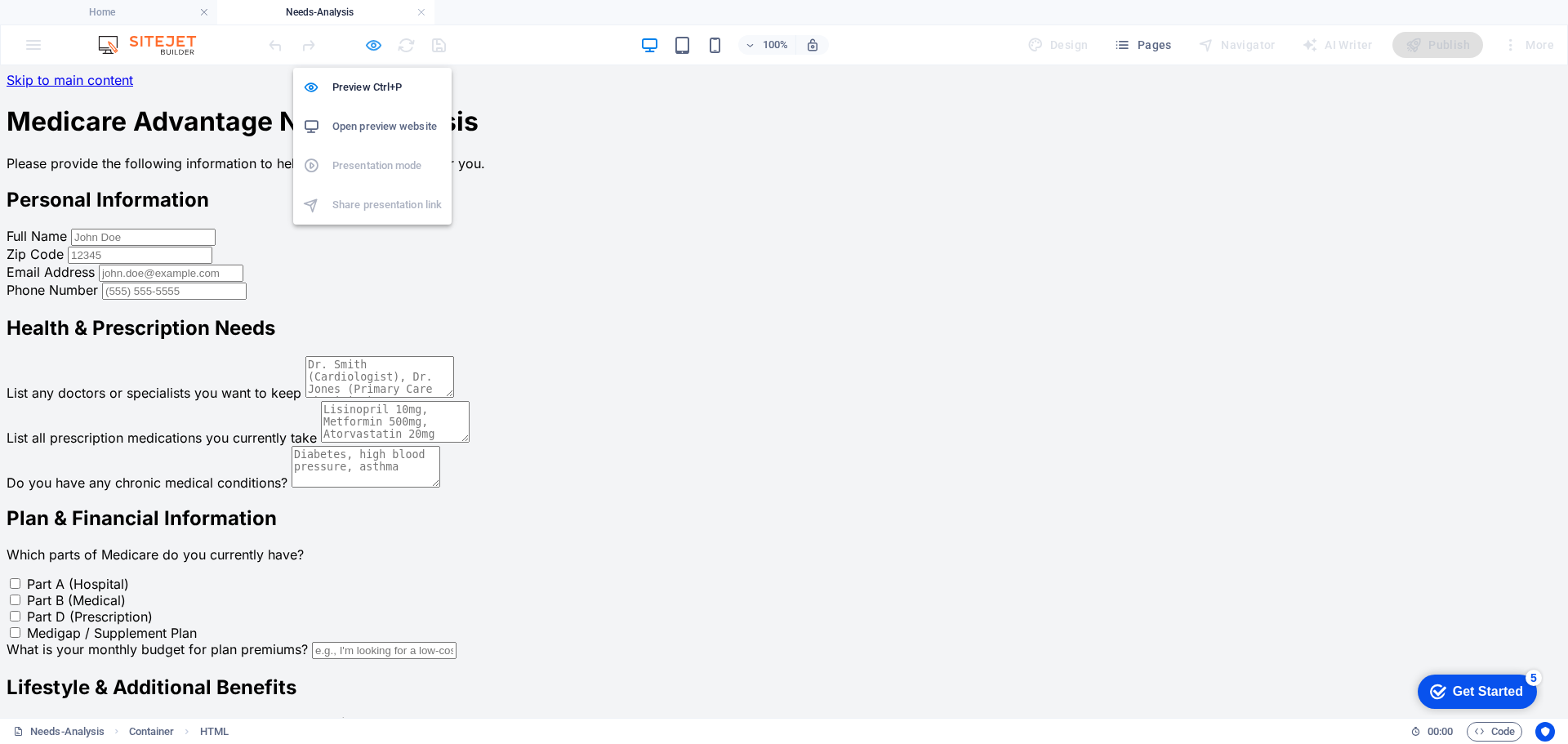
click at [369, 46] on icon "button" at bounding box center [373, 45] width 18 height 18
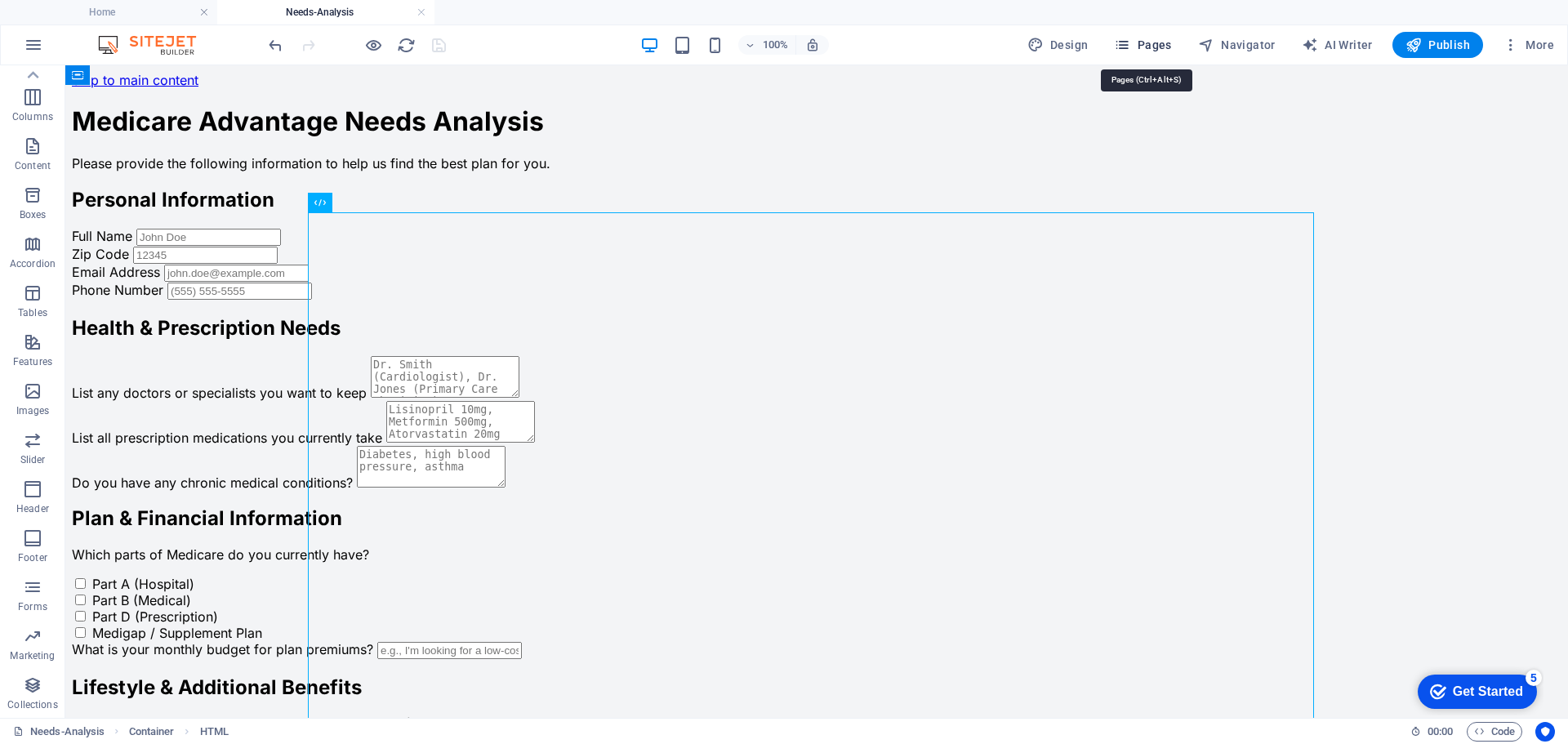
click at [1154, 41] on span "Pages" at bounding box center [1143, 45] width 57 height 17
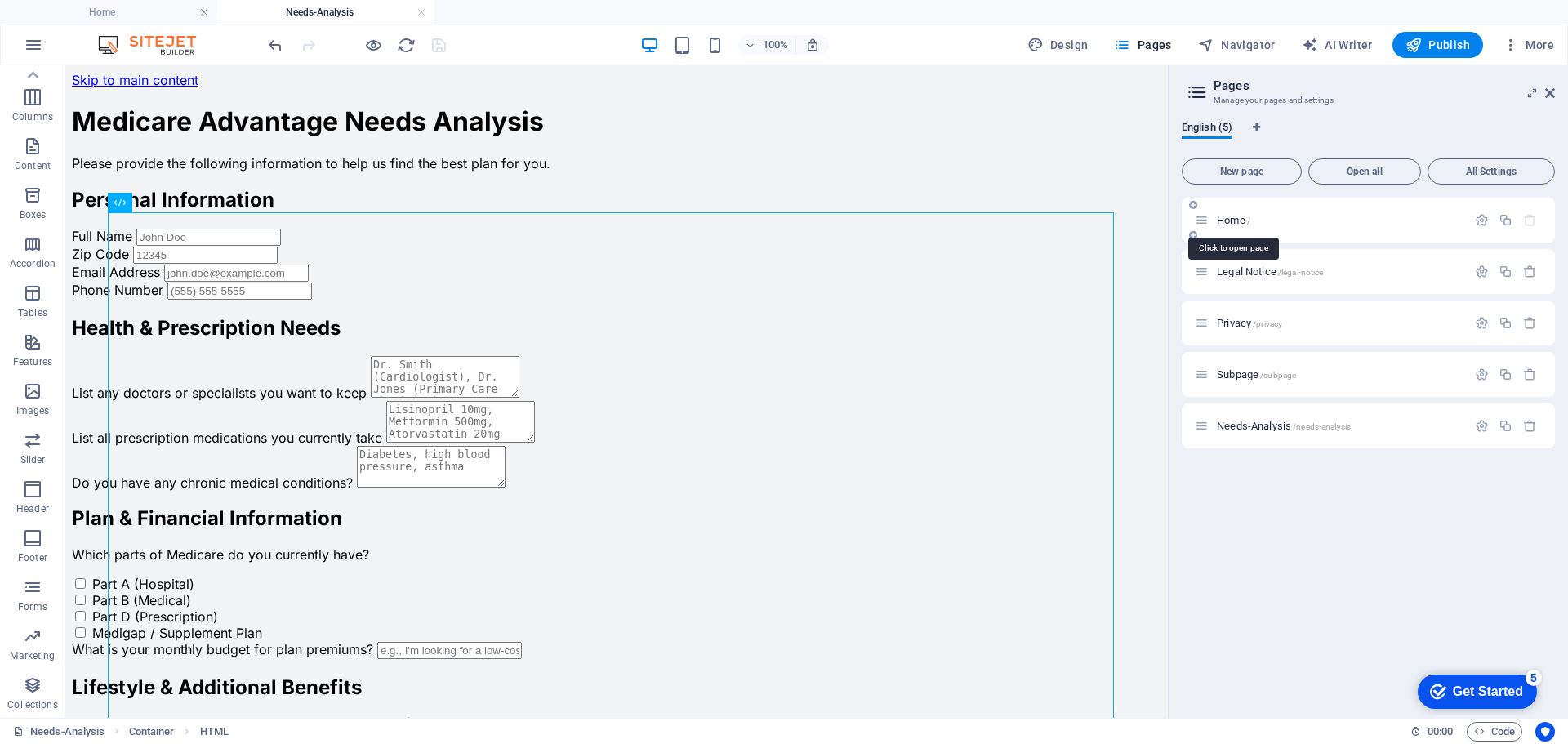
click at [1244, 217] on span "Home /" at bounding box center [1233, 219] width 33 height 12
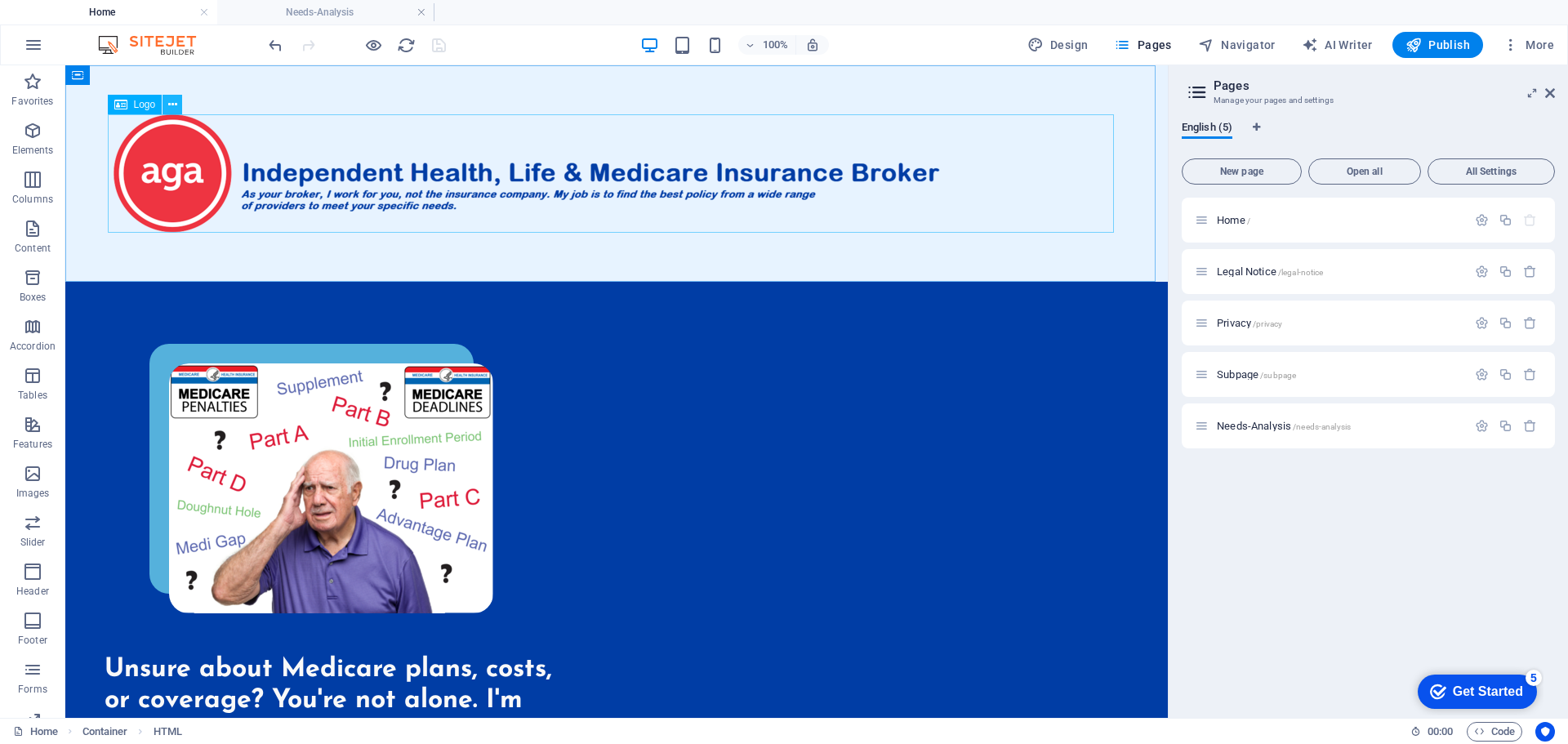
click at [173, 103] on icon at bounding box center [173, 105] width 9 height 18
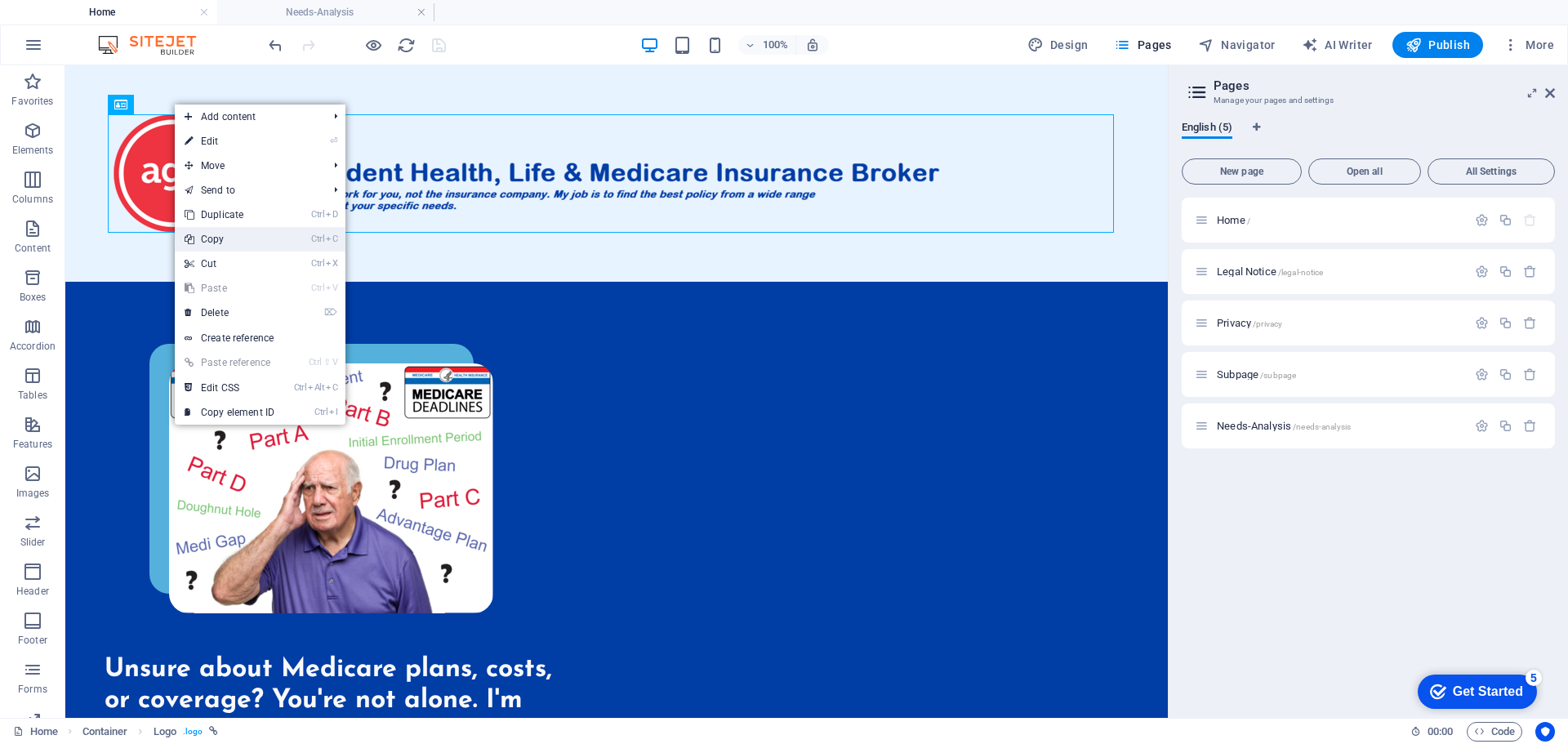
click at [226, 233] on link "Ctrl C Copy" at bounding box center [230, 239] width 110 height 25
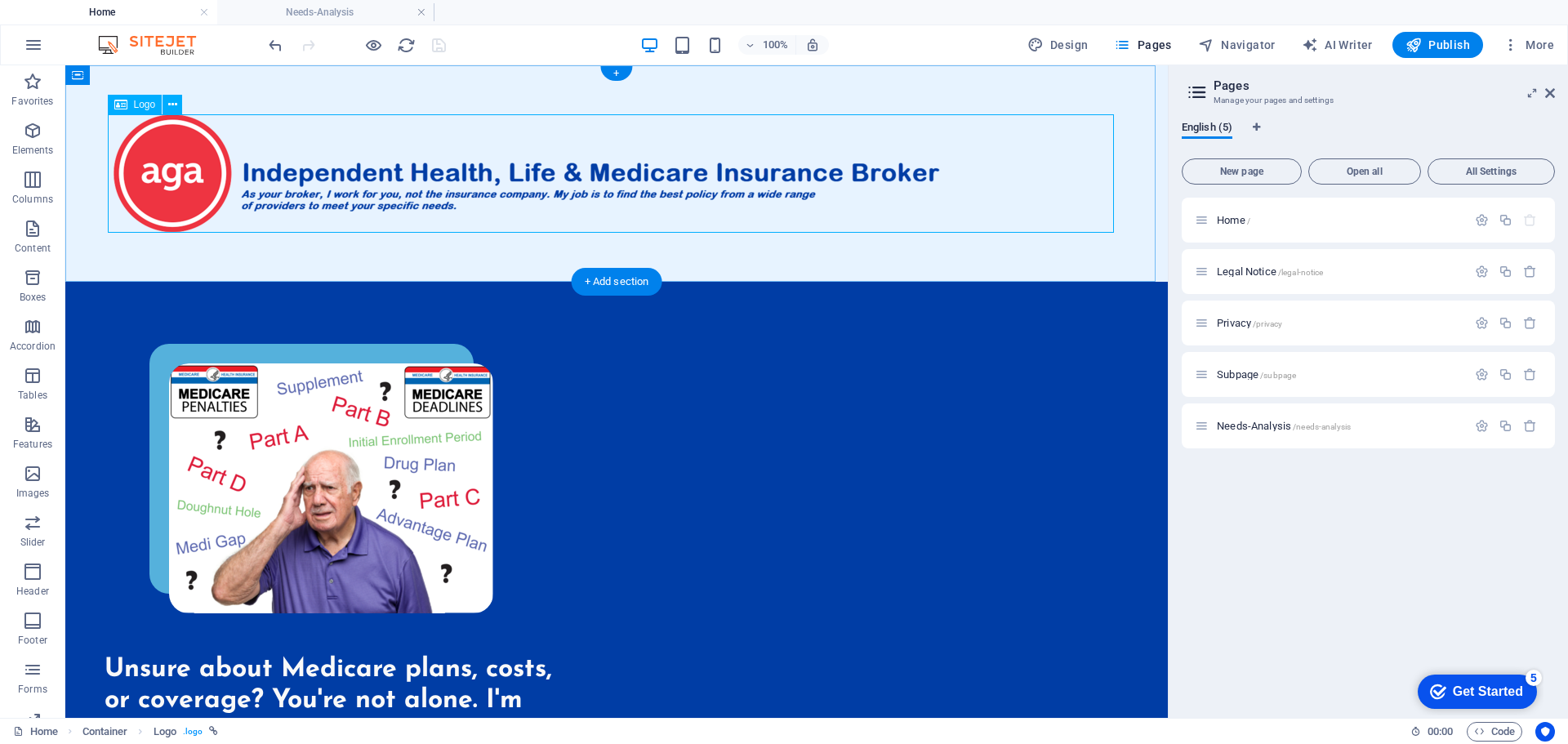
click at [244, 170] on div at bounding box center [617, 173] width 1007 height 118
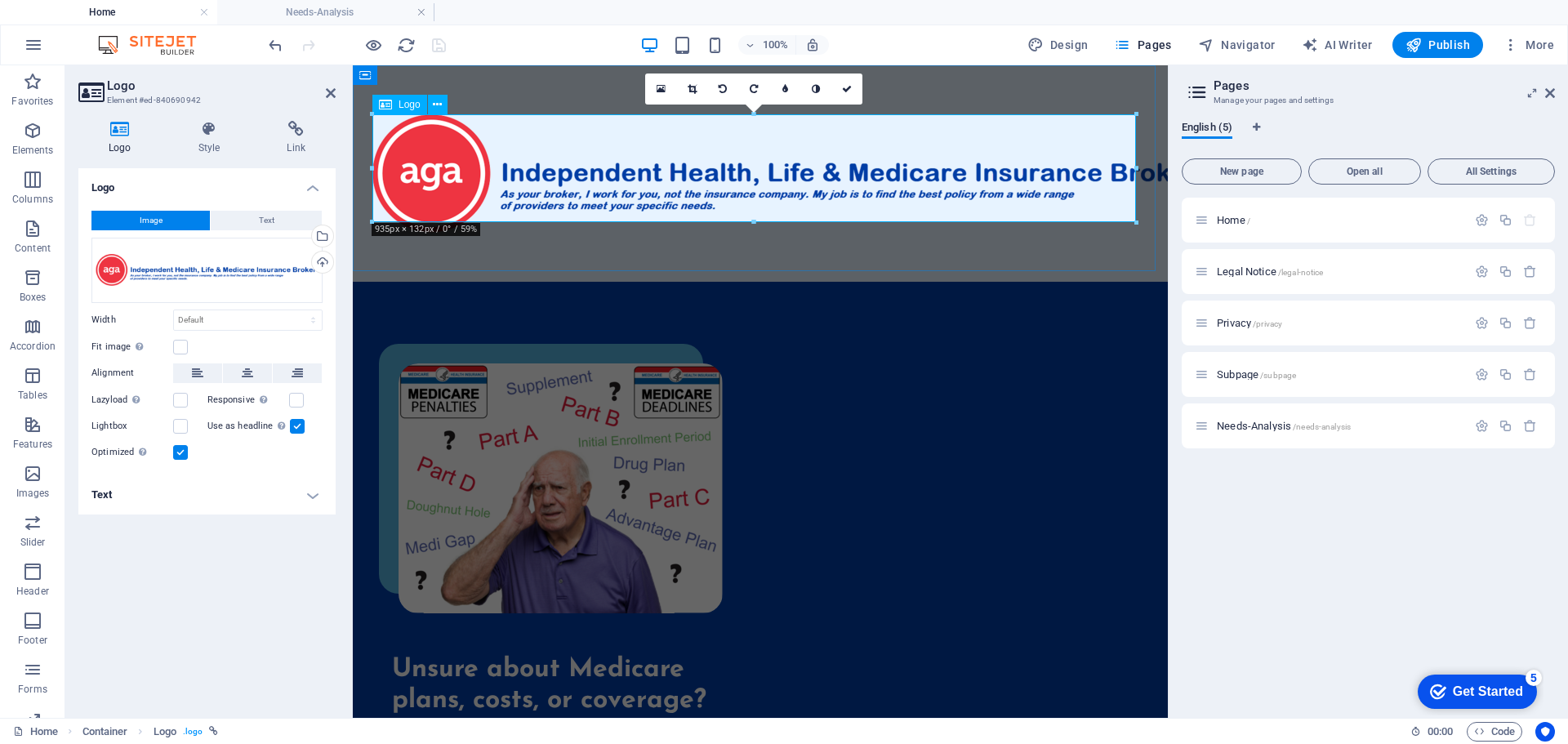
click at [501, 166] on div at bounding box center [760, 173] width 776 height 118
click at [1244, 421] on span "Needs-Analysis /needs-analysis" at bounding box center [1283, 425] width 134 height 12
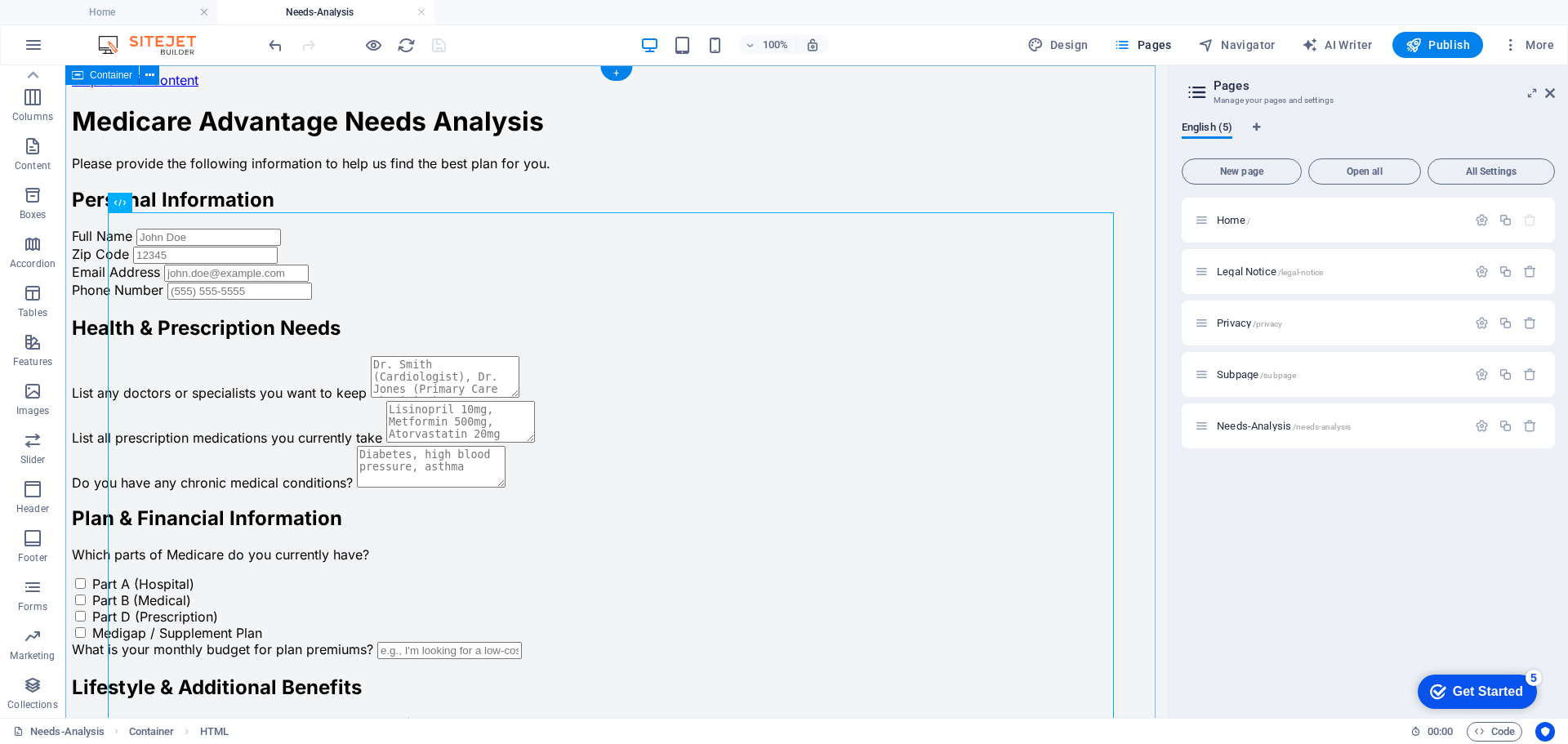
click at [341, 123] on div "Medicare Advantage Needs Analysis Medicare Advantage Needs Analysis Please prov…" at bounding box center [617, 490] width 1090 height 772
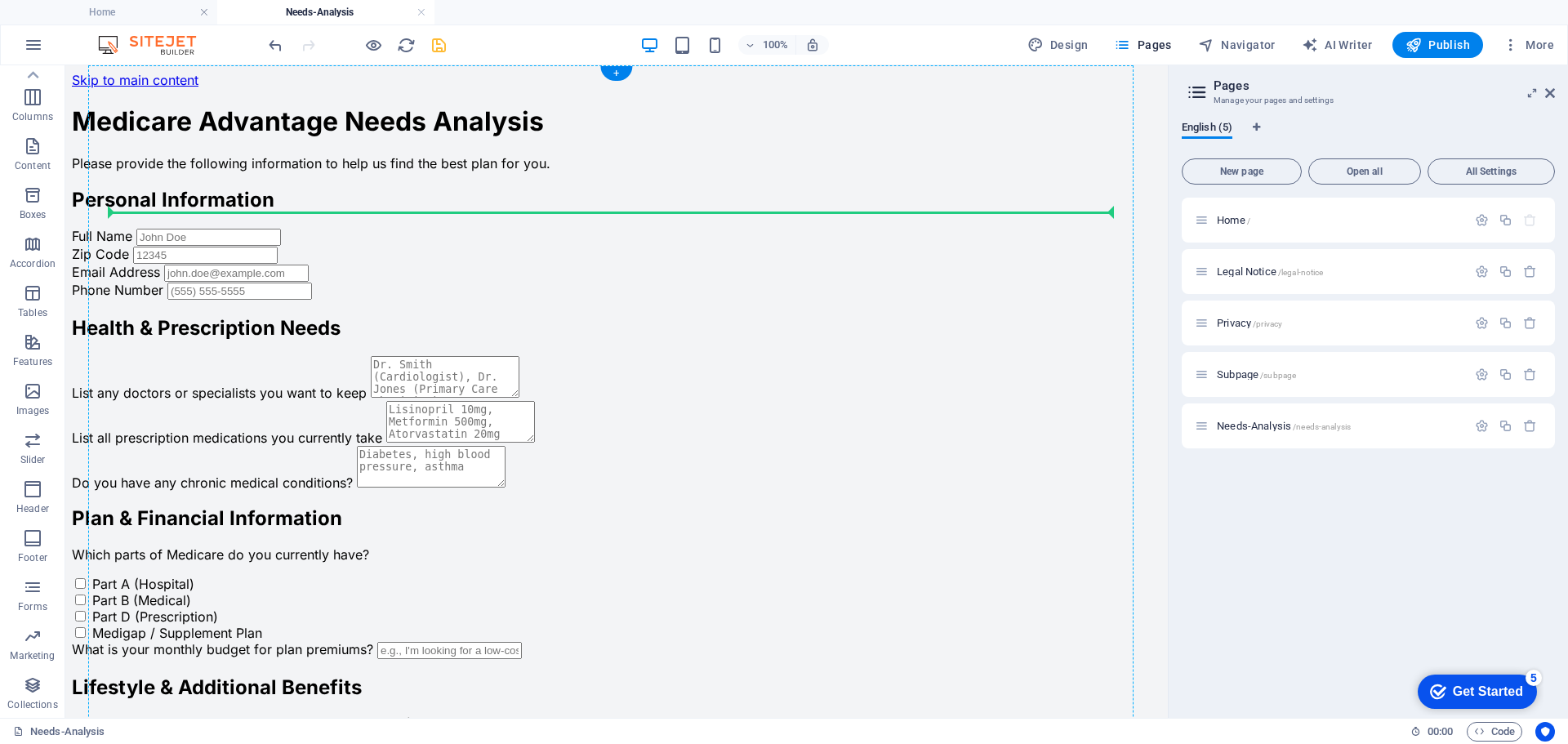
drag, startPoint x: 355, startPoint y: 632, endPoint x: 377, endPoint y: 82, distance: 550.4
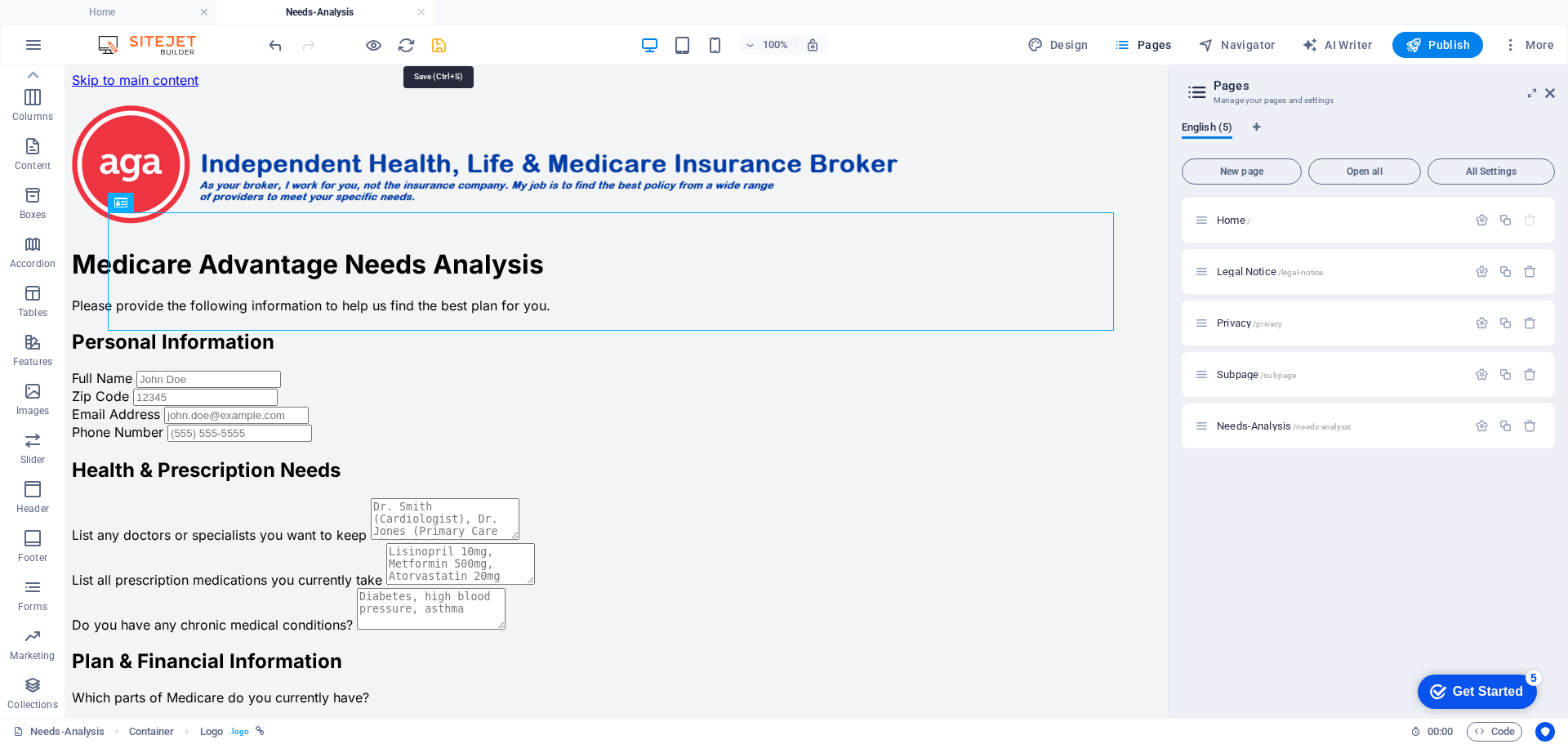
click at [434, 44] on icon "save" at bounding box center [439, 45] width 18 height 18
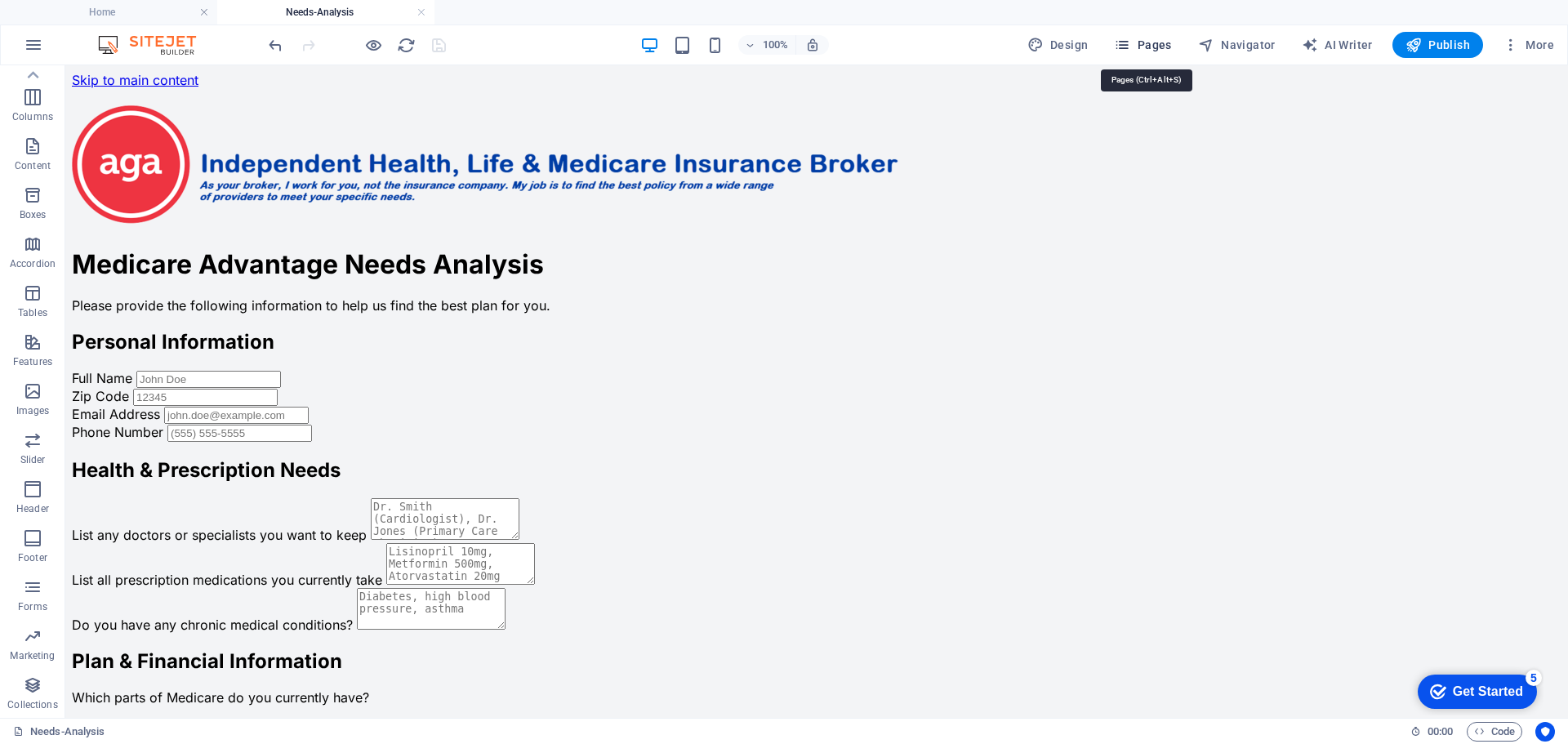
click at [1138, 41] on span "Pages" at bounding box center [1143, 45] width 57 height 17
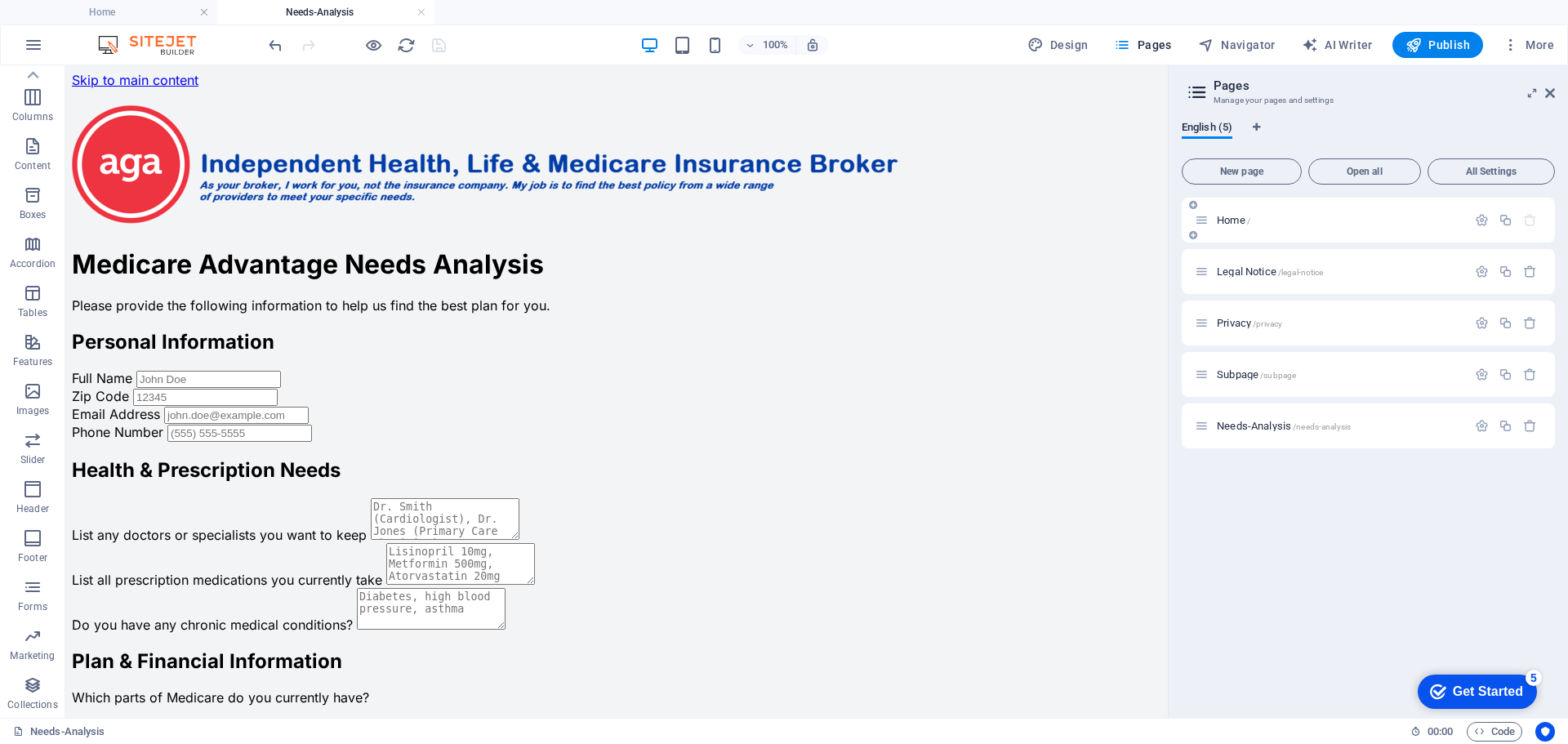
click at [1229, 219] on span "Home /" at bounding box center [1233, 219] width 33 height 12
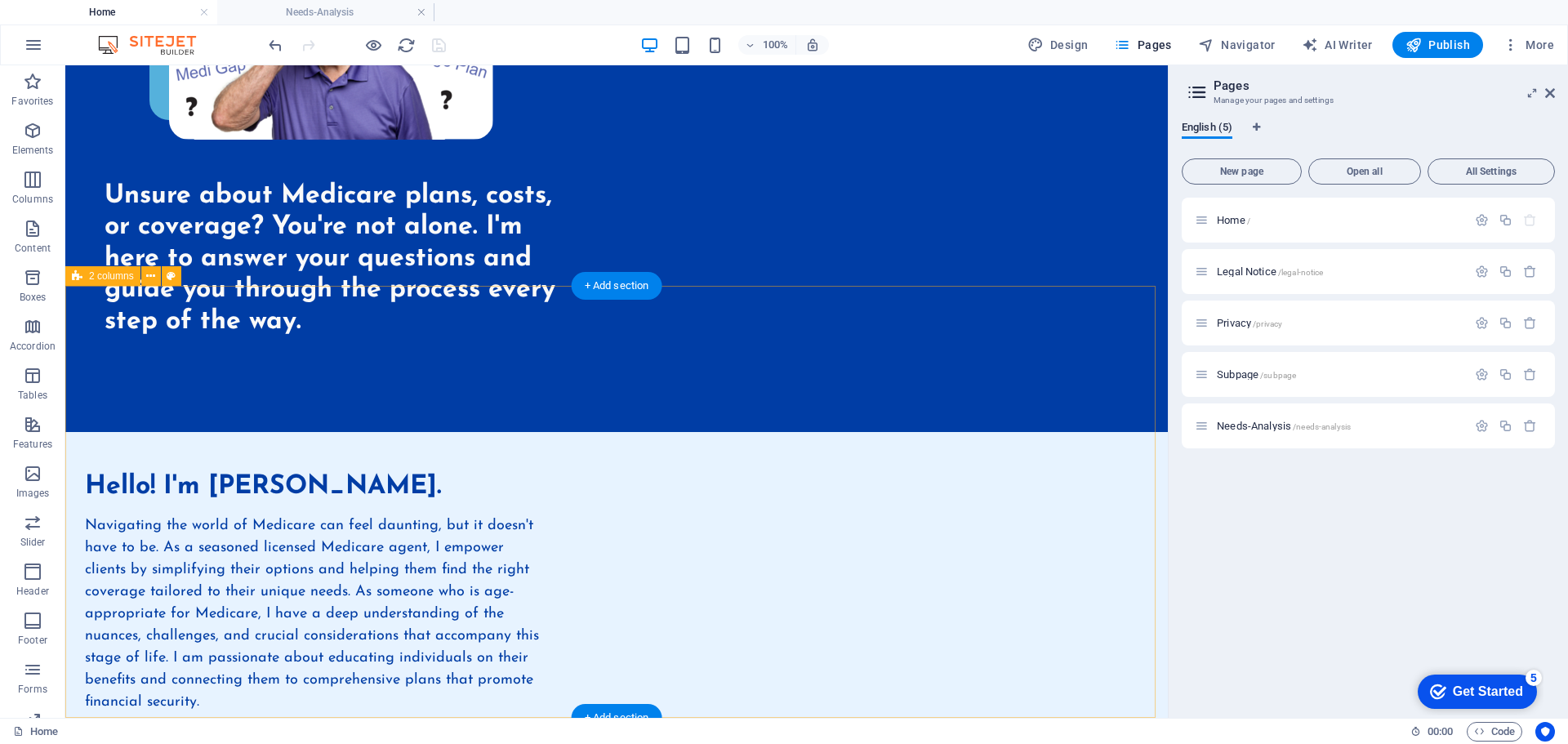
scroll to position [490, 0]
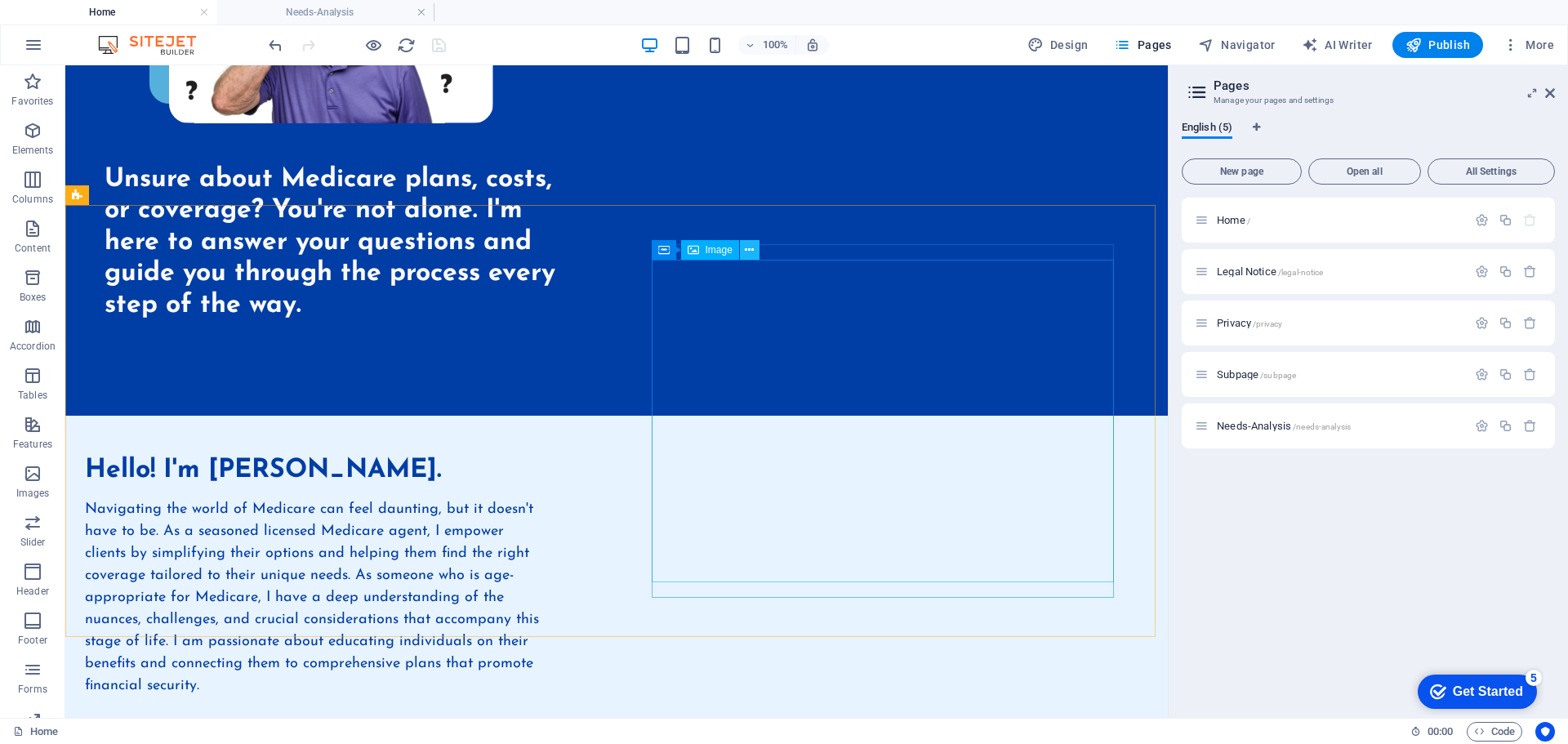
click at [749, 246] on icon at bounding box center [749, 250] width 9 height 18
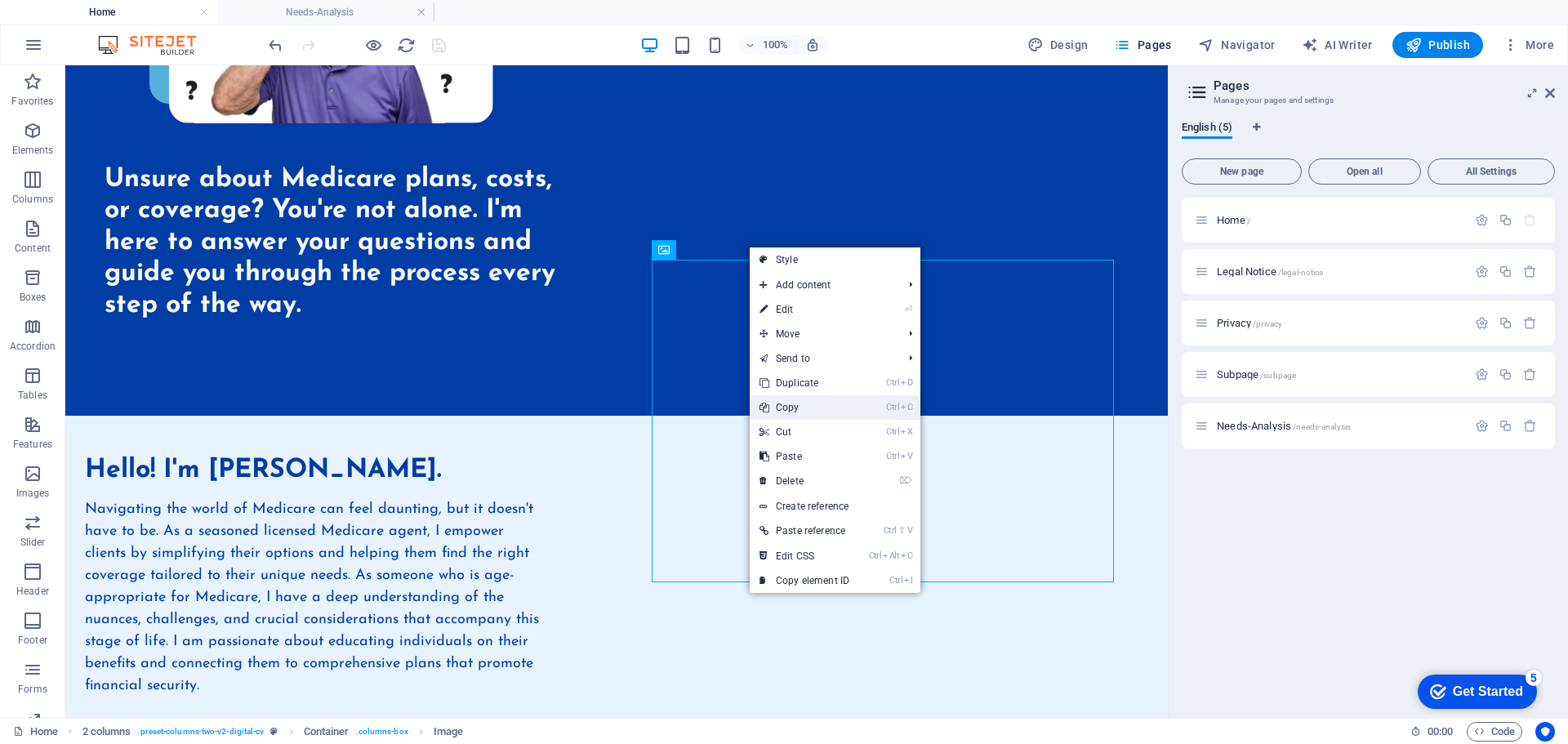
click at [792, 404] on link "Ctrl C Copy" at bounding box center [804, 407] width 110 height 25
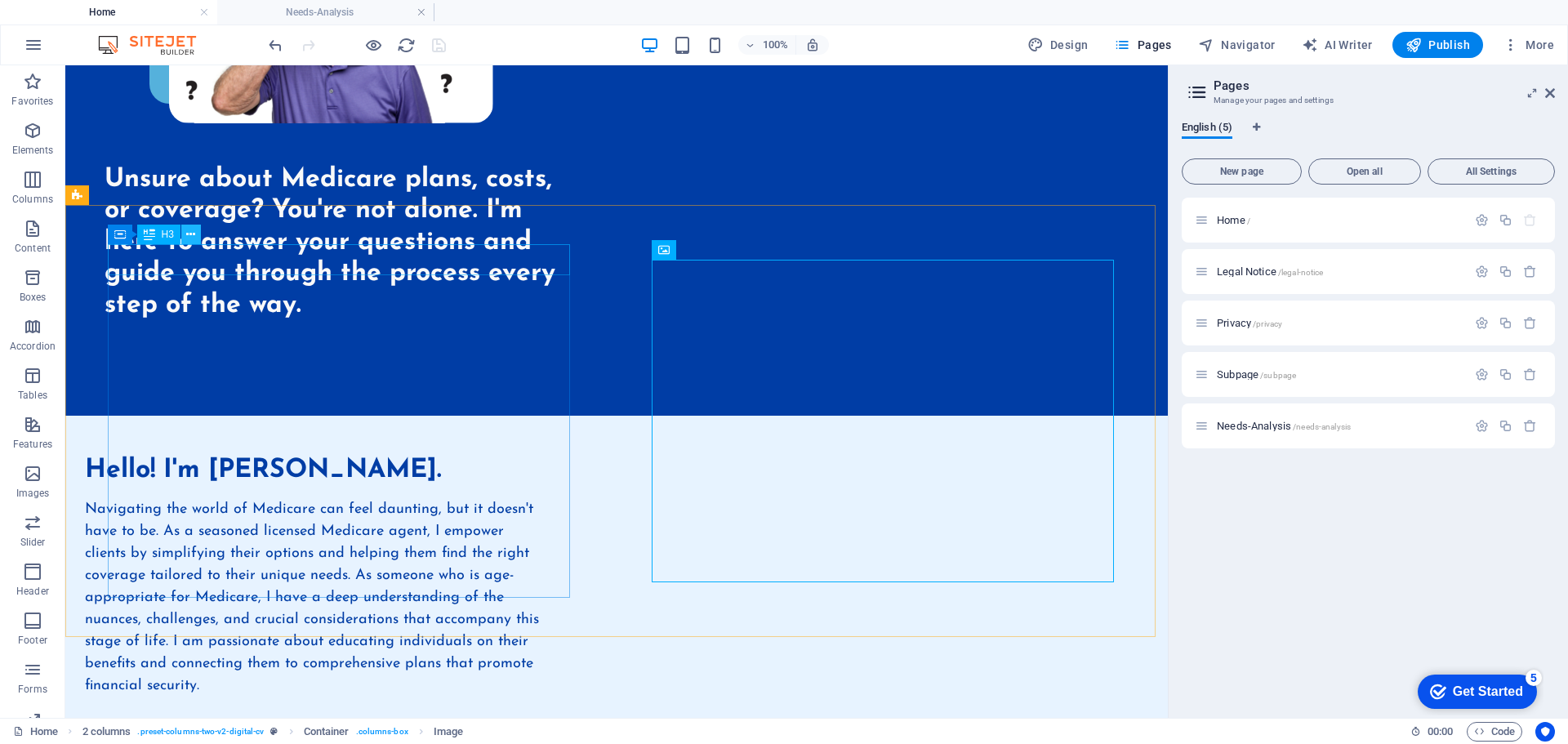
click at [194, 231] on icon at bounding box center [191, 234] width 9 height 18
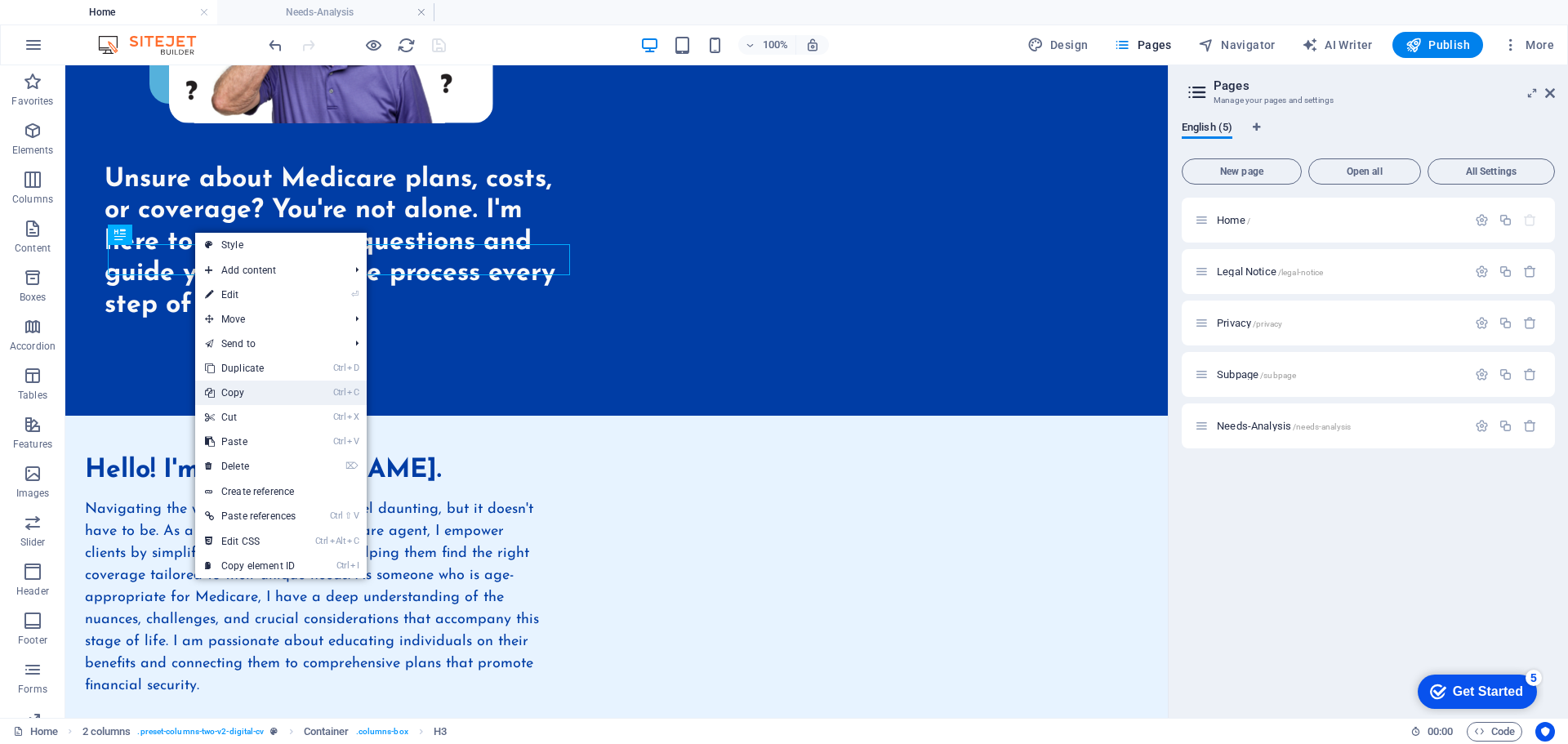
click at [241, 390] on link "Ctrl C Copy" at bounding box center [251, 393] width 111 height 25
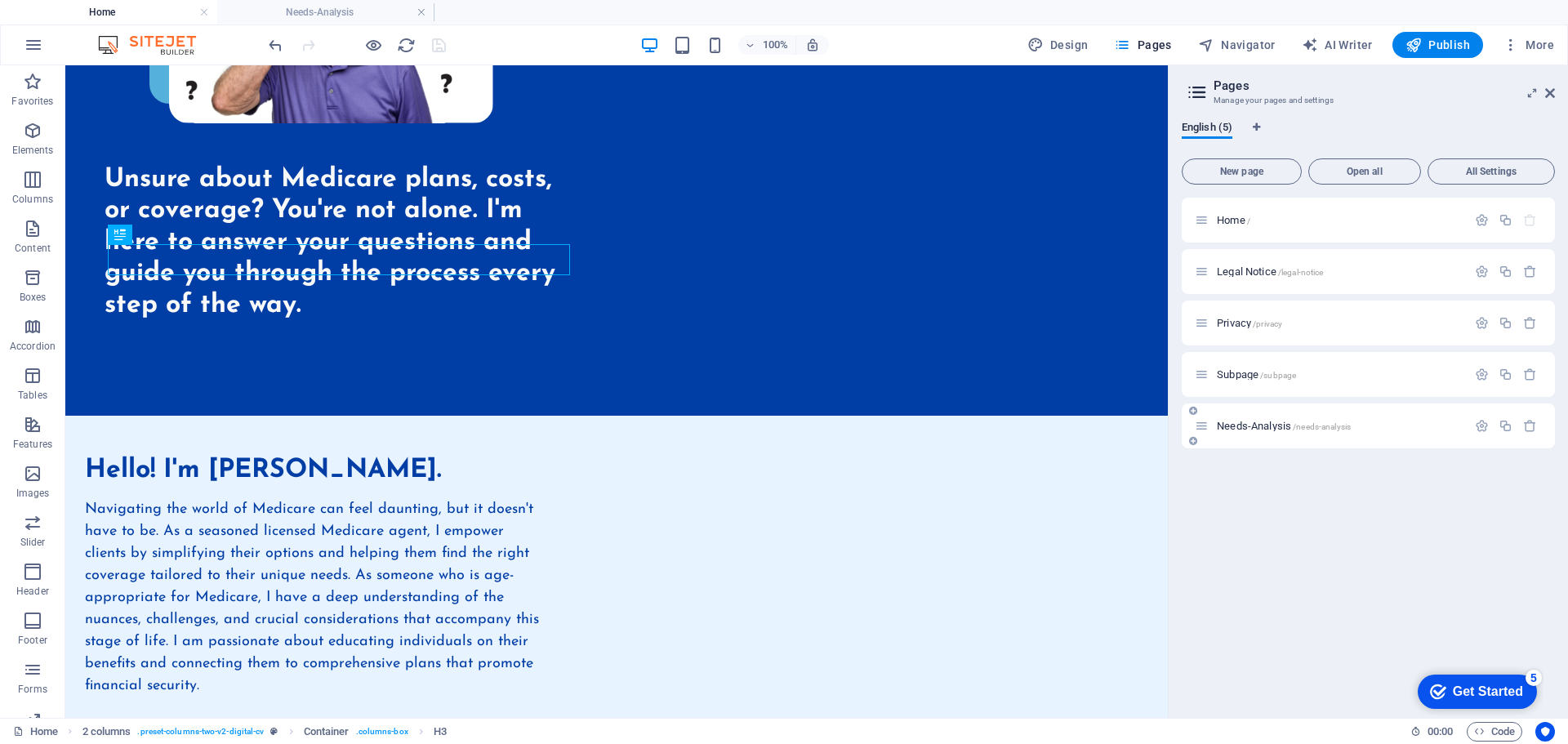
click at [1268, 425] on span "Needs-Analysis /needs-analysis" at bounding box center [1283, 425] width 134 height 12
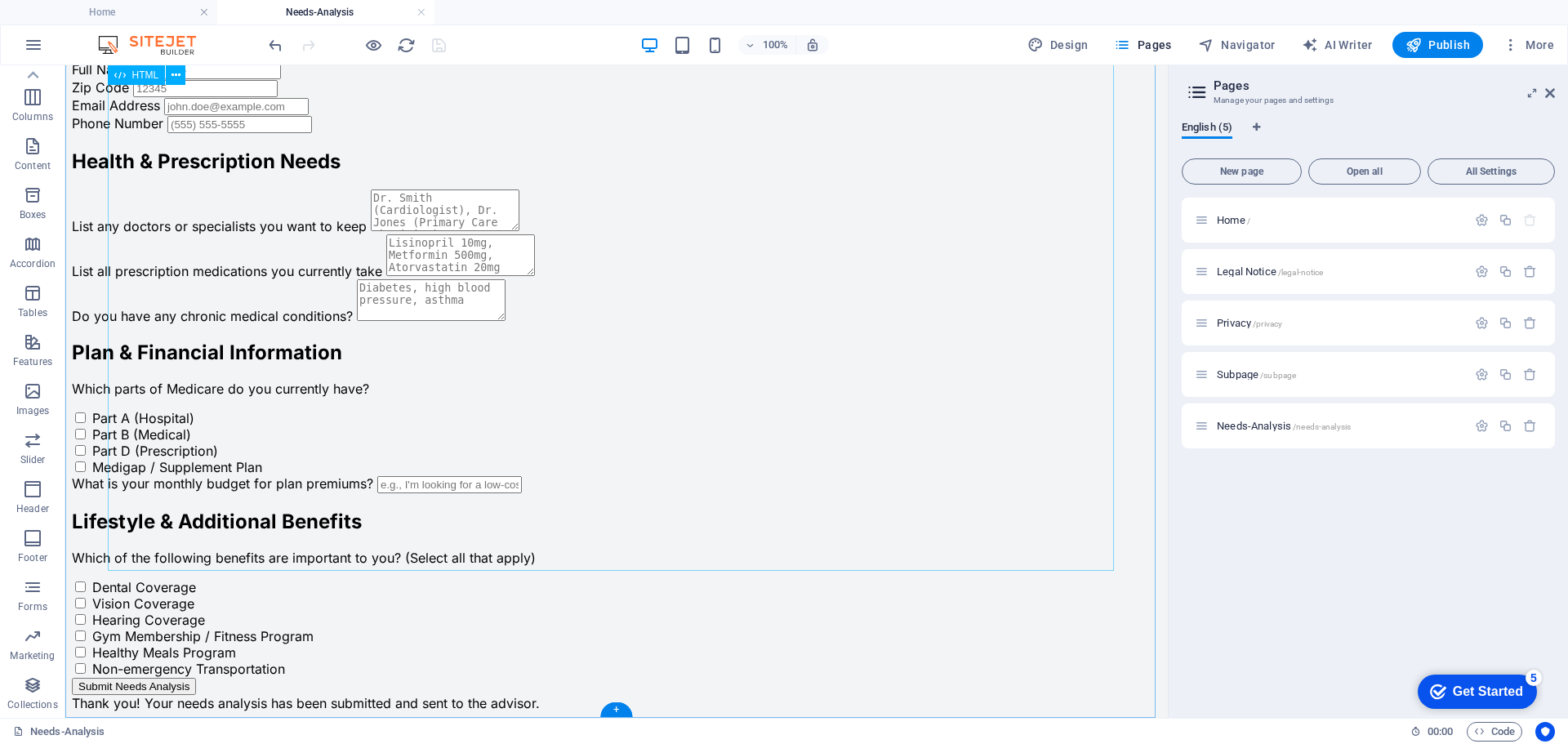
scroll to position [778, 0]
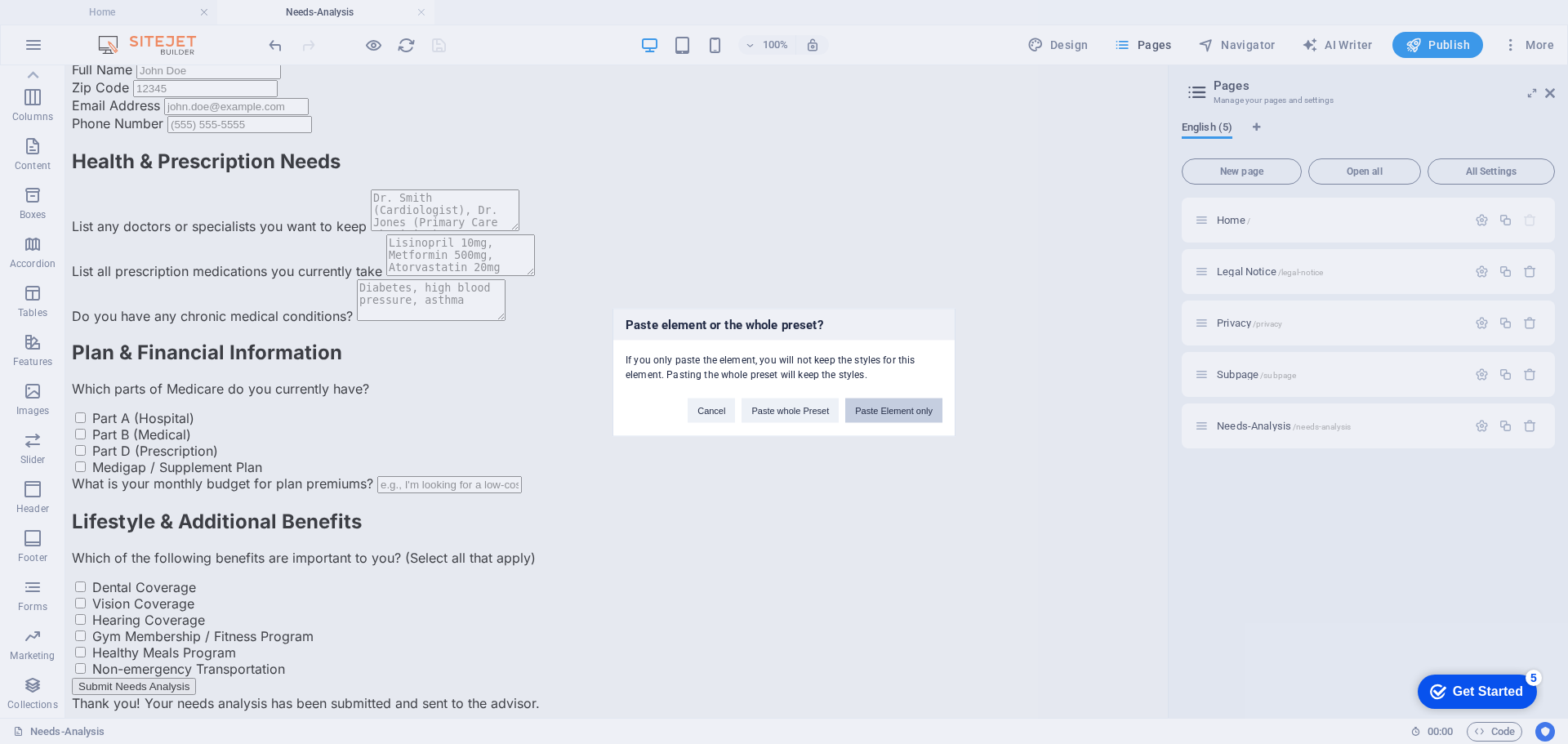
click at [895, 407] on button "Paste Element only" at bounding box center [893, 410] width 97 height 25
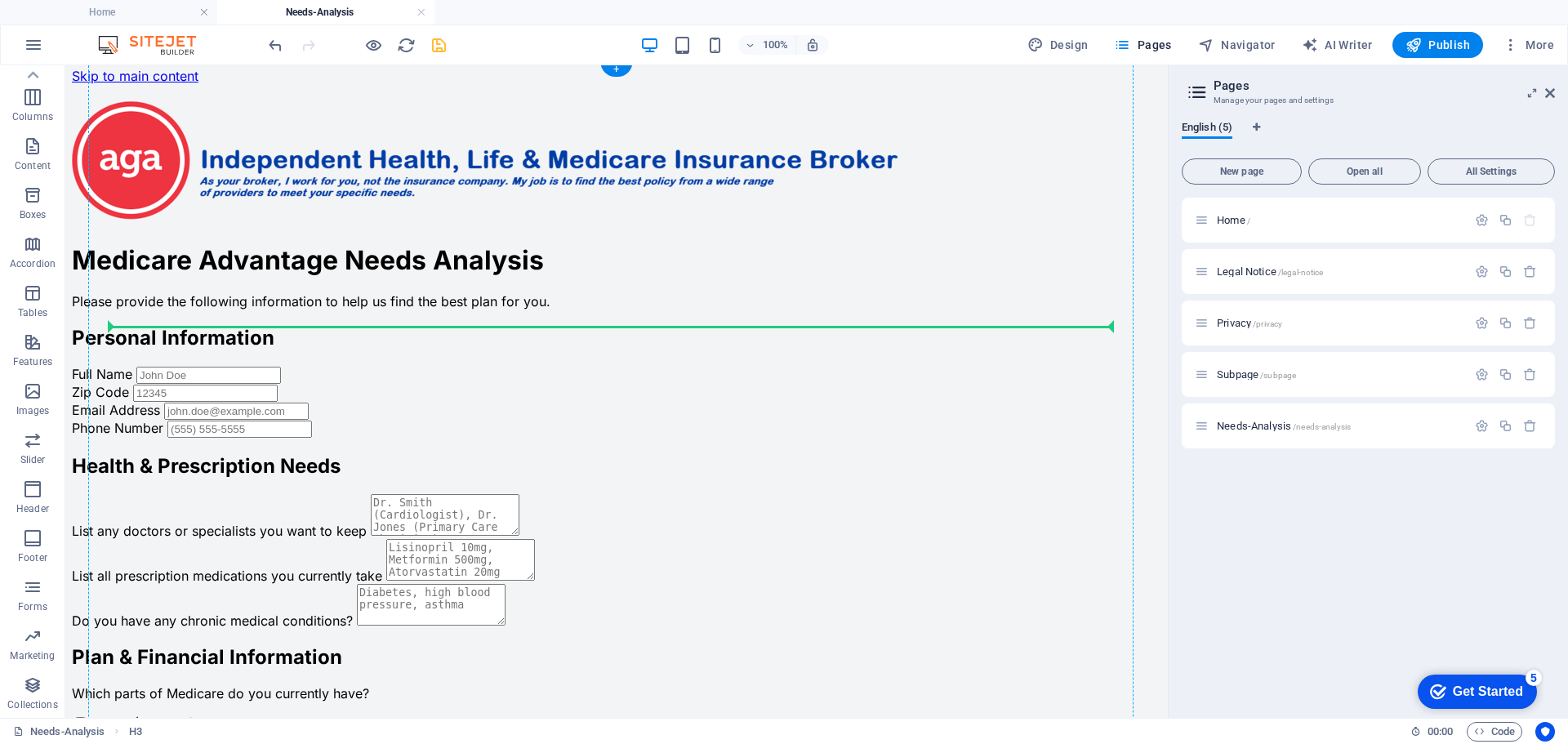
scroll to position [0, 0]
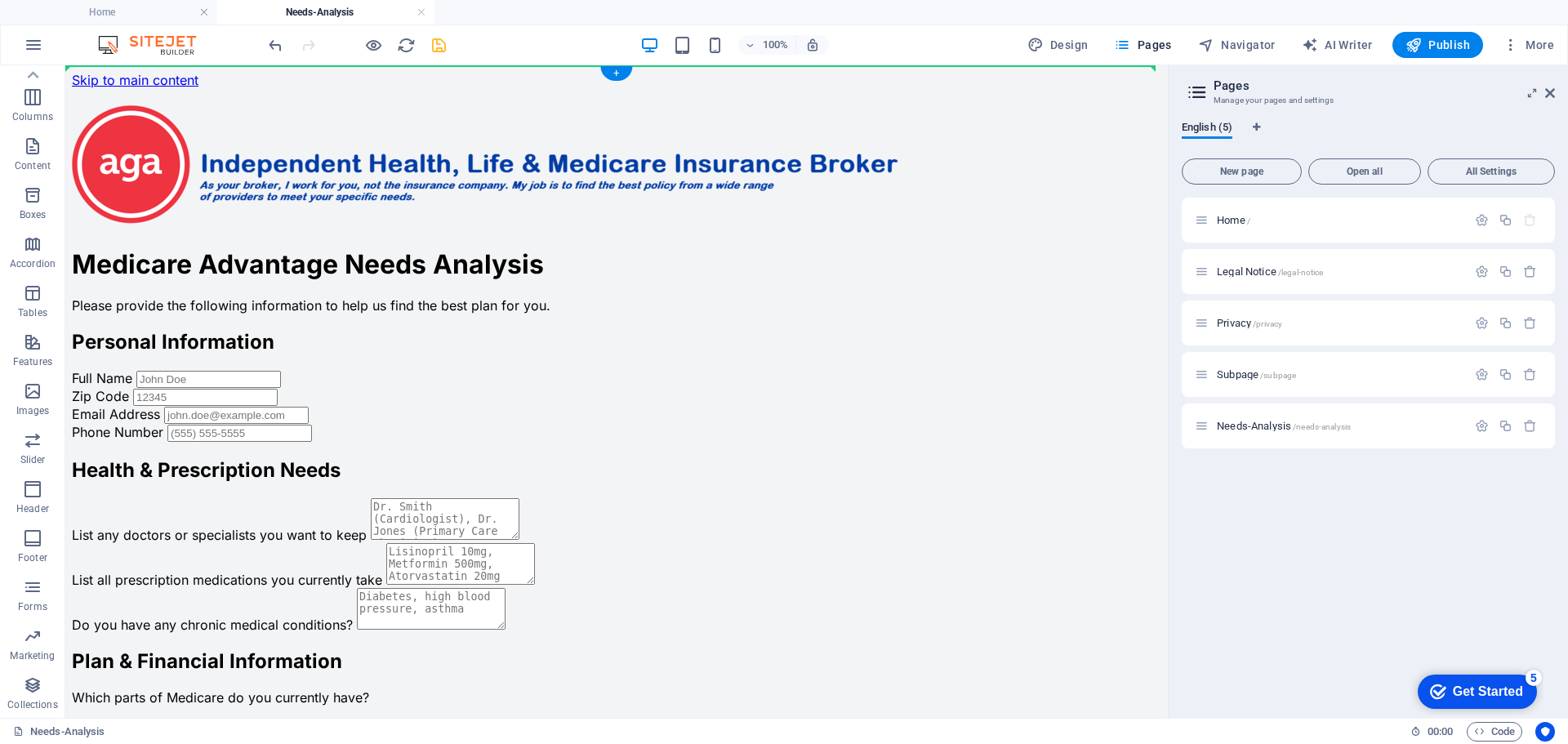
drag, startPoint x: 352, startPoint y: 703, endPoint x: 413, endPoint y: 125, distance: 581.2
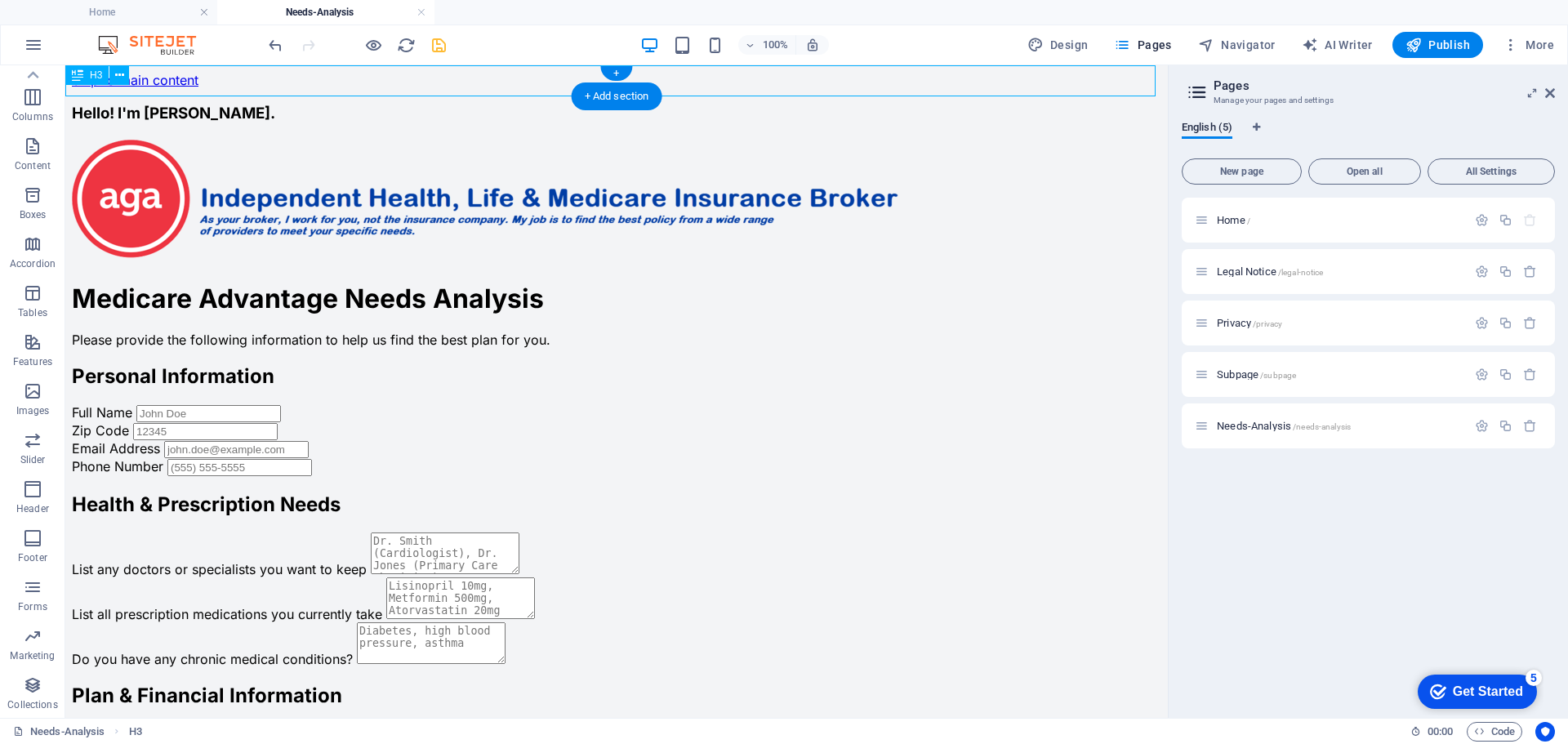
click at [298, 104] on div "Hello! I'm [PERSON_NAME]." at bounding box center [617, 113] width 1090 height 18
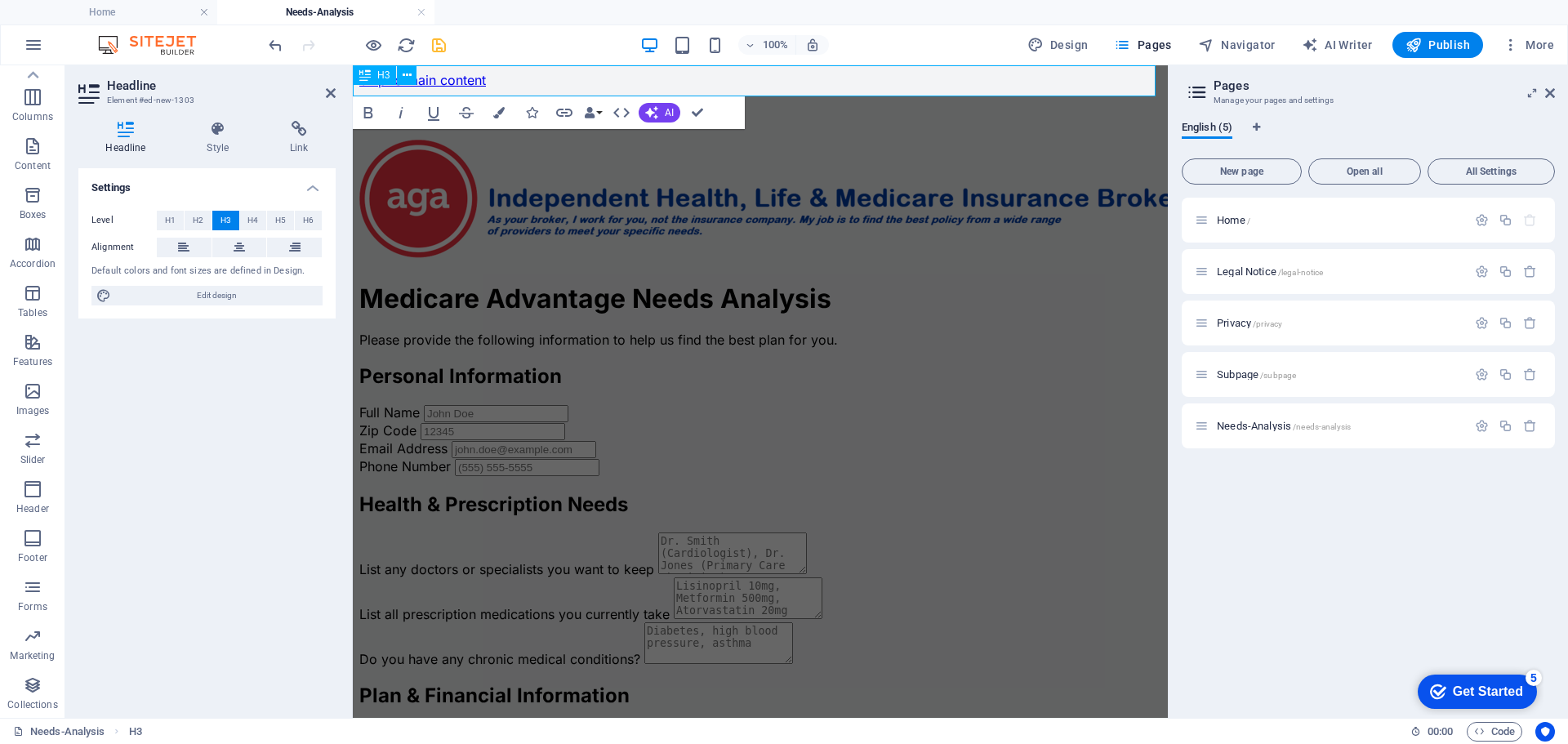
click at [622, 104] on h3 "Hello! I'm [PERSON_NAME]." at bounding box center [760, 113] width 802 height 18
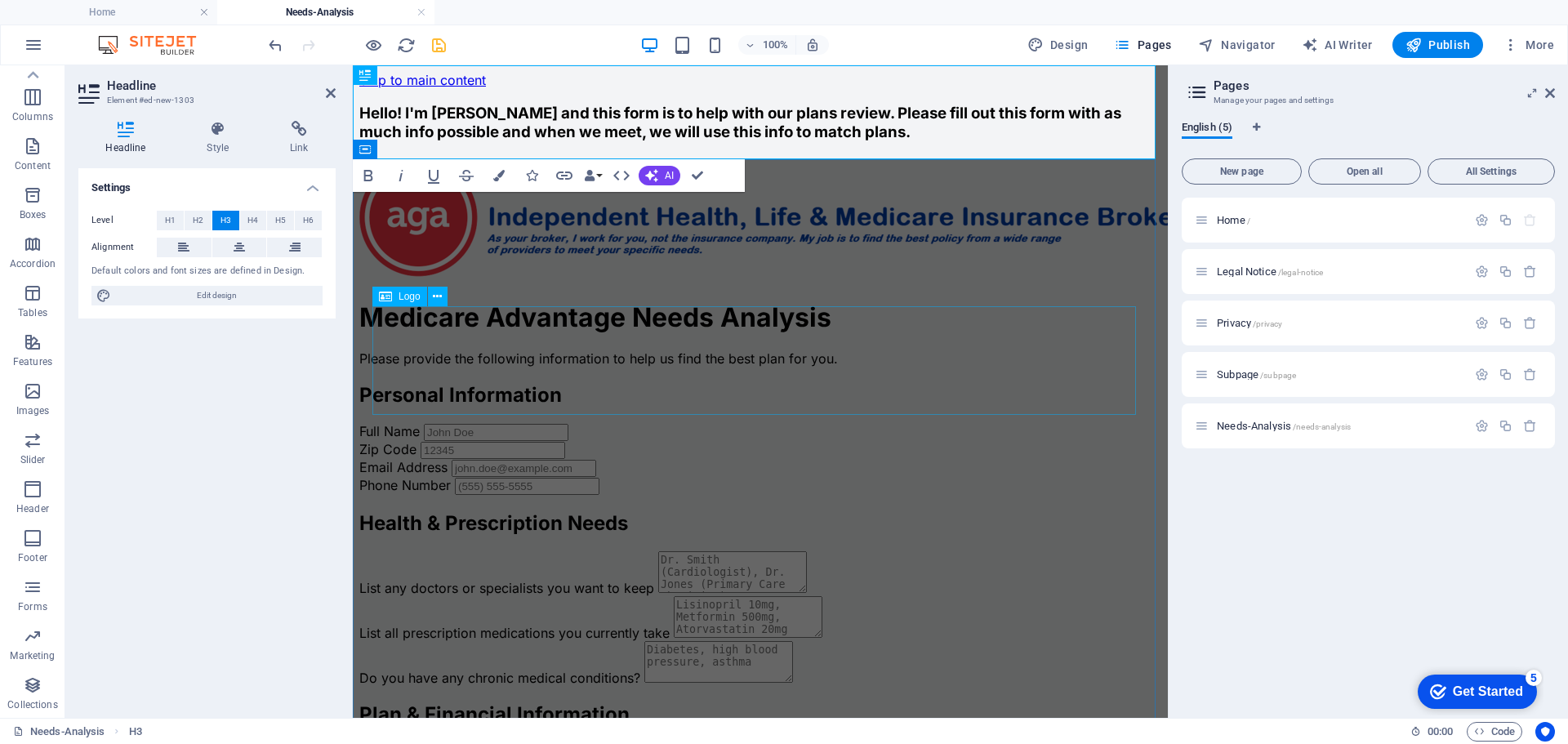
click at [713, 283] on div at bounding box center [760, 221] width 802 height 125
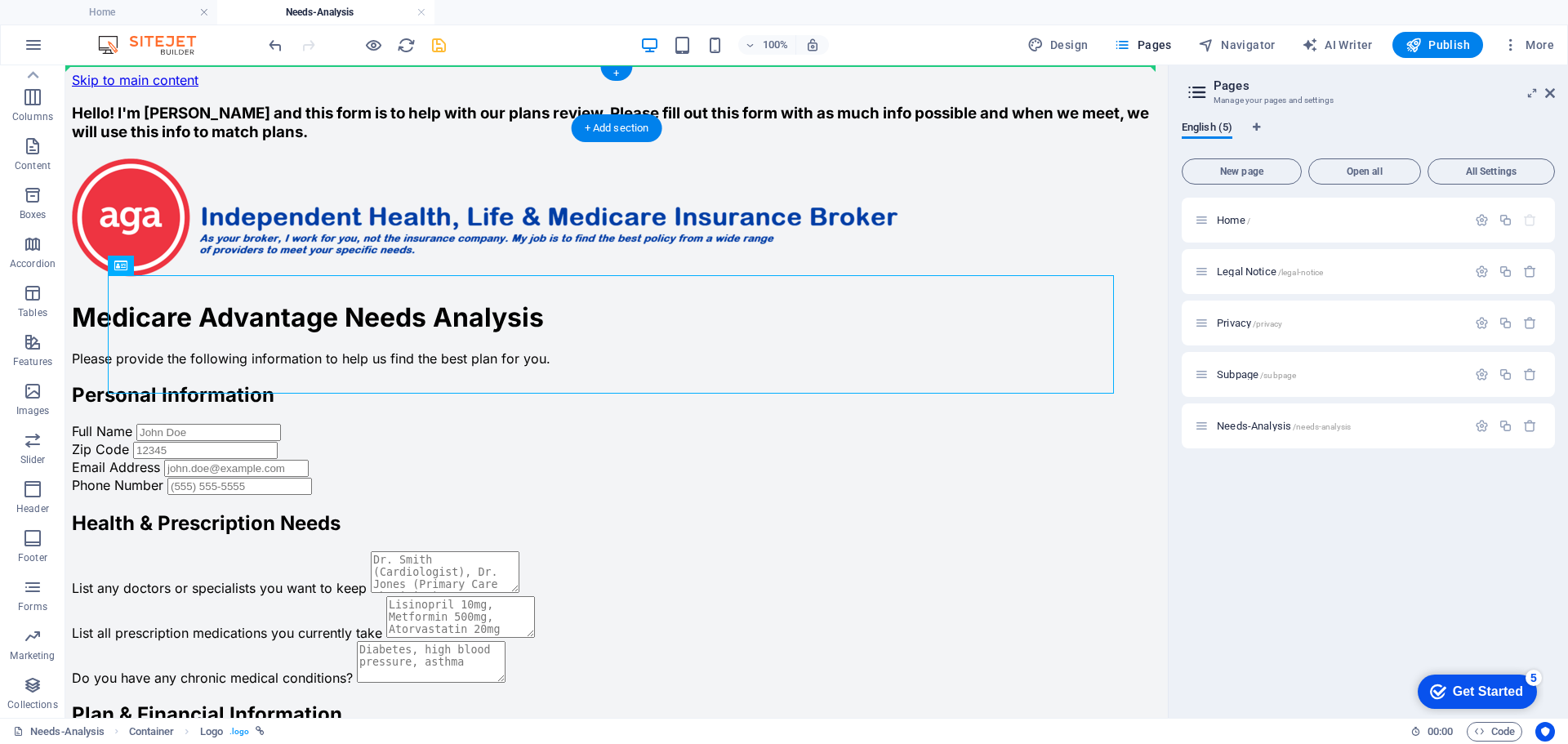
drag, startPoint x: 508, startPoint y: 307, endPoint x: 513, endPoint y: 84, distance: 223.1
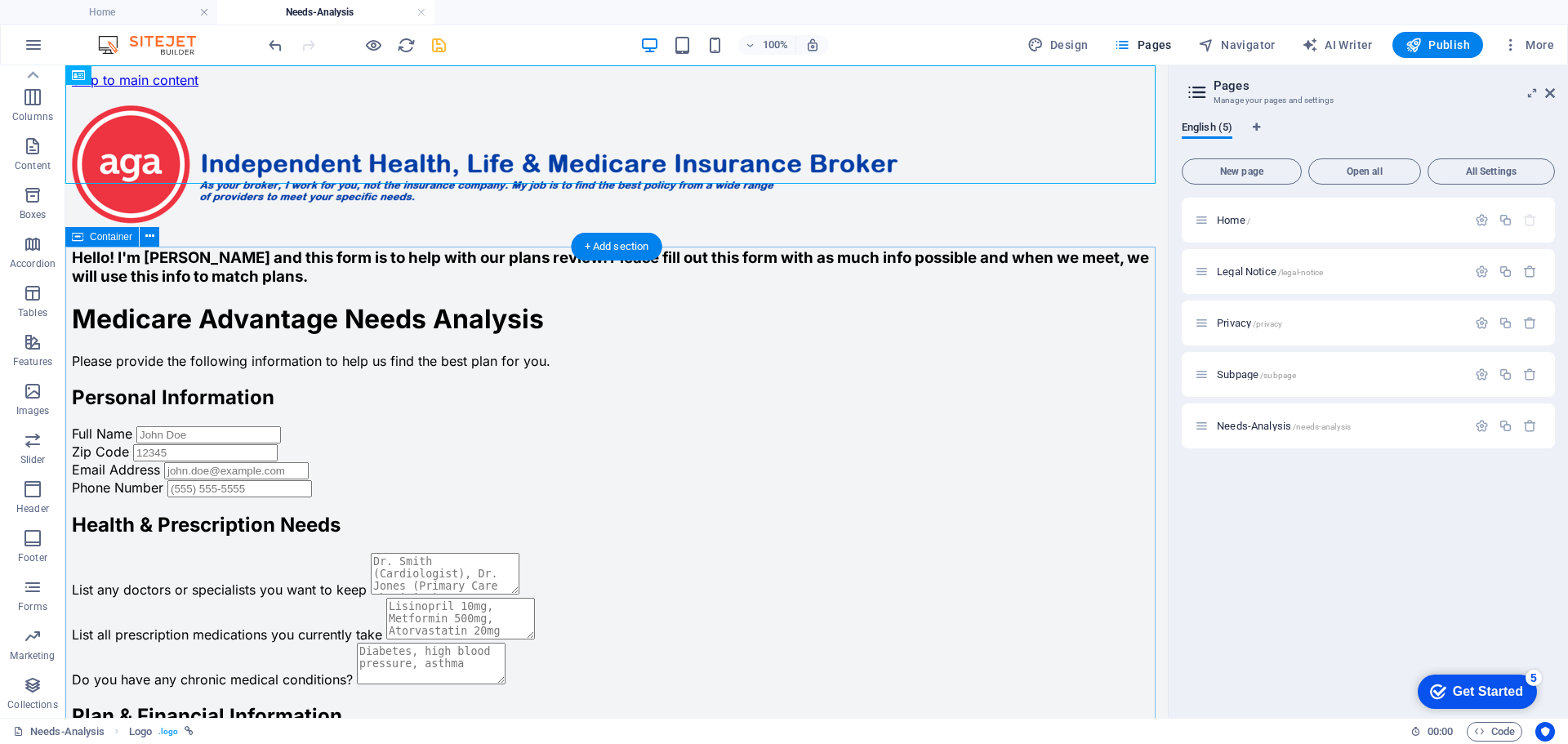
click at [410, 332] on div "Medicare Advantage Needs Analysis Medicare Advantage Needs Analysis Please prov…" at bounding box center [617, 689] width 1090 height 772
click at [1240, 214] on div "Home /" at bounding box center [1330, 220] width 272 height 18
click at [1231, 221] on span "Home /" at bounding box center [1233, 219] width 33 height 12
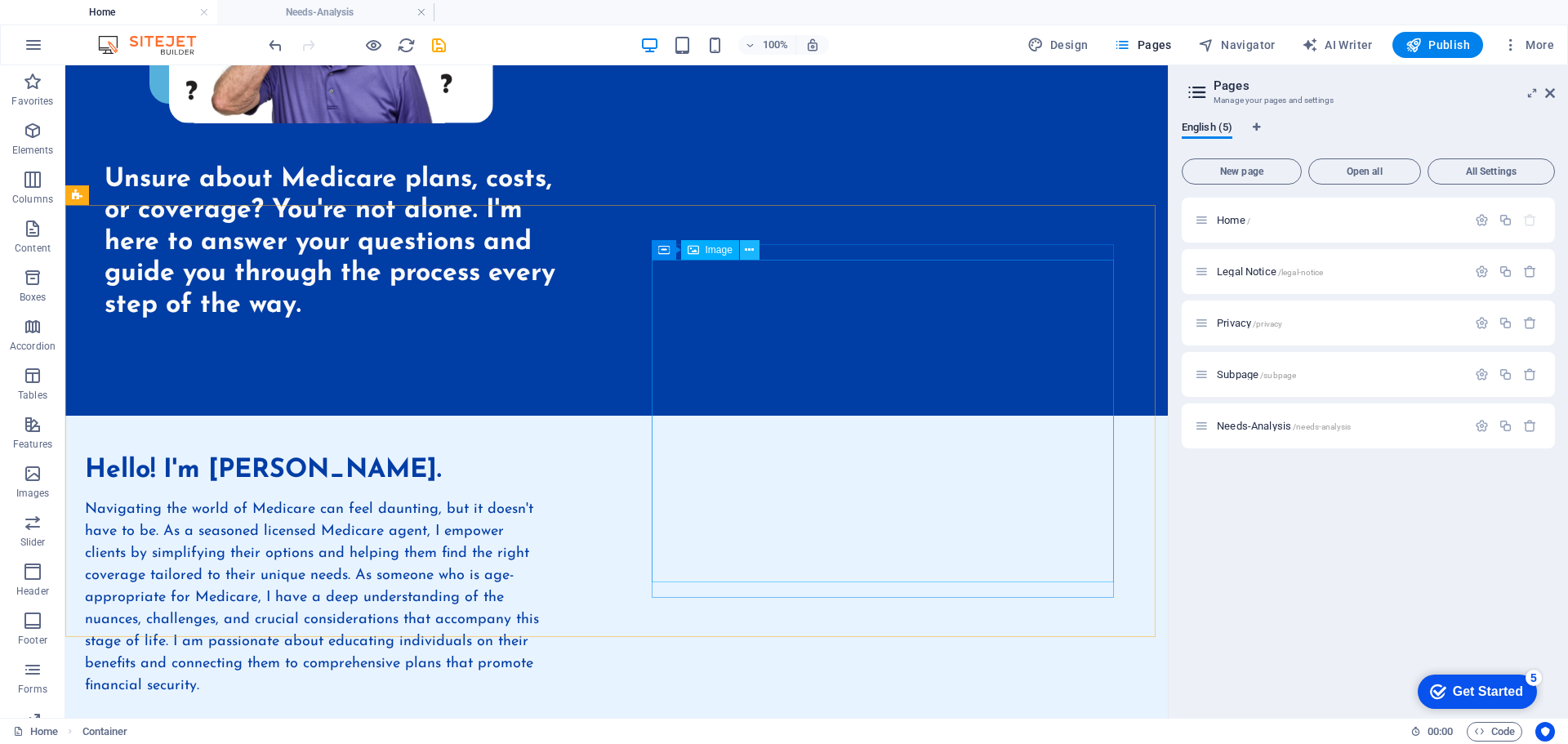
click at [751, 247] on icon at bounding box center [749, 250] width 9 height 18
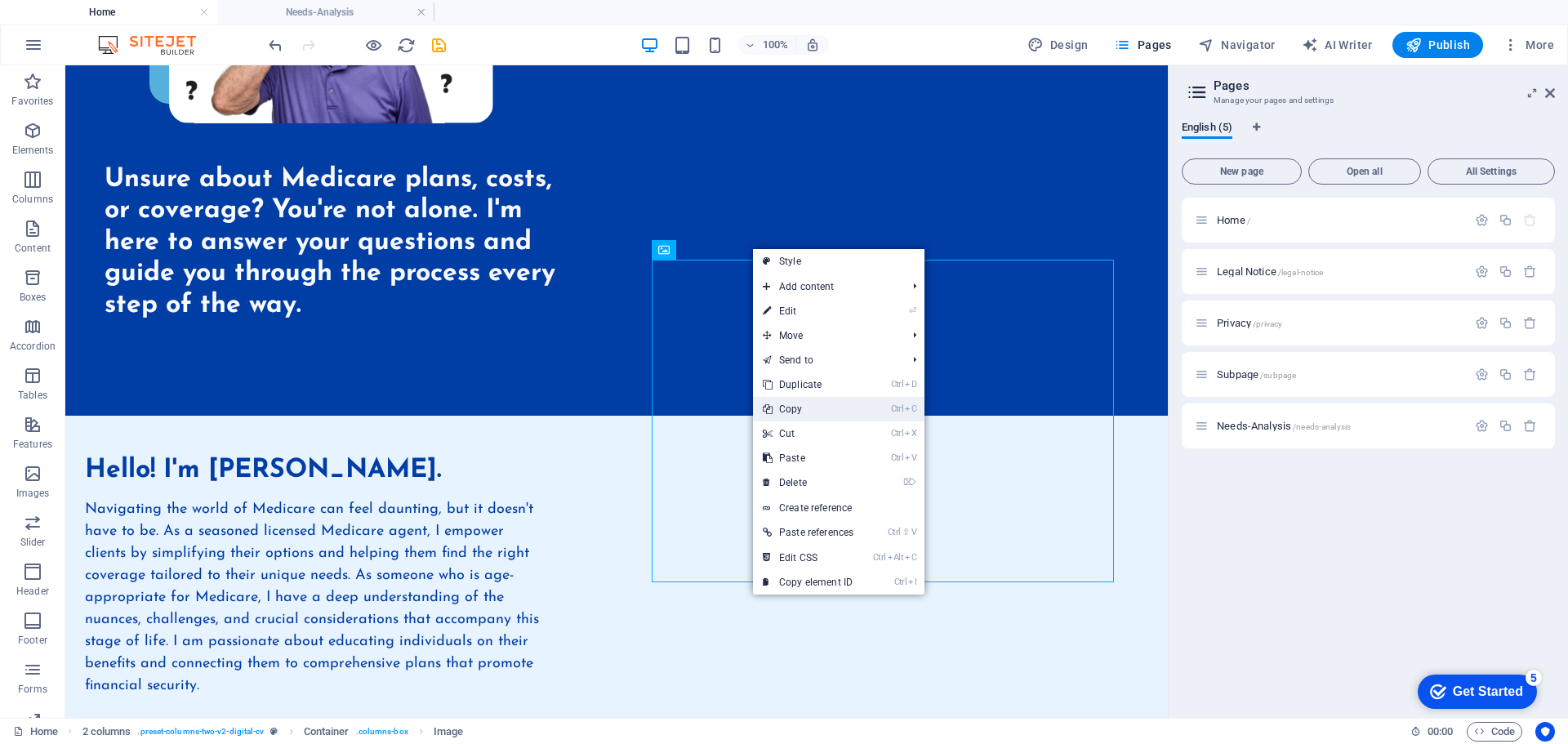
click at [799, 404] on link "Ctrl C Copy" at bounding box center [808, 409] width 111 height 25
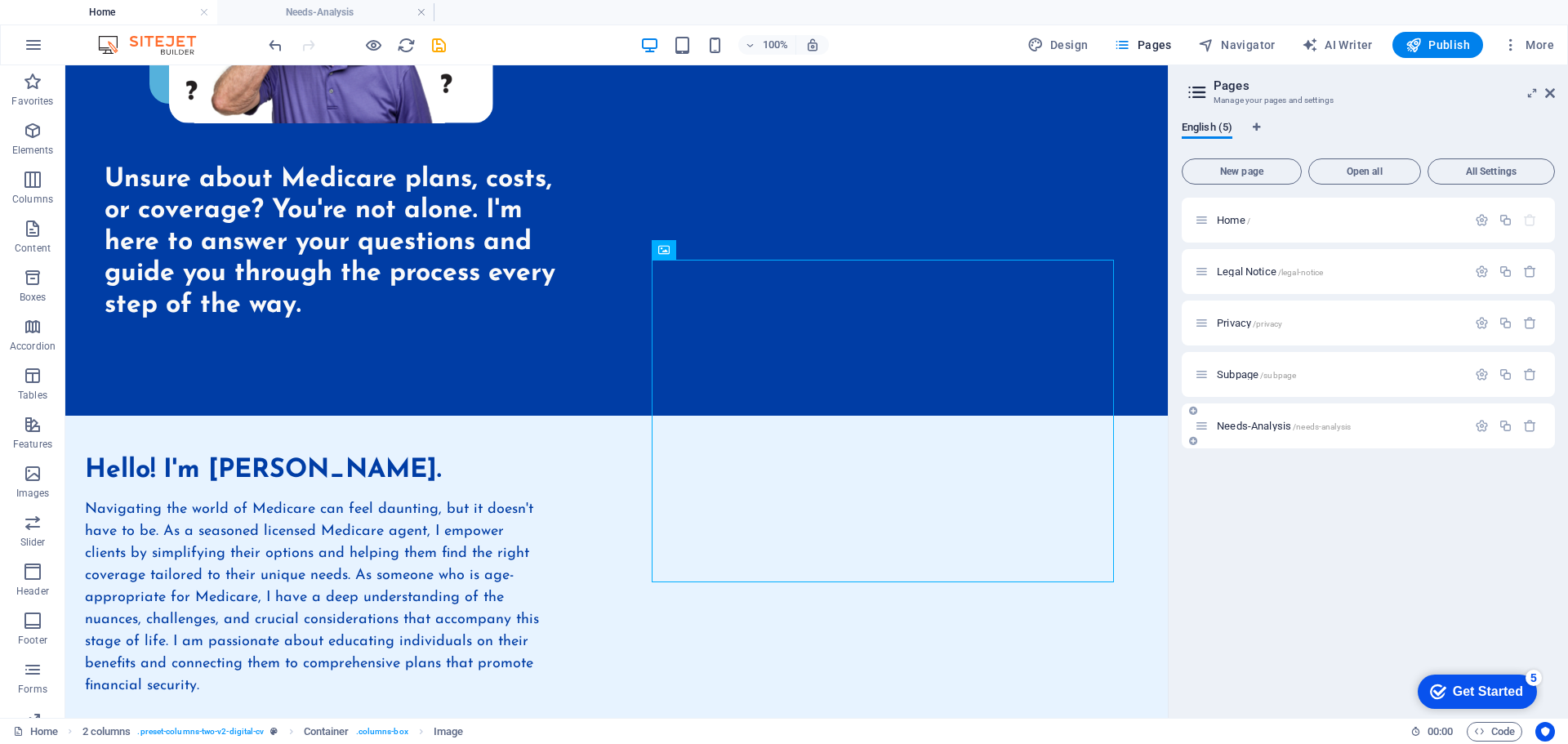
click at [1255, 425] on span "Needs-Analysis /needs-analysis" at bounding box center [1283, 425] width 134 height 12
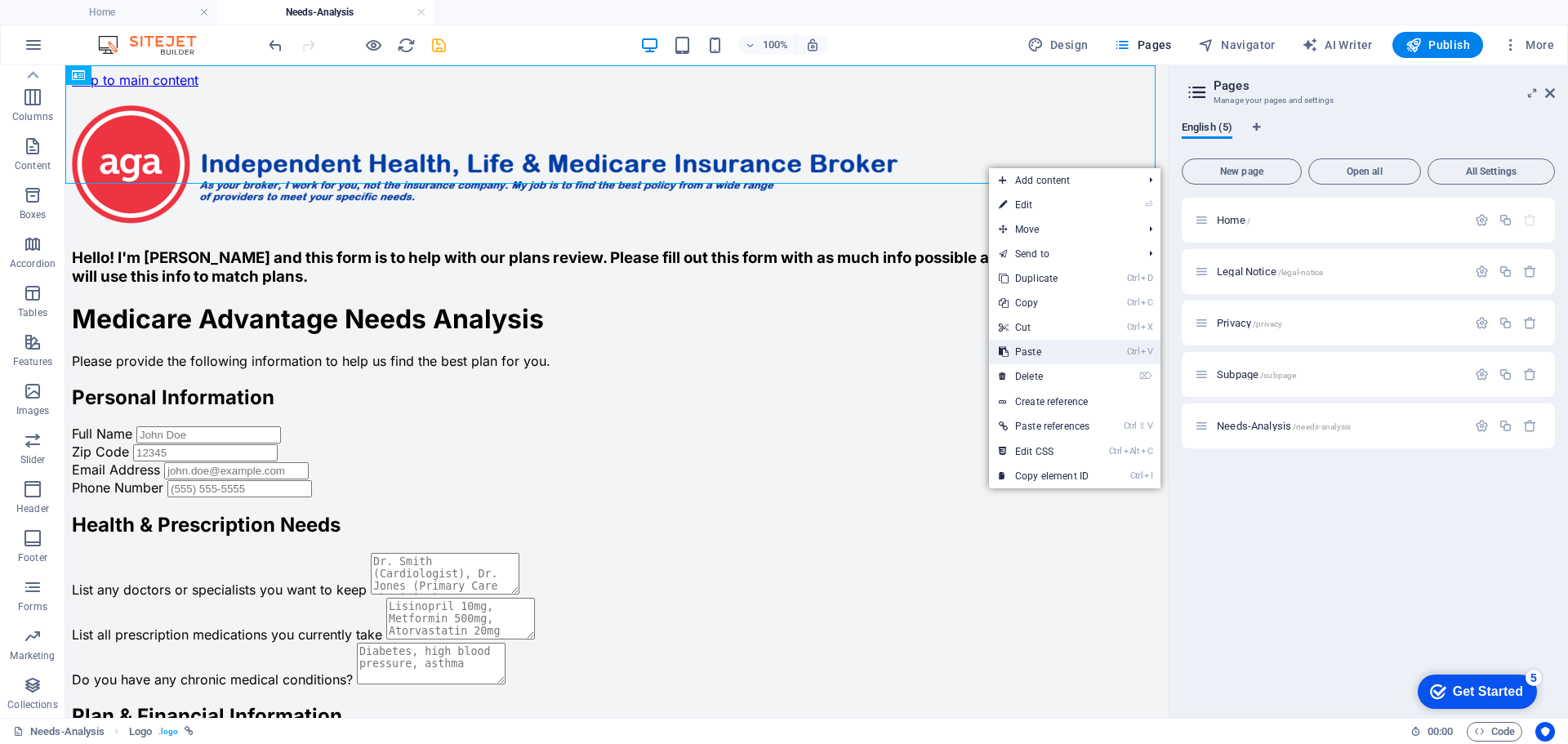
click at [1036, 347] on link "Ctrl V Paste" at bounding box center [1044, 352] width 111 height 25
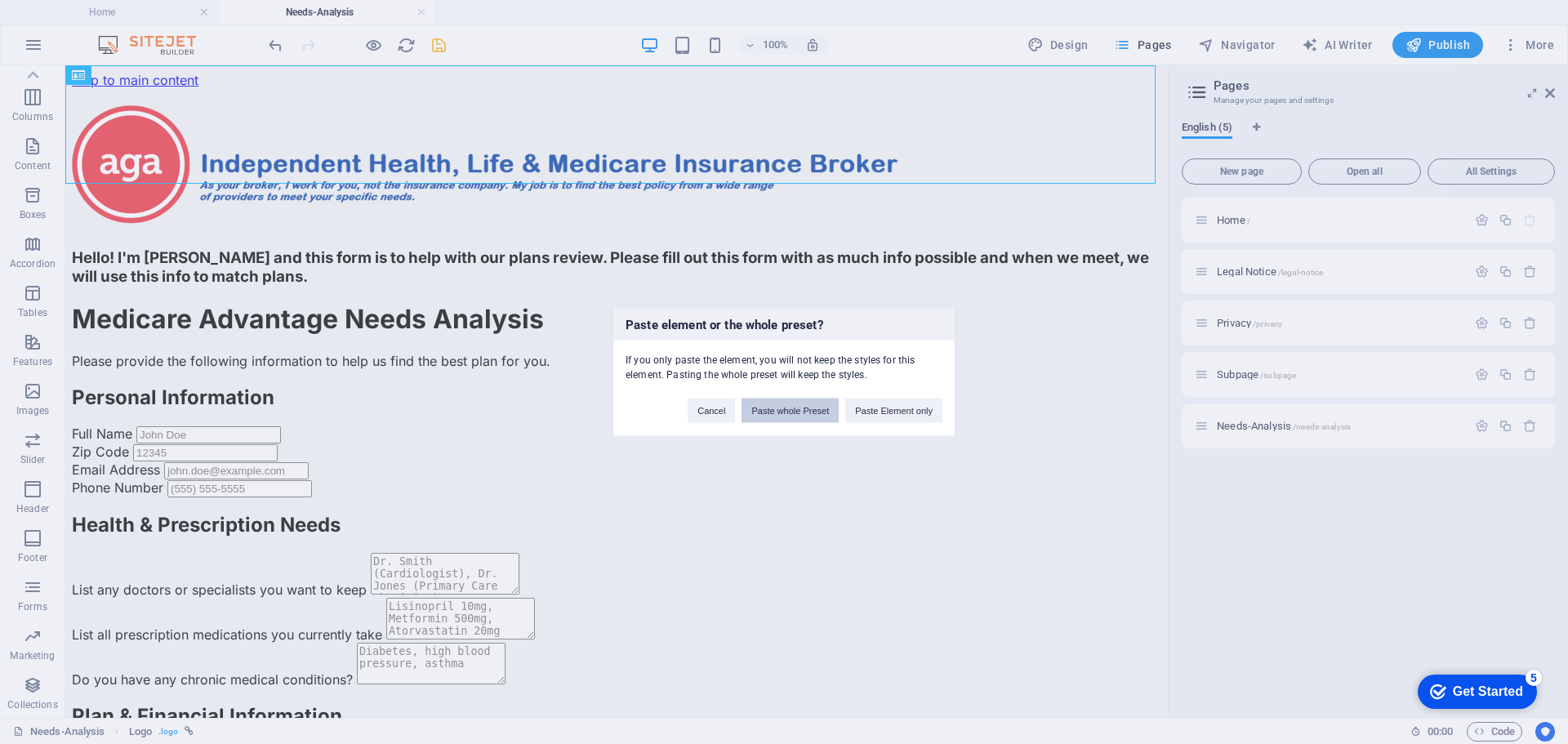
click at [778, 408] on button "Paste whole Preset" at bounding box center [790, 410] width 97 height 25
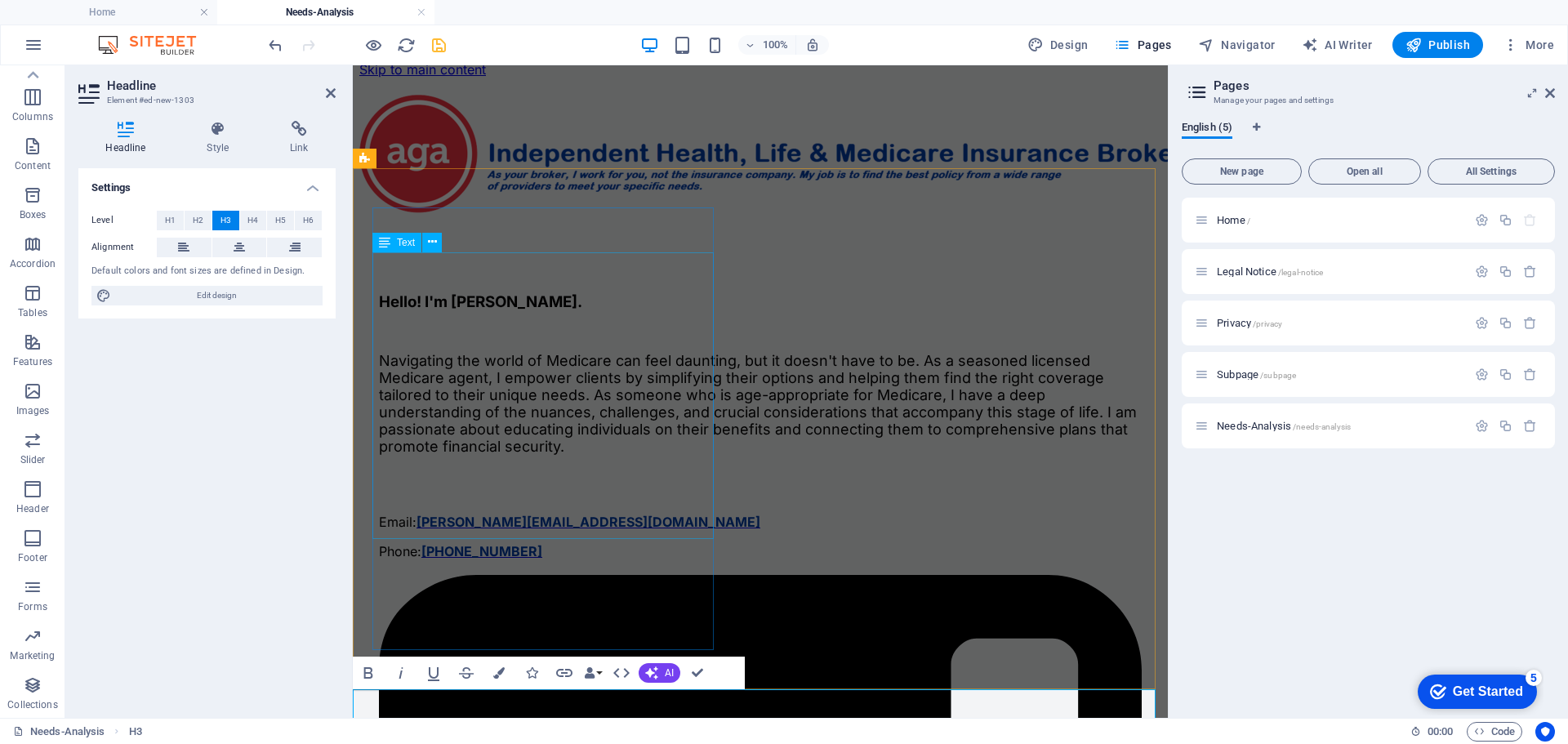
click at [609, 377] on div "Navigating the world of Medicare can feel daunting, but it doesn't have to be. …" at bounding box center [760, 404] width 763 height 103
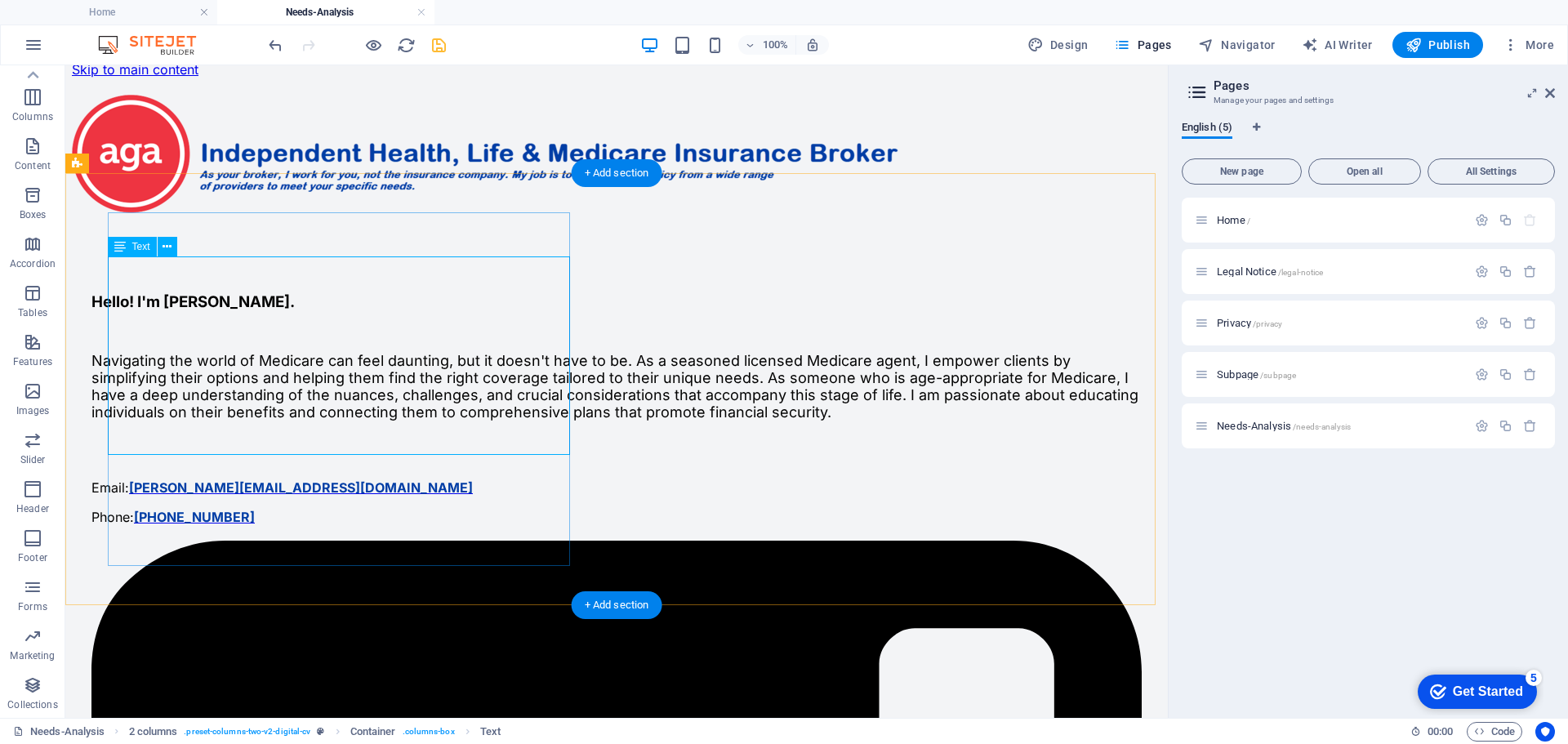
click at [117, 352] on div "Navigating the world of Medicare can feel daunting, but it doesn't have to be. …" at bounding box center [617, 386] width 1051 height 68
click at [123, 352] on div "Navigating the world of Medicare can feel daunting, but it doesn't have to be. …" at bounding box center [617, 386] width 1051 height 68
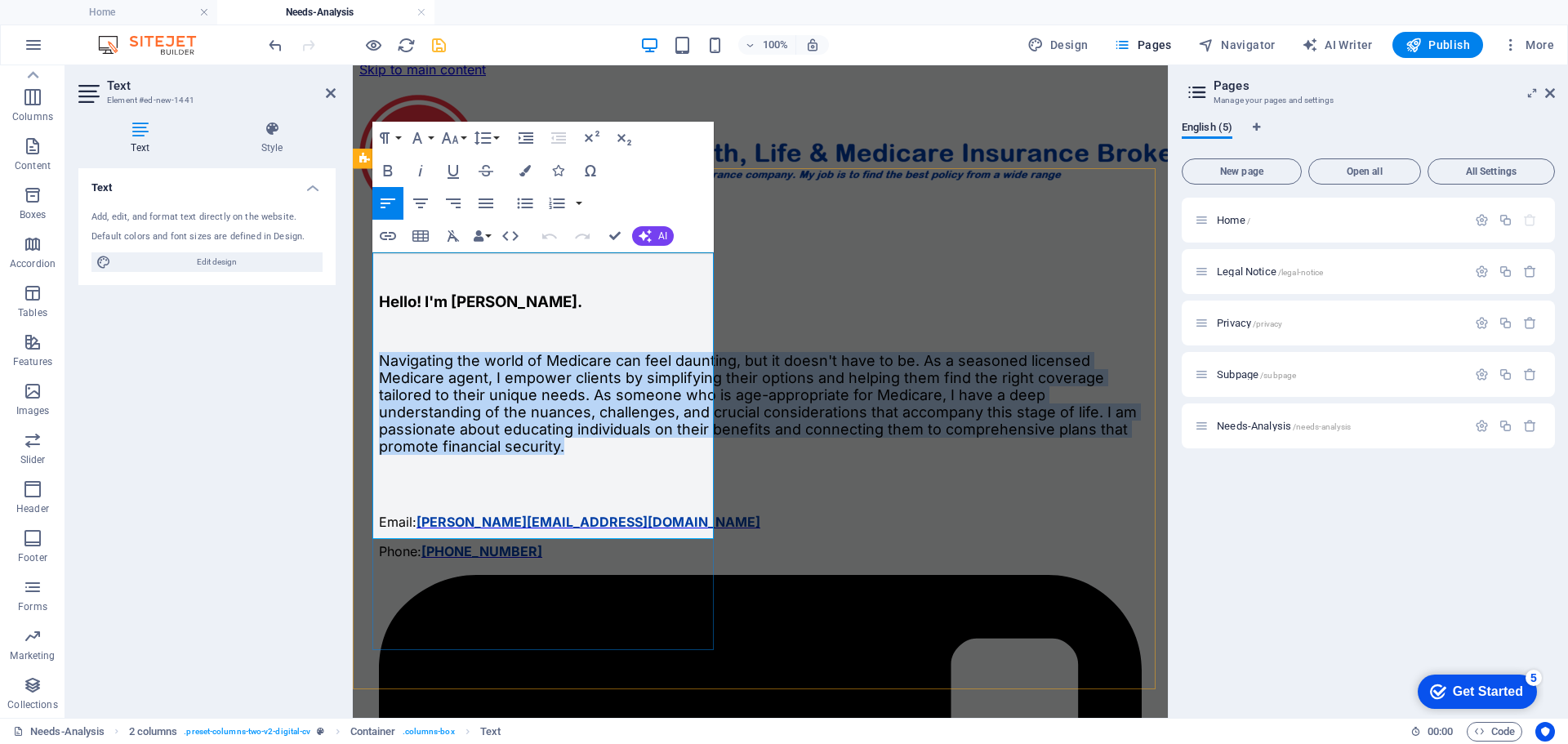
drag, startPoint x: 376, startPoint y: 263, endPoint x: 567, endPoint y: 524, distance: 323.4
click at [567, 455] on p "Navigating the world of Medicare can feel daunting, but it doesn't have to be. …" at bounding box center [760, 404] width 763 height 103
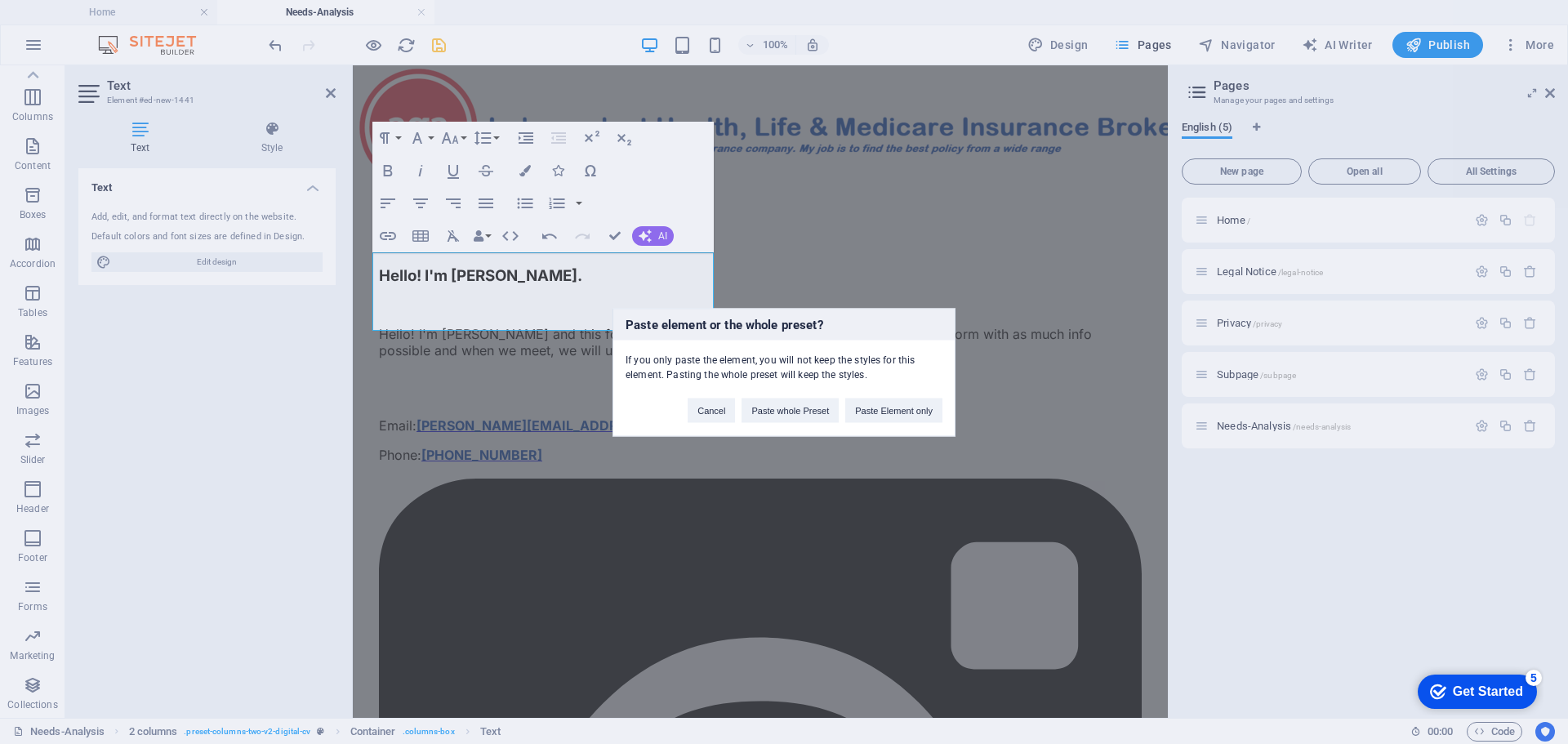
scroll to position [2001, 3]
click at [782, 408] on button "Paste whole Preset" at bounding box center [790, 410] width 97 height 25
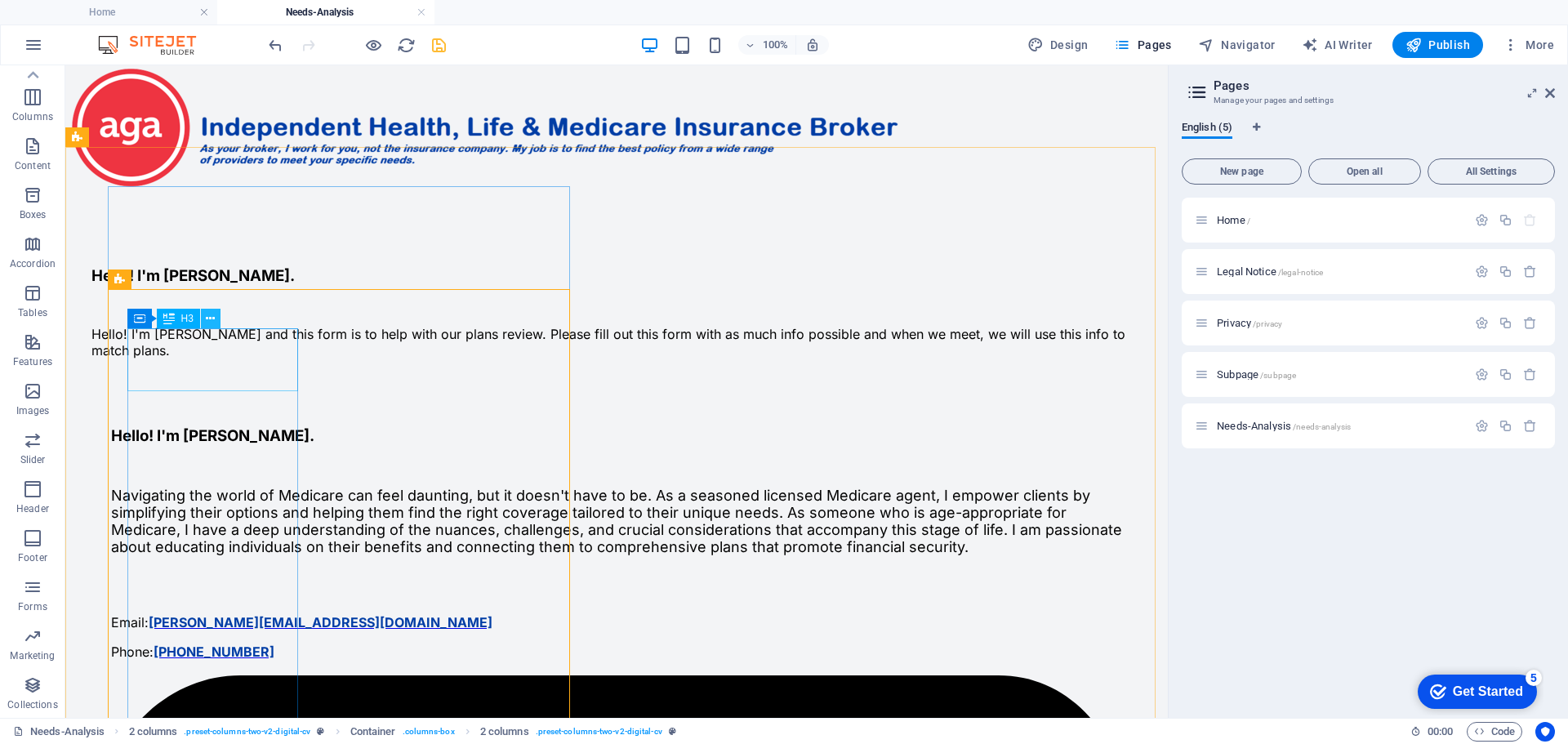
click at [211, 317] on icon at bounding box center [210, 319] width 9 height 18
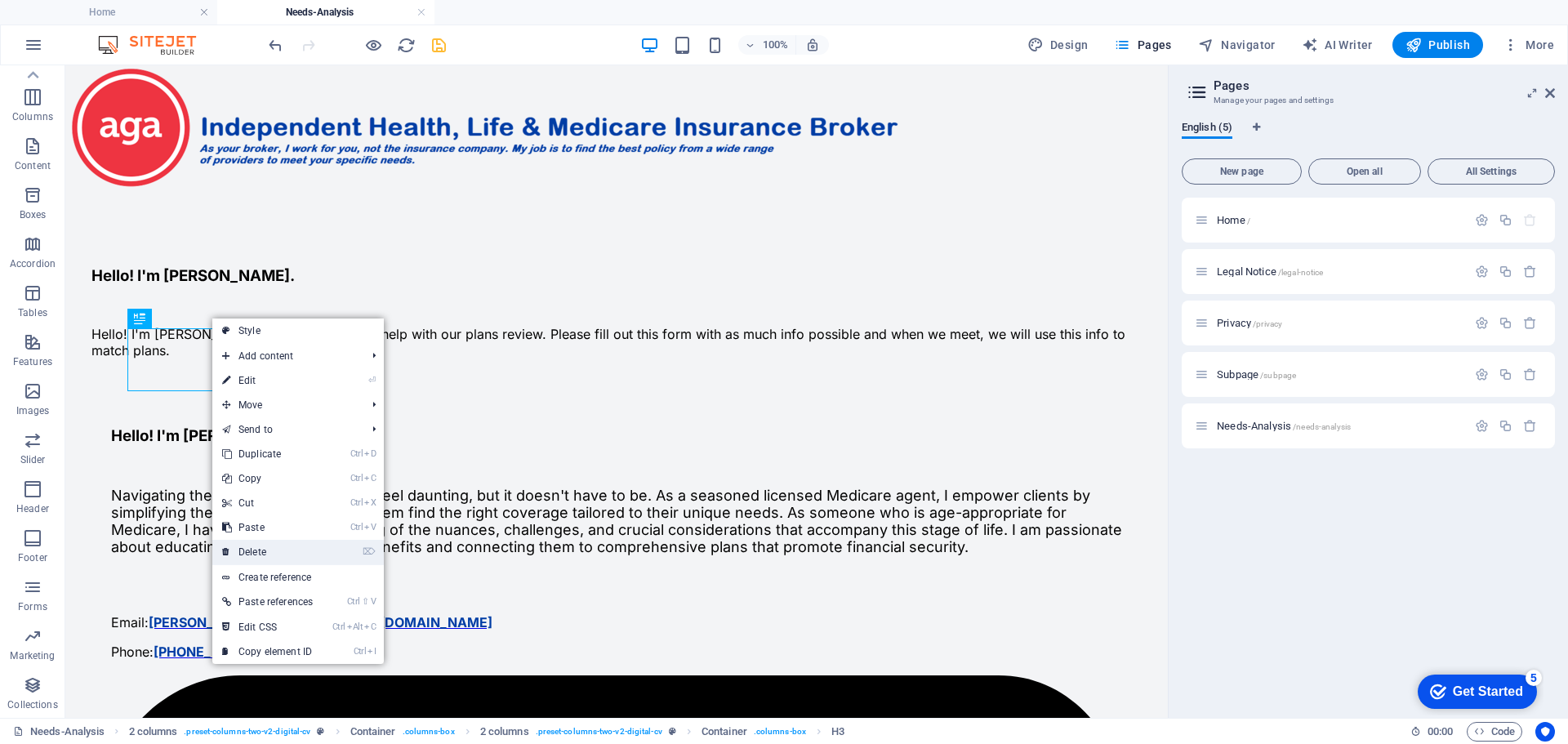
click at [254, 549] on link "⌦ Delete" at bounding box center [267, 552] width 111 height 25
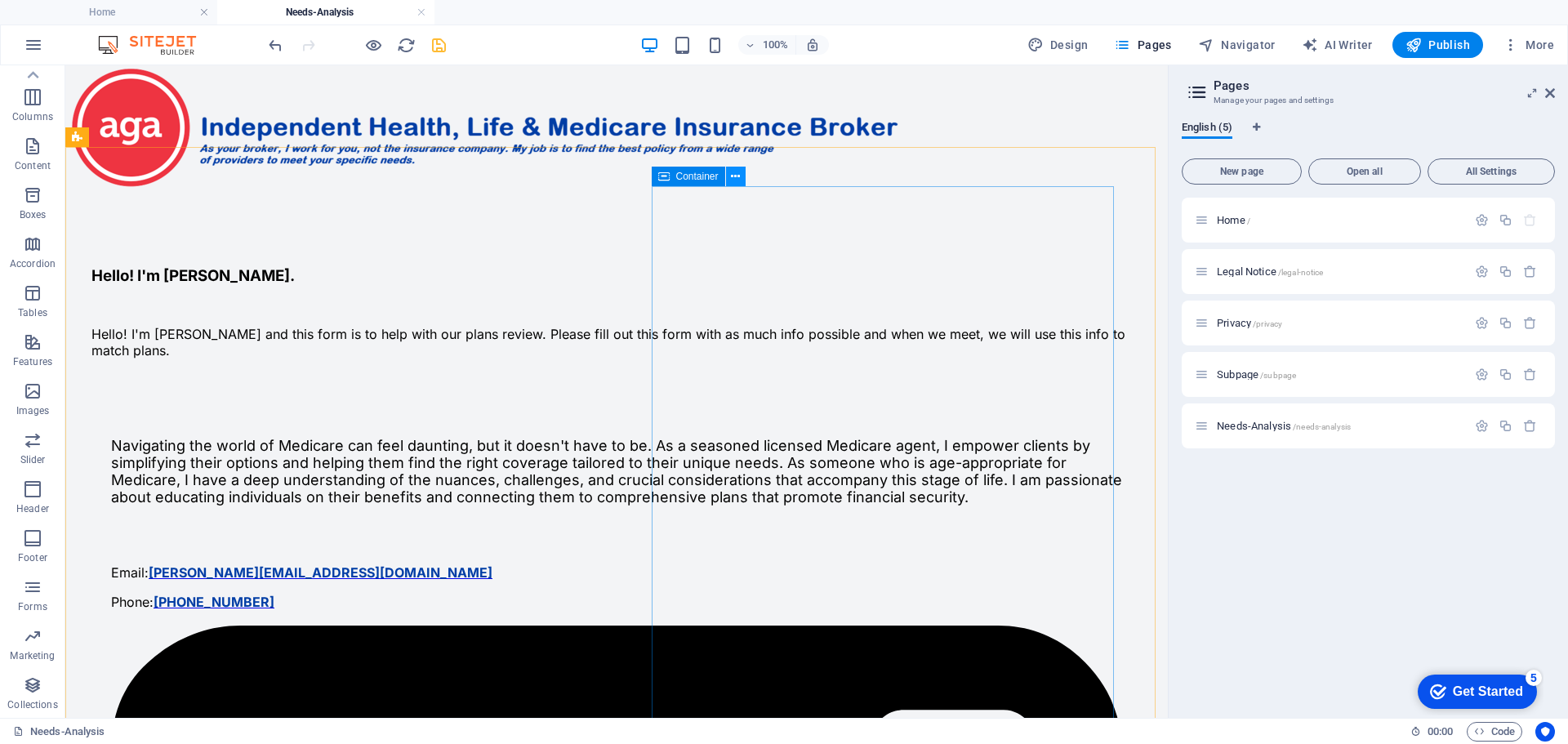
click at [735, 171] on icon at bounding box center [736, 177] width 9 height 18
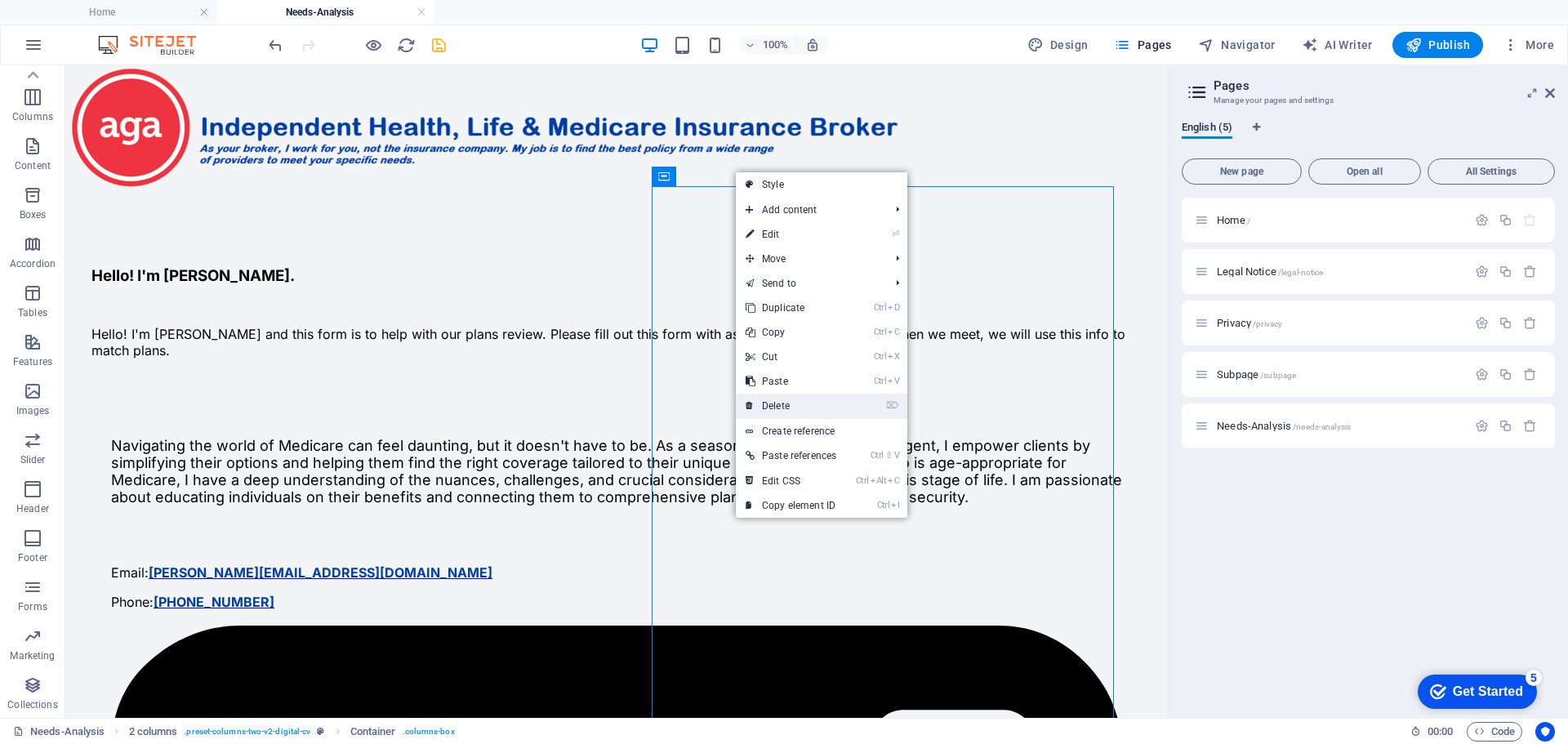
click at [785, 403] on link "⌦ Delete" at bounding box center [791, 406] width 111 height 25
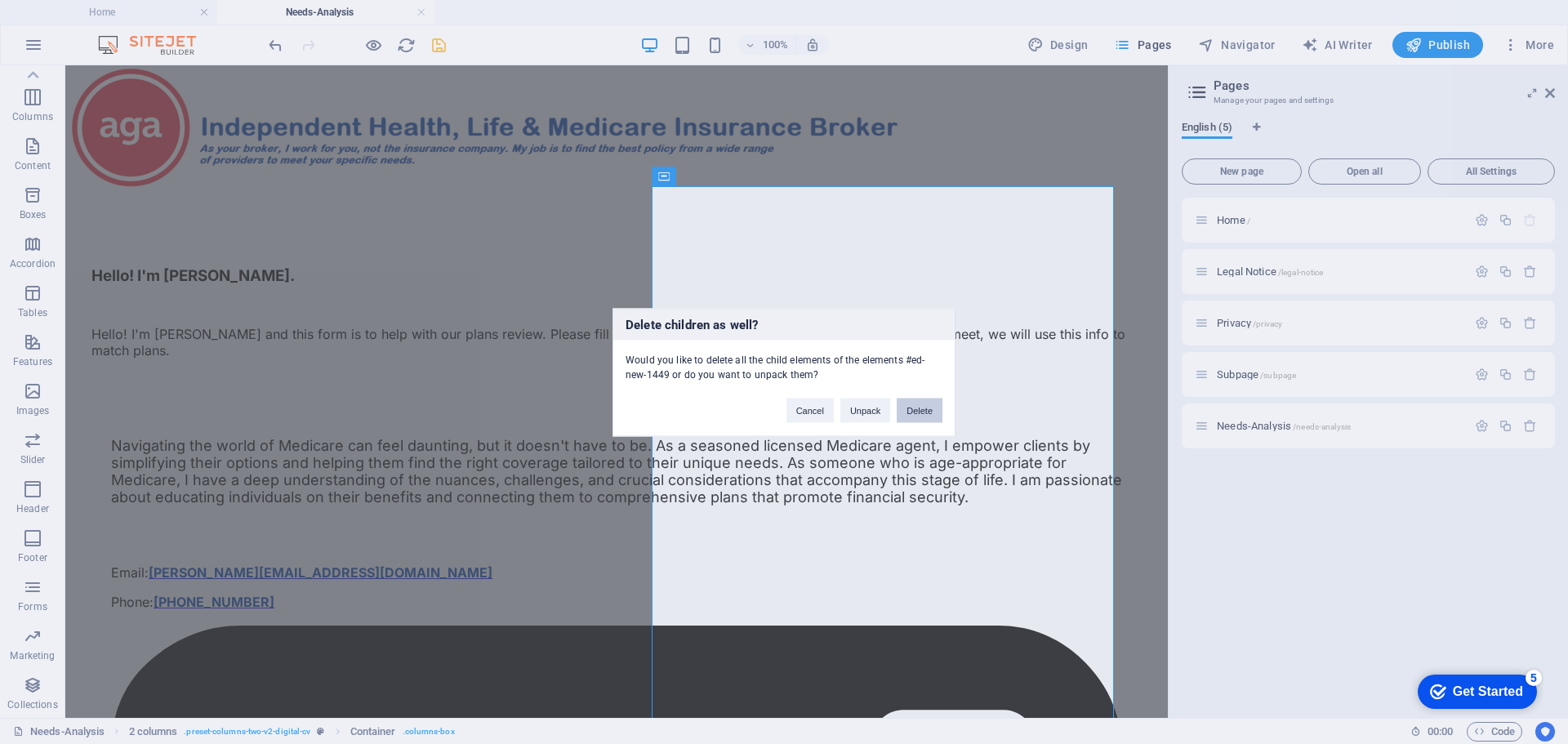
click at [921, 407] on button "Delete" at bounding box center [920, 410] width 46 height 25
